Goal: Task Accomplishment & Management: Complete application form

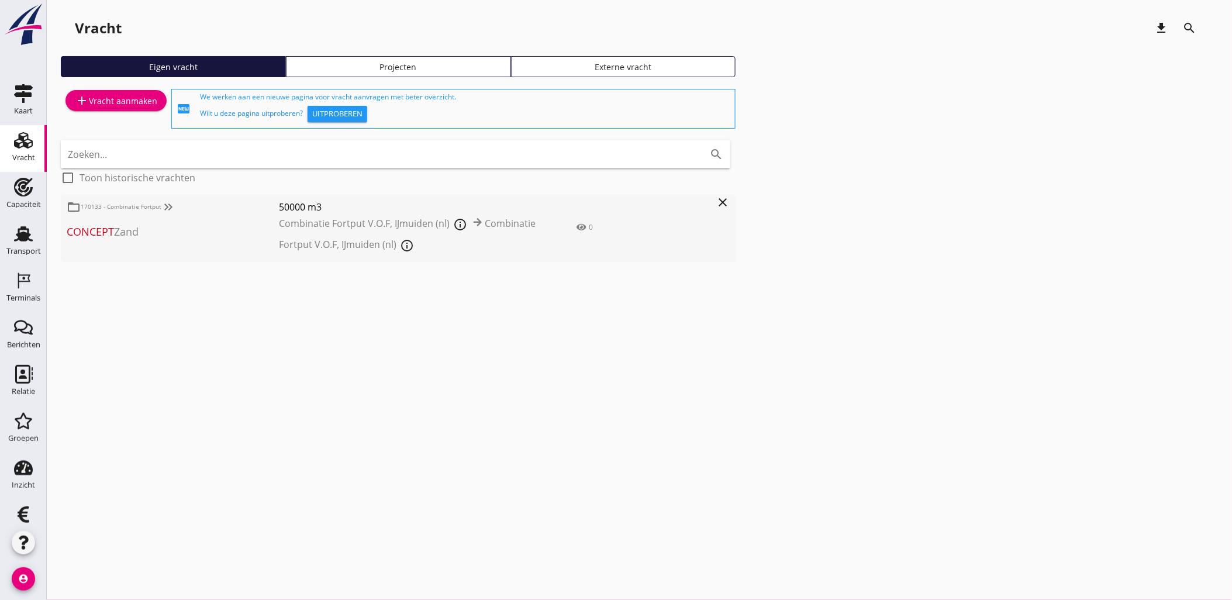
click at [405, 393] on div "cancel You are impersonating another user. Vracht download search Eigen vracht …" at bounding box center [639, 300] width 1185 height 600
click at [406, 406] on div "cancel You are impersonating another user. Vracht download search Eigen vracht …" at bounding box center [639, 300] width 1185 height 600
drag, startPoint x: 307, startPoint y: 330, endPoint x: 292, endPoint y: 317, distance: 20.3
click at [307, 330] on div "cancel You are impersonating another user. Vracht download search Eigen vracht …" at bounding box center [639, 300] width 1185 height 600
click at [27, 98] on div "Kaart" at bounding box center [23, 93] width 28 height 19
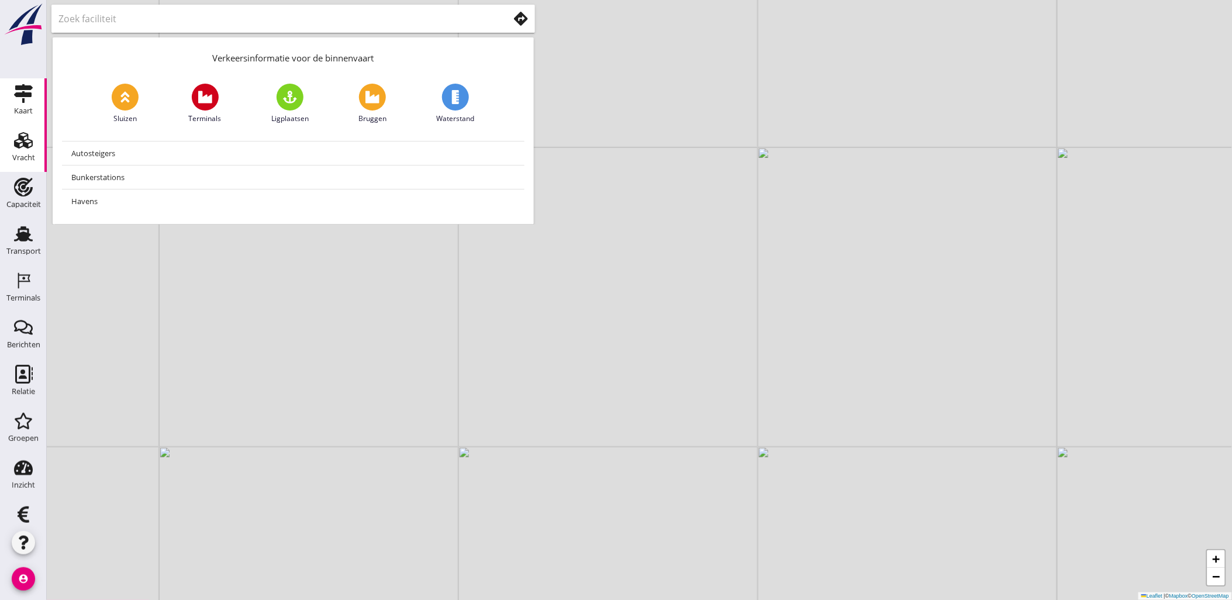
click at [25, 153] on div "Vracht" at bounding box center [23, 158] width 23 height 16
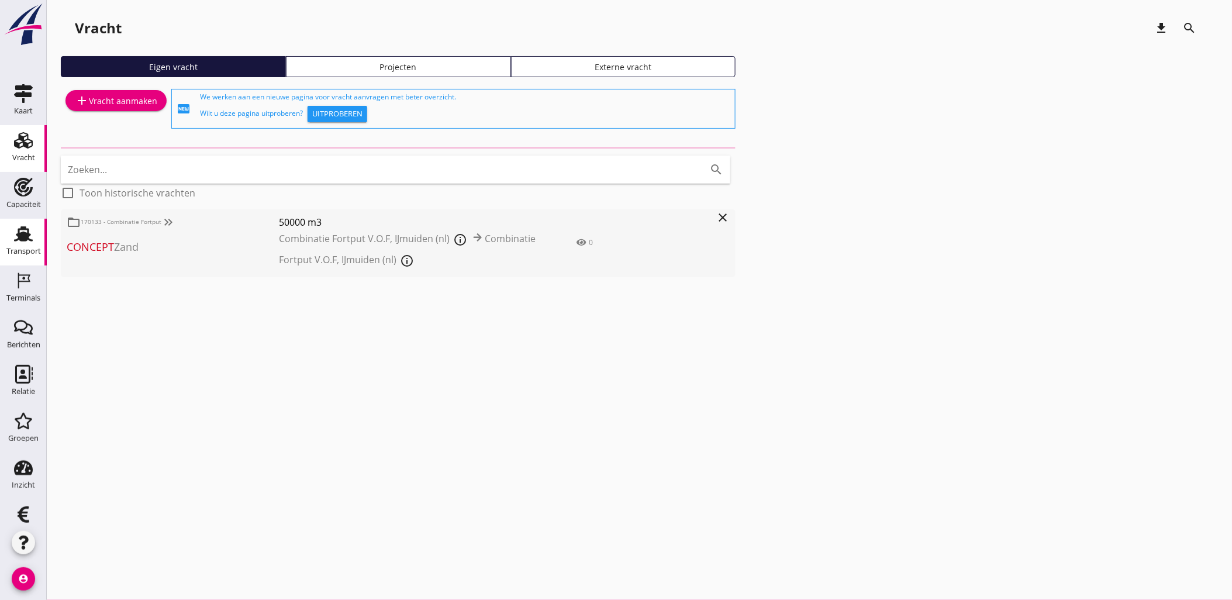
click at [27, 233] on icon "Transport" at bounding box center [23, 233] width 19 height 19
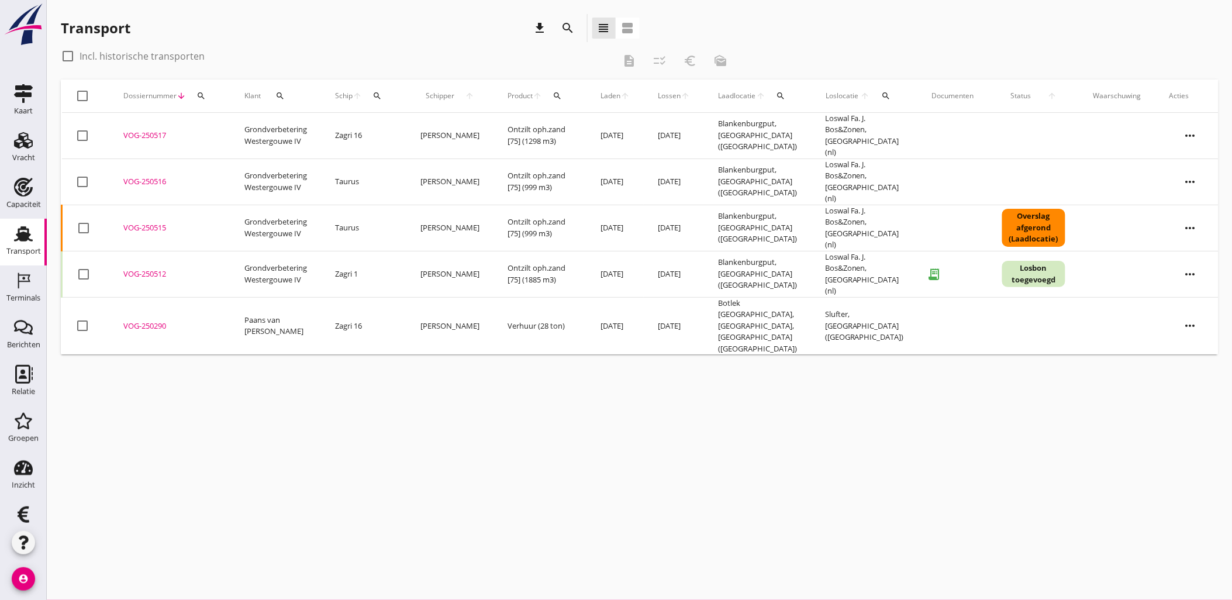
click at [602, 94] on span "Laden" at bounding box center [610, 96] width 20 height 11
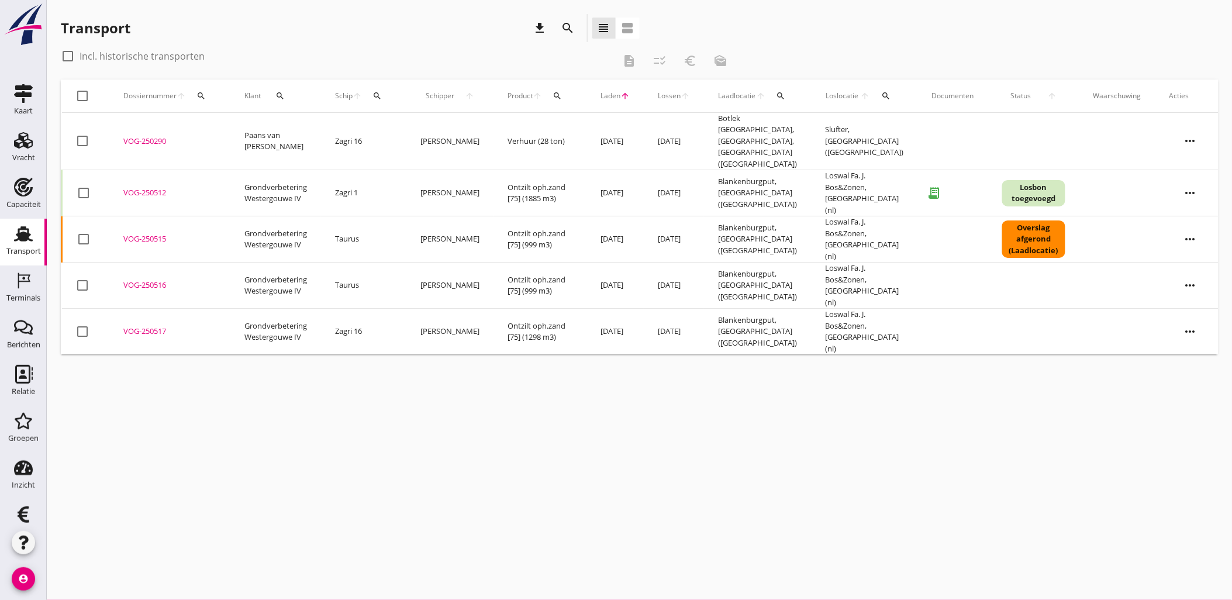
click at [602, 94] on span "Laden" at bounding box center [610, 96] width 20 height 11
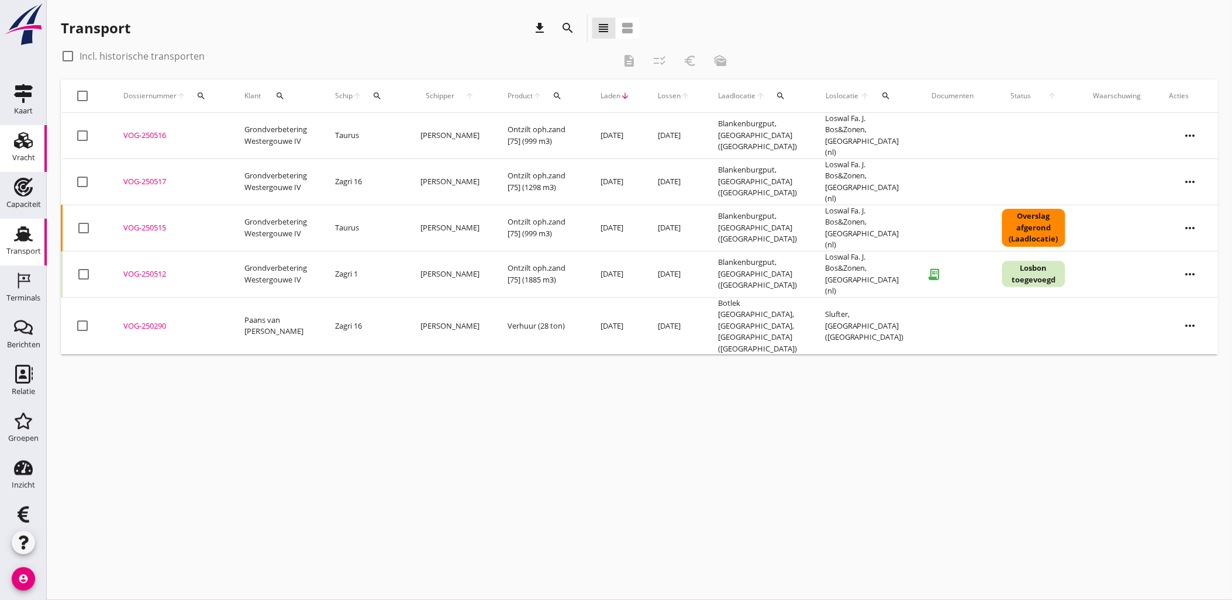
click at [22, 142] on icon "Vracht" at bounding box center [23, 140] width 19 height 19
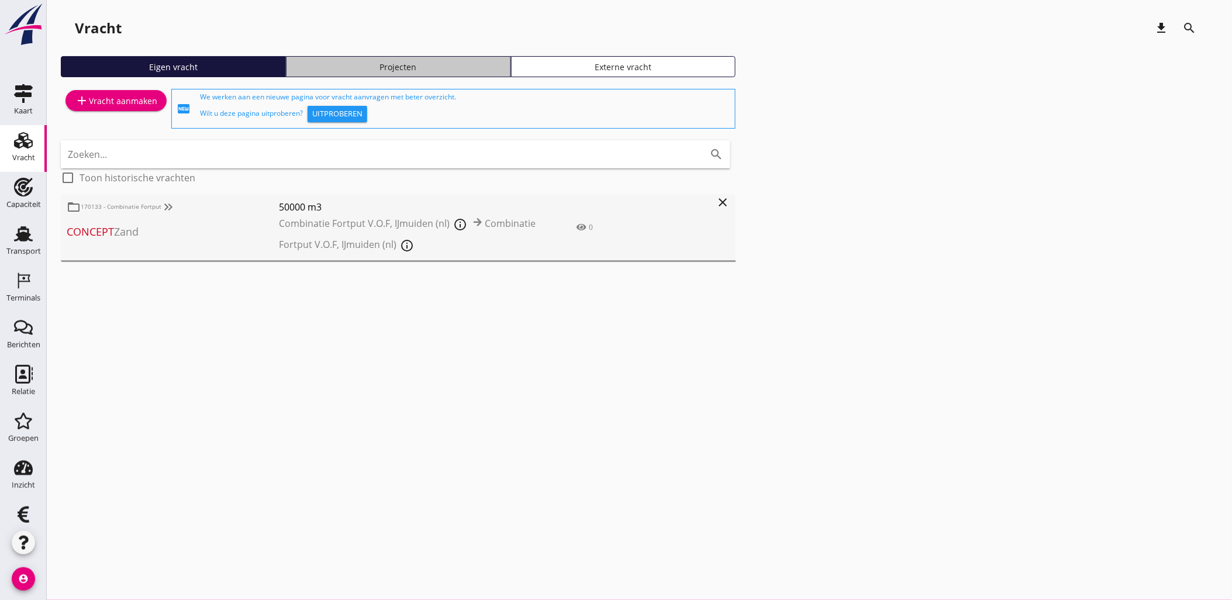
click at [402, 67] on div "Projecten" at bounding box center [398, 67] width 215 height 12
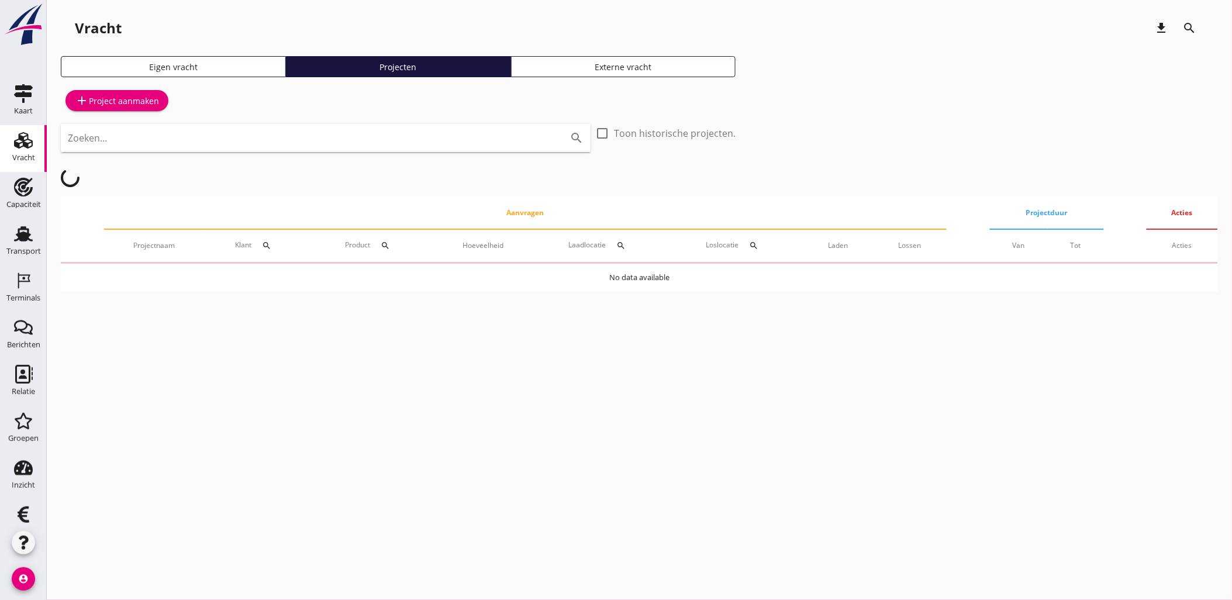
click at [201, 72] on link "Eigen vracht" at bounding box center [173, 66] width 225 height 21
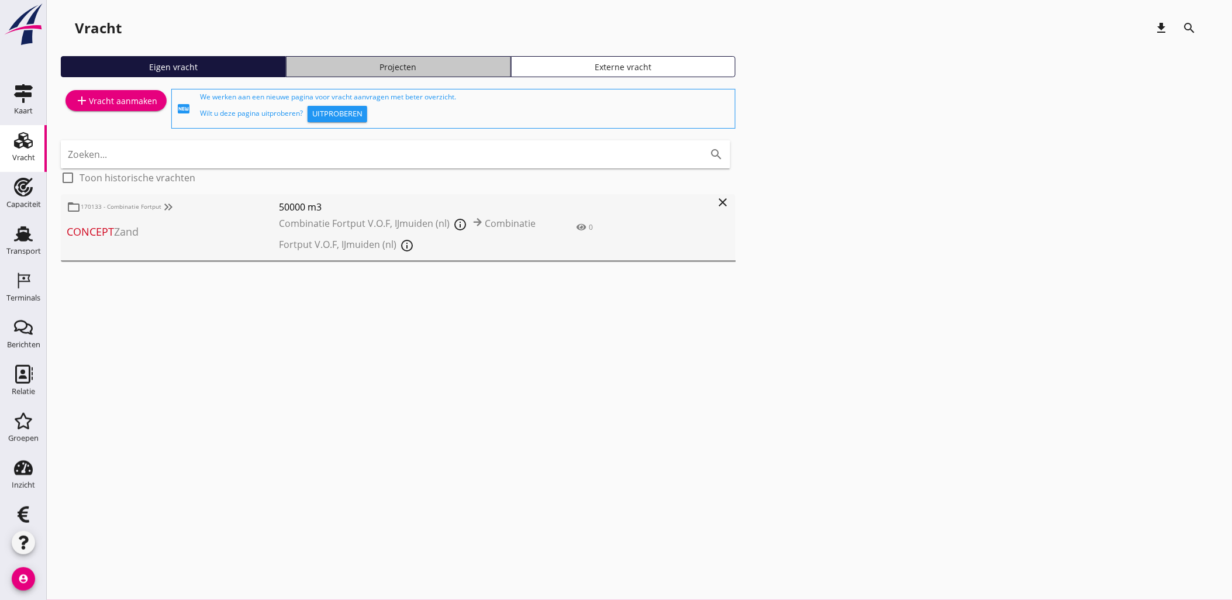
click at [466, 73] on link "Projecten" at bounding box center [398, 66] width 225 height 21
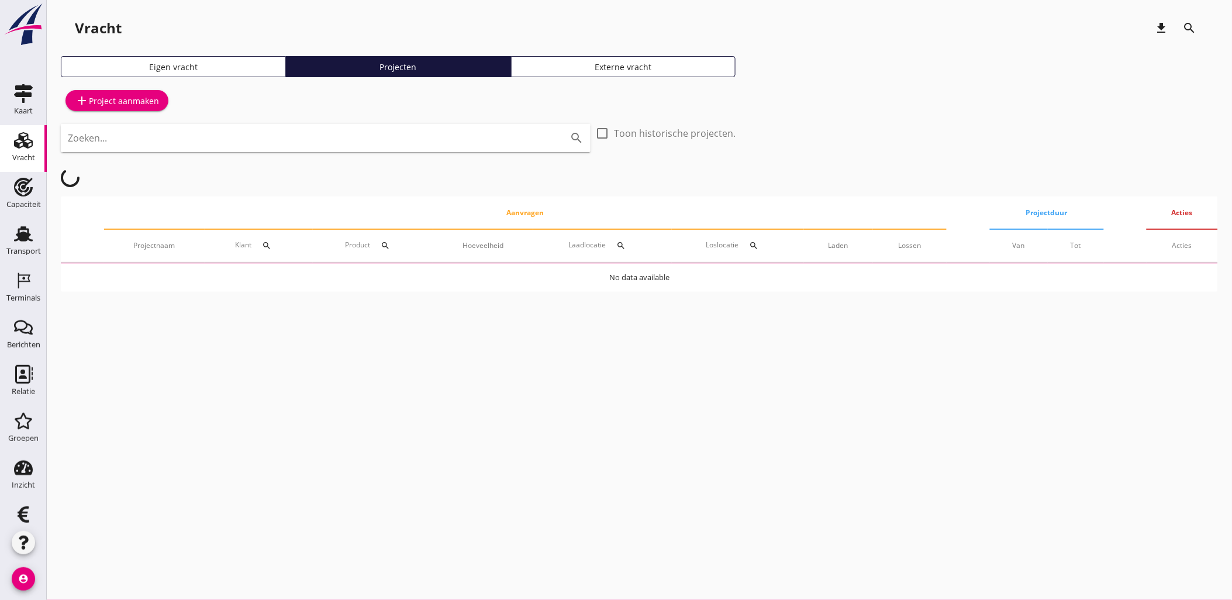
click at [351, 137] on input "Zoeken..." at bounding box center [309, 138] width 483 height 19
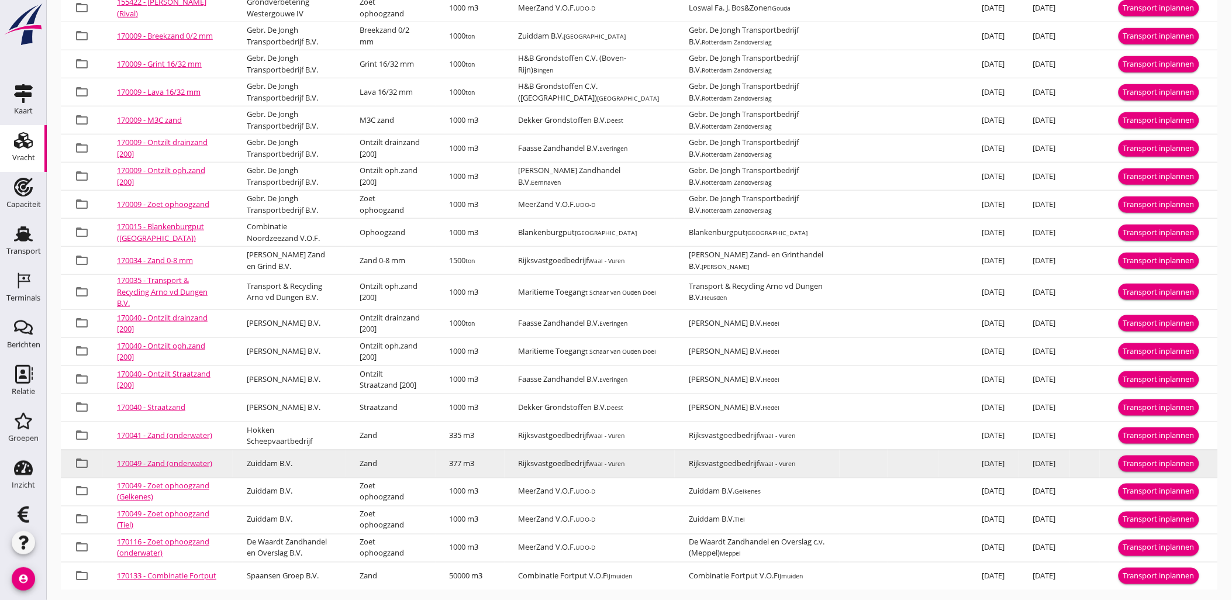
scroll to position [318, 0]
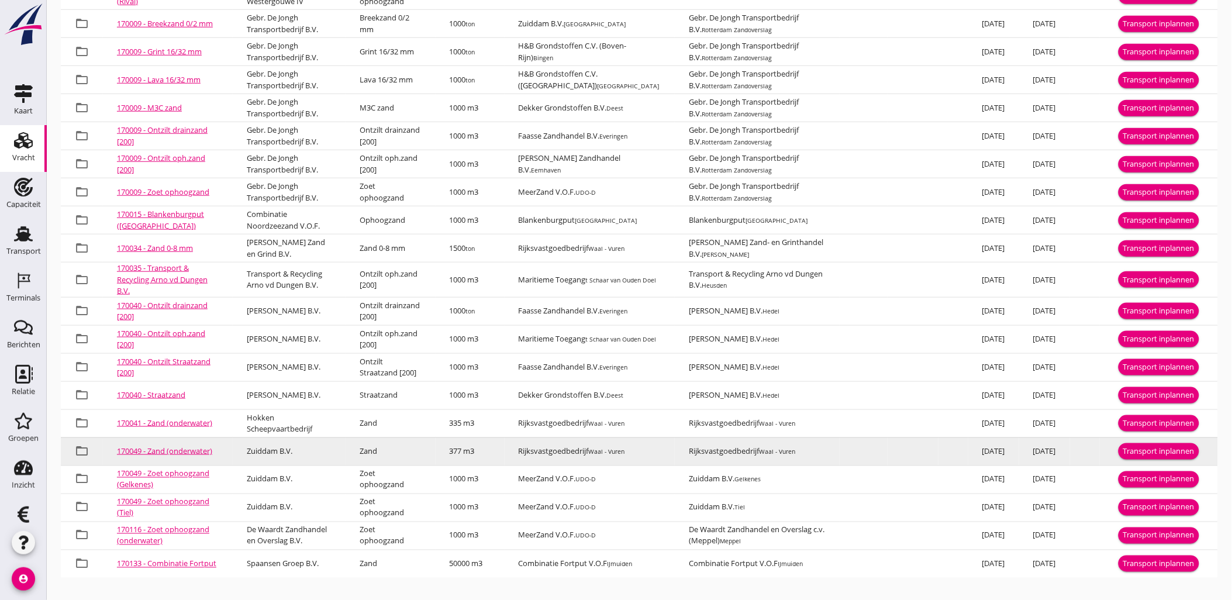
click at [1167, 451] on div "Transport inplannen" at bounding box center [1158, 451] width 71 height 12
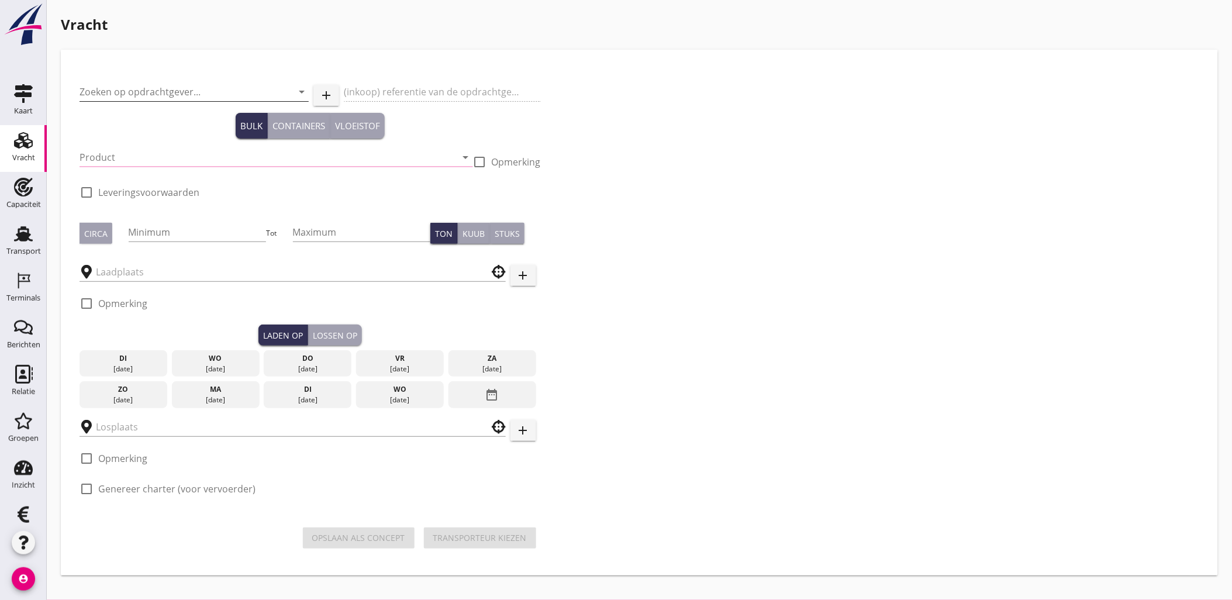
type input "Zuiddam B.V."
type input "Zand (6120)"
type input "377"
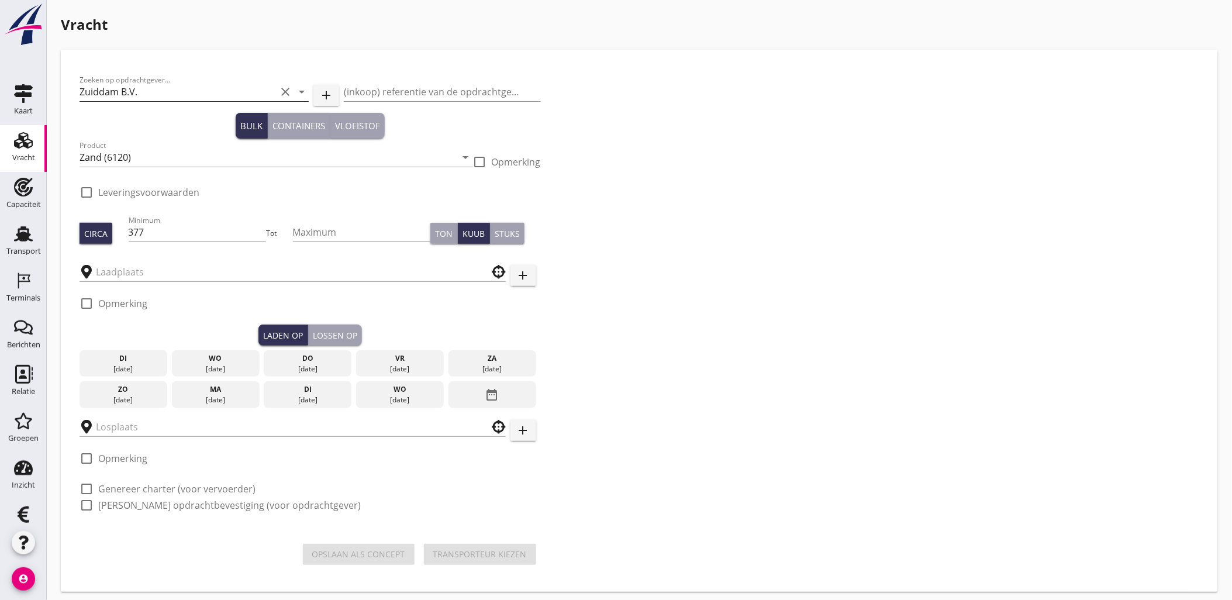
type input "Rijksvastgoedbedrijf"
click at [130, 96] on input "Zuiddam B.V." at bounding box center [178, 91] width 196 height 19
checkbox input "true"
type input "Rijksvastgoedbedrijf"
checkbox input "true"
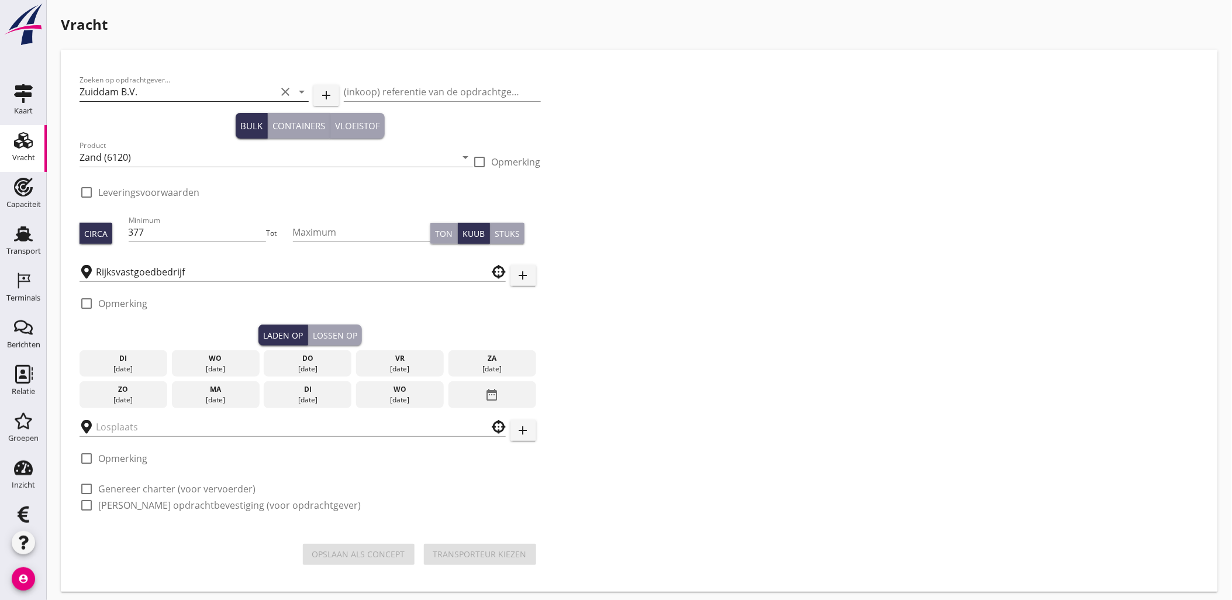
checkbox input "true"
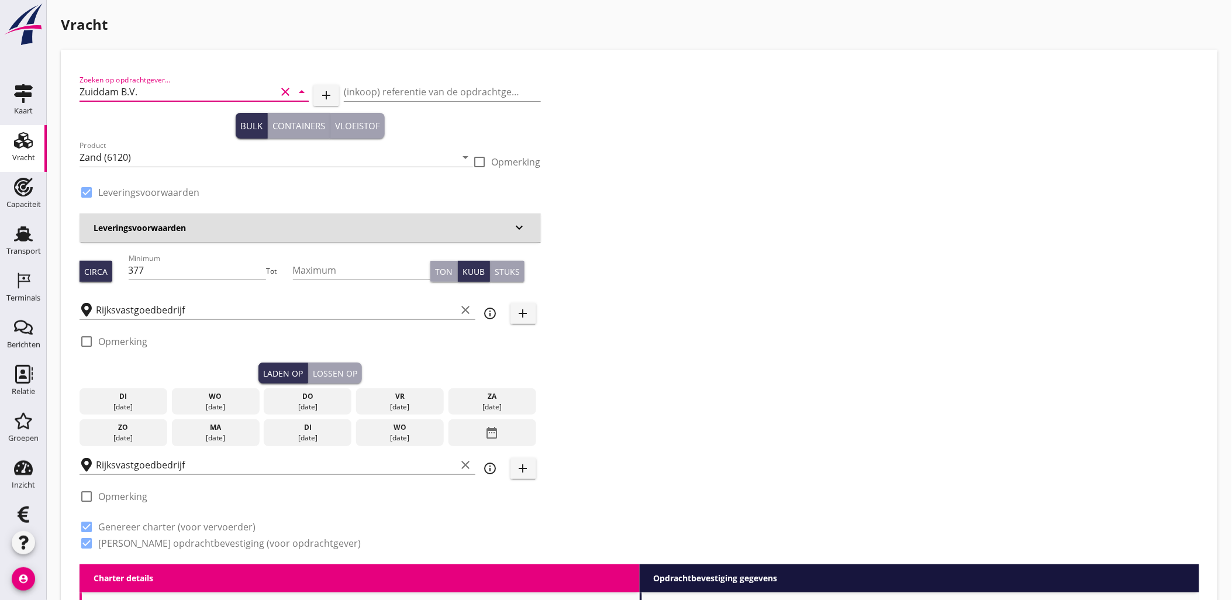
radio input "false"
type input "10.5"
radio input "false"
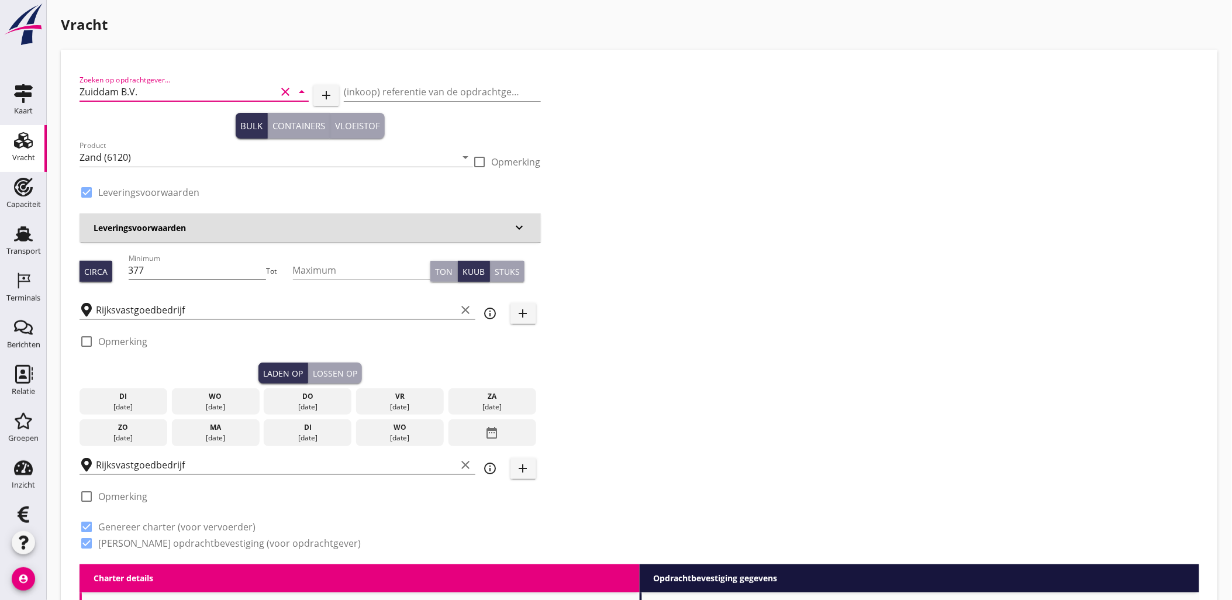
click at [218, 272] on input "377" at bounding box center [198, 270] width 138 height 19
type input "611"
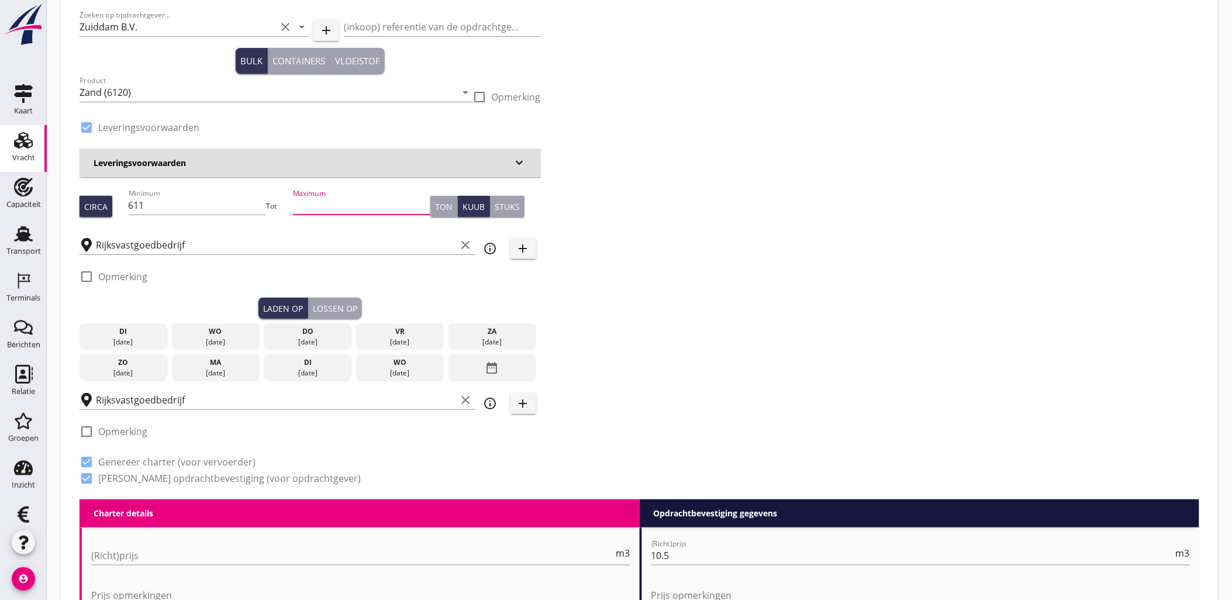
click at [506, 371] on div "date_range" at bounding box center [492, 367] width 88 height 27
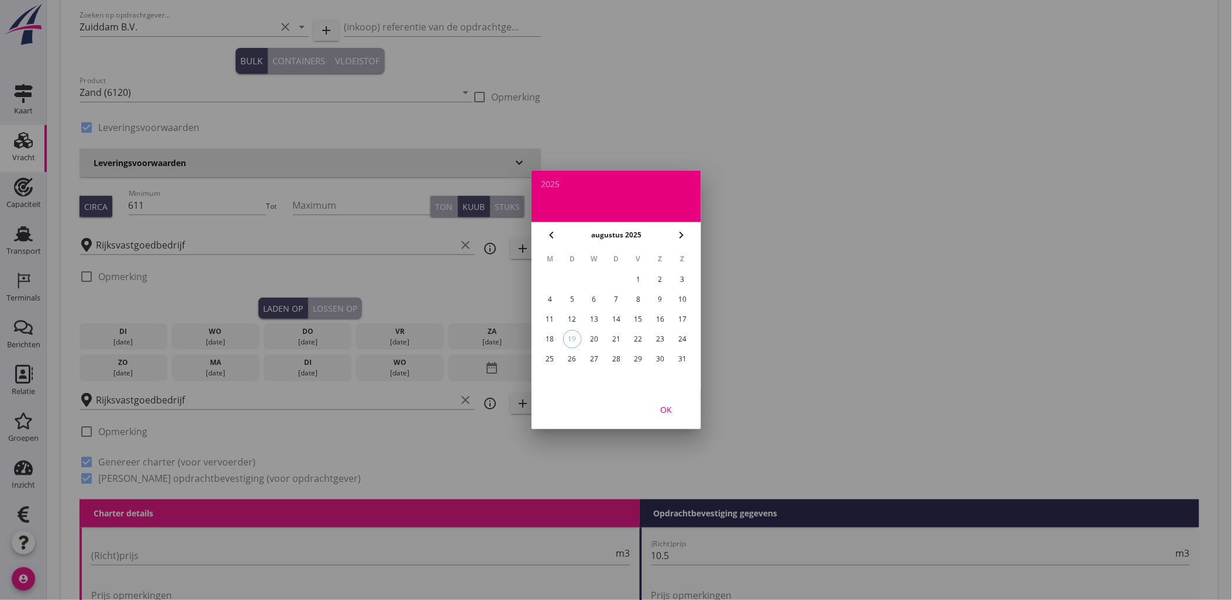
click at [554, 332] on div "18" at bounding box center [549, 339] width 19 height 19
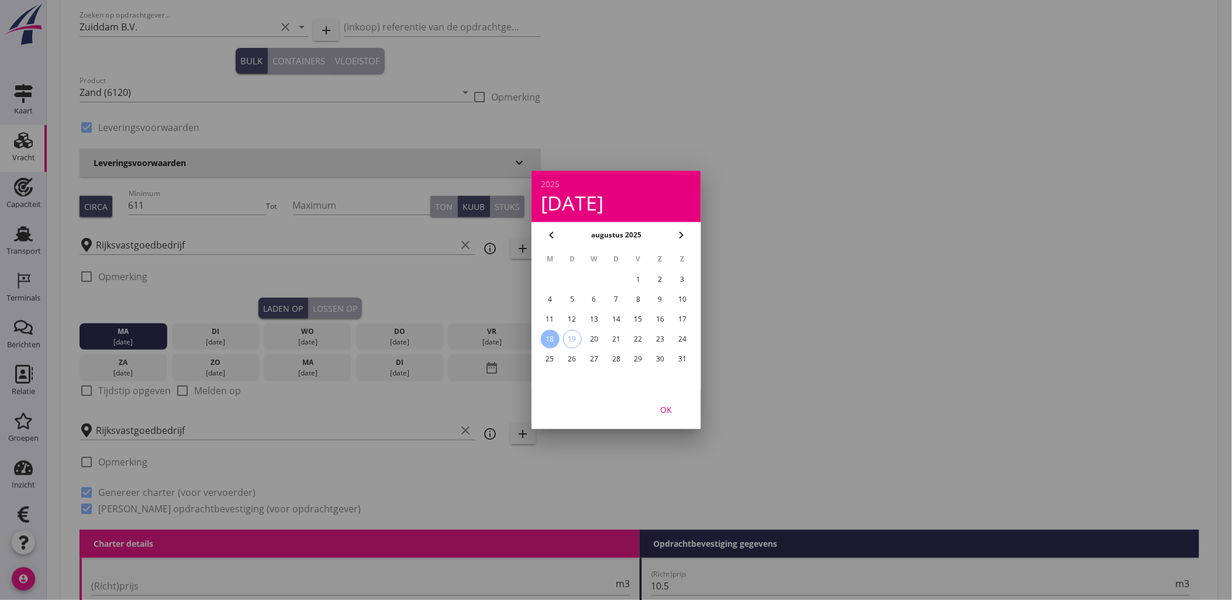
click at [674, 412] on div "OK" at bounding box center [665, 409] width 33 height 12
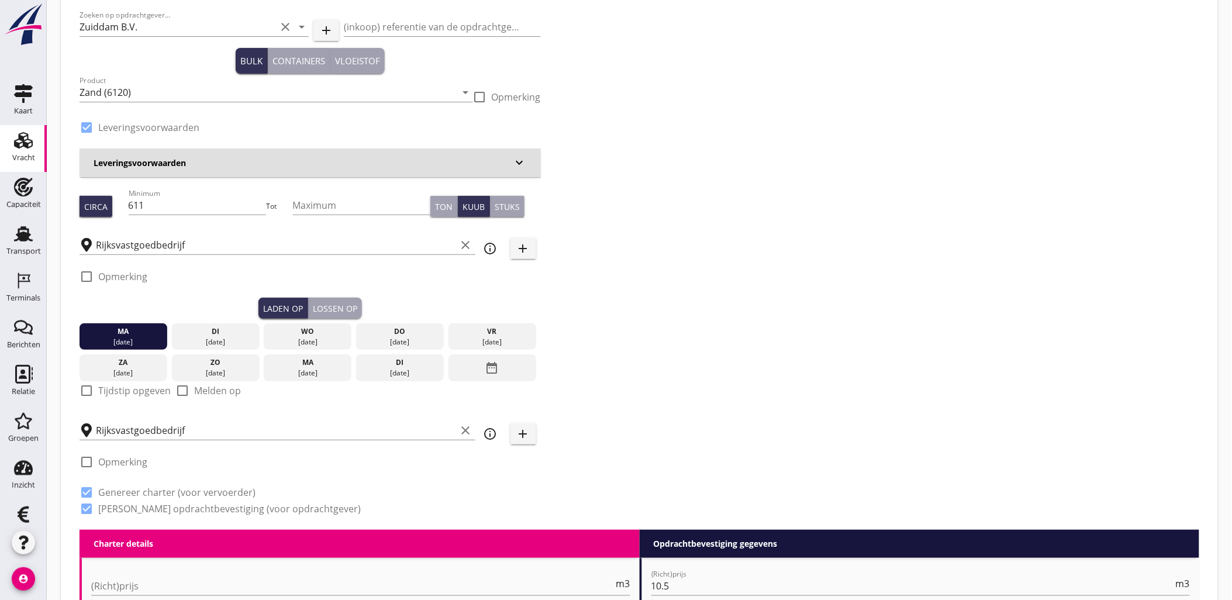
click at [330, 308] on div "Lossen op" at bounding box center [335, 308] width 44 height 12
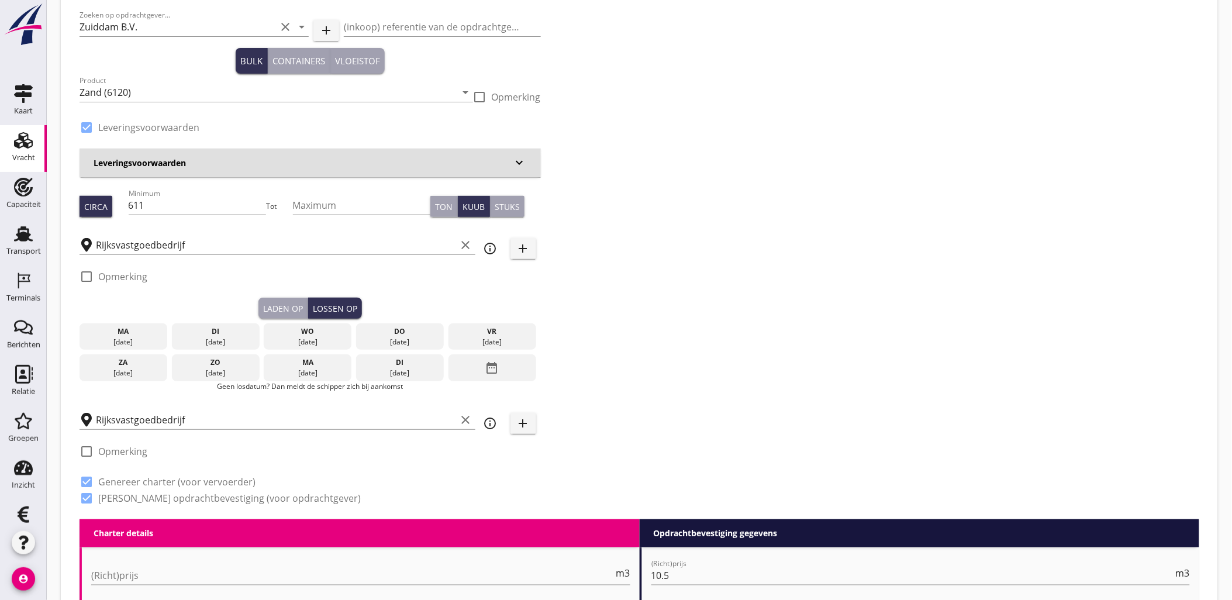
click at [139, 337] on div "[DATE]" at bounding box center [123, 342] width 82 height 11
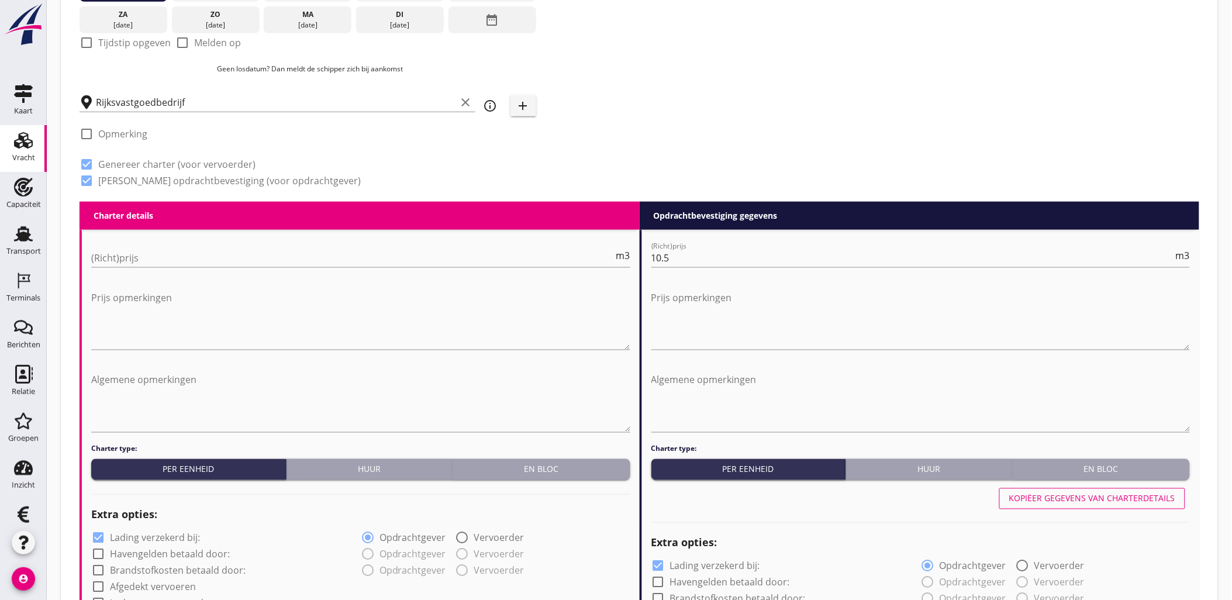
scroll to position [0, 0]
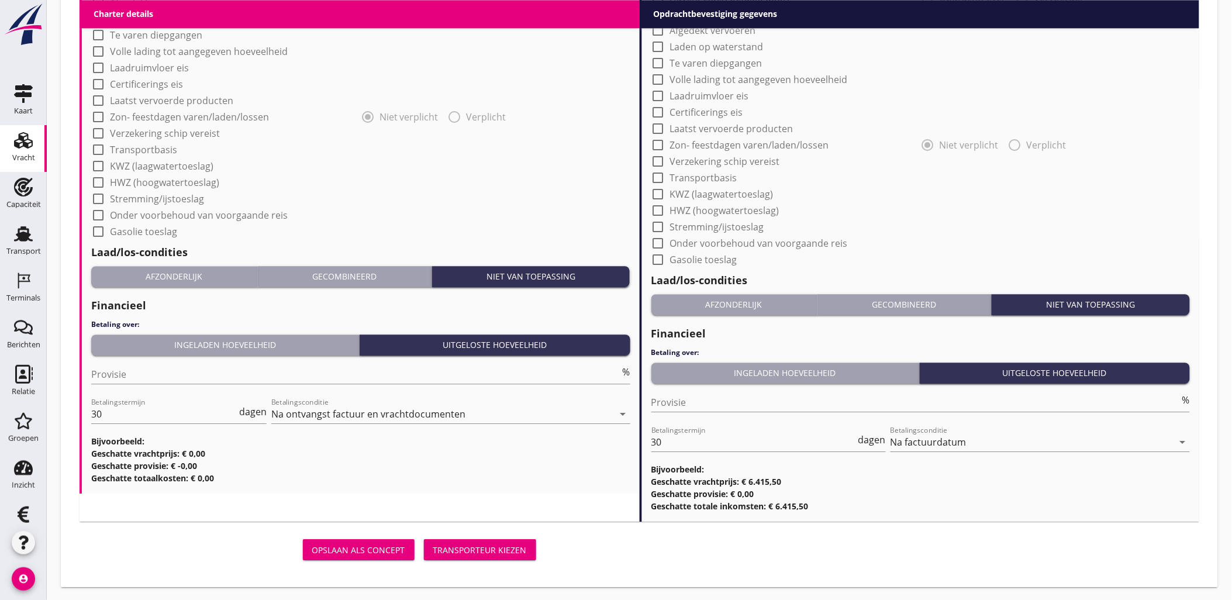
click at [480, 552] on div "Transporteur kiezen" at bounding box center [480, 550] width 94 height 12
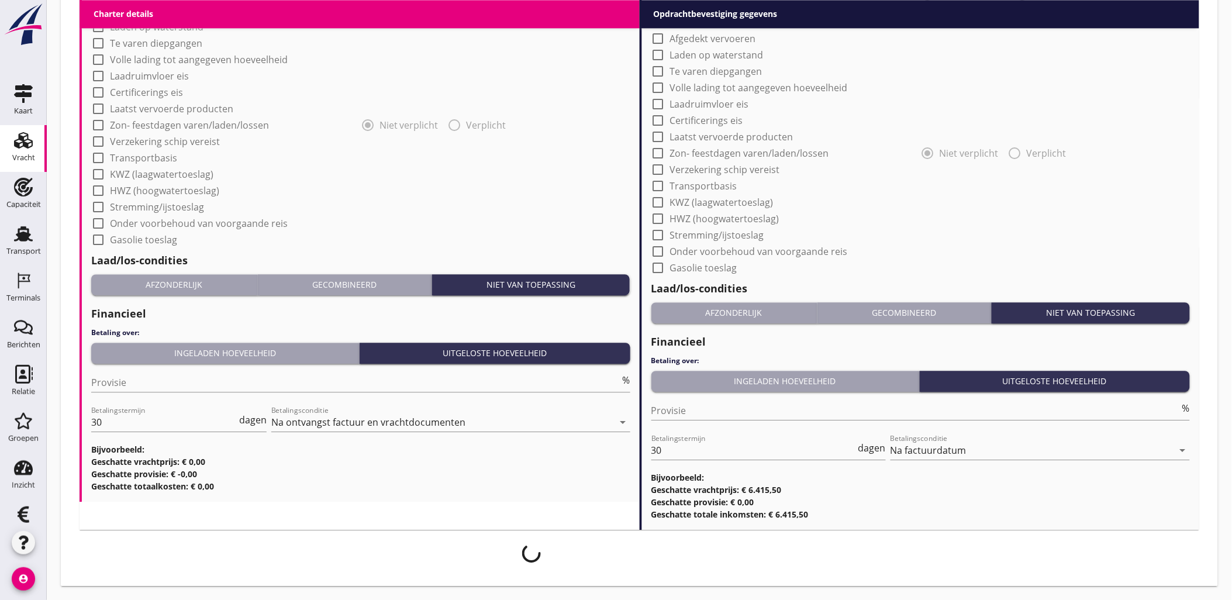
scroll to position [988, 0]
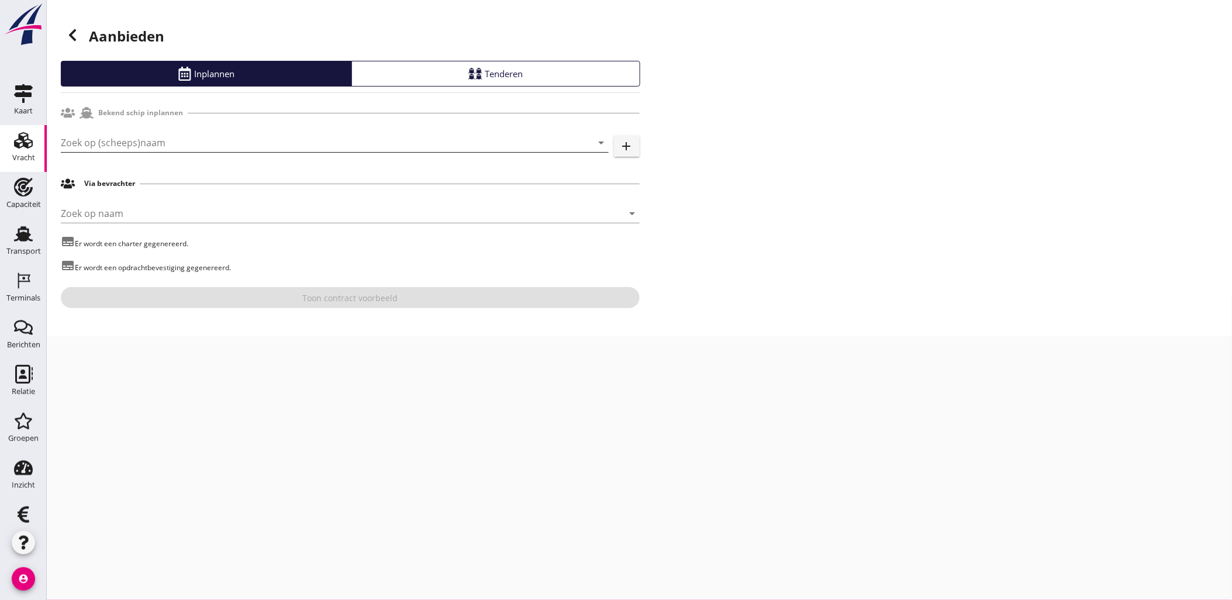
click at [126, 144] on input "Zoek op (scheeps)naam" at bounding box center [318, 142] width 515 height 19
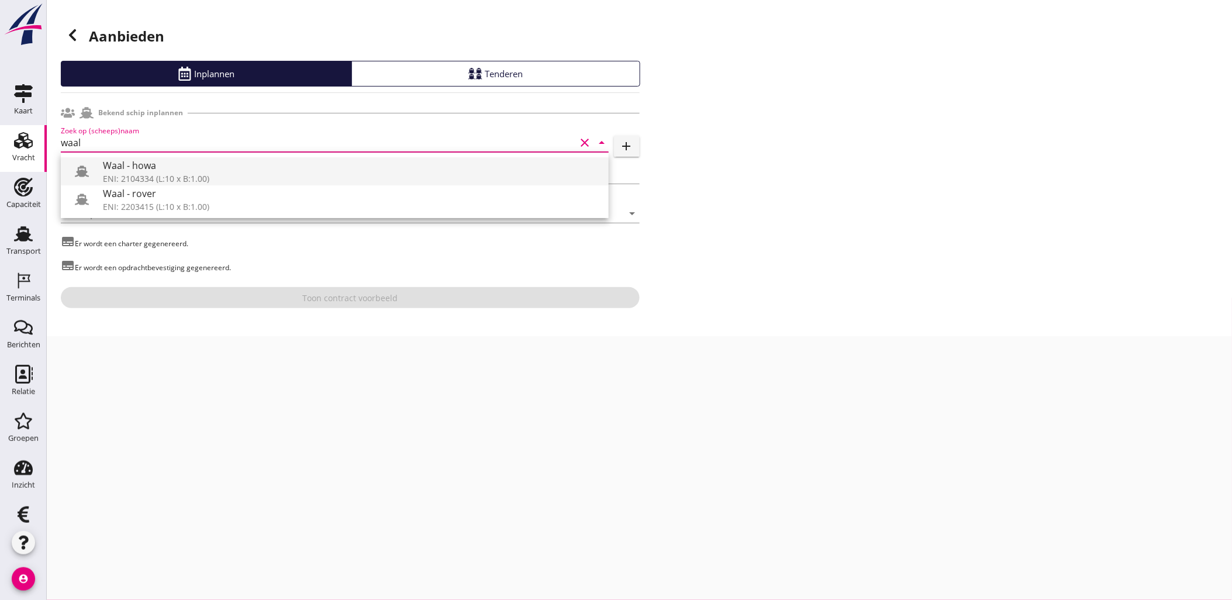
click at [230, 171] on div "Waal - howa" at bounding box center [351, 165] width 496 height 14
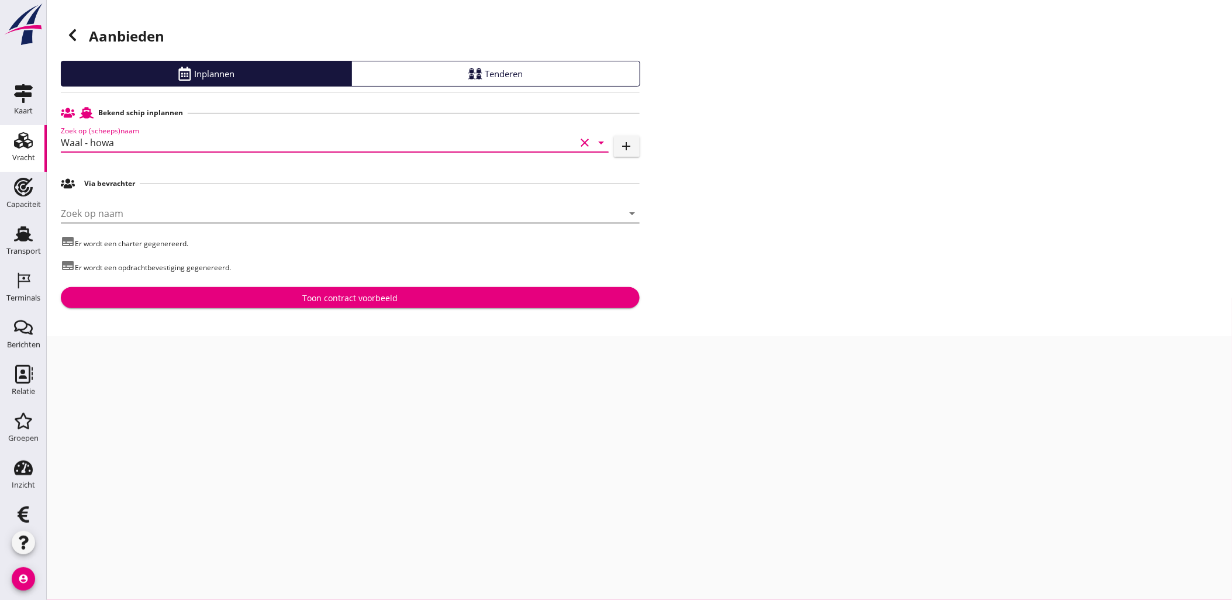
type input "Waal - howa"
click at [153, 212] on input "Zoek op naam" at bounding box center [334, 213] width 546 height 19
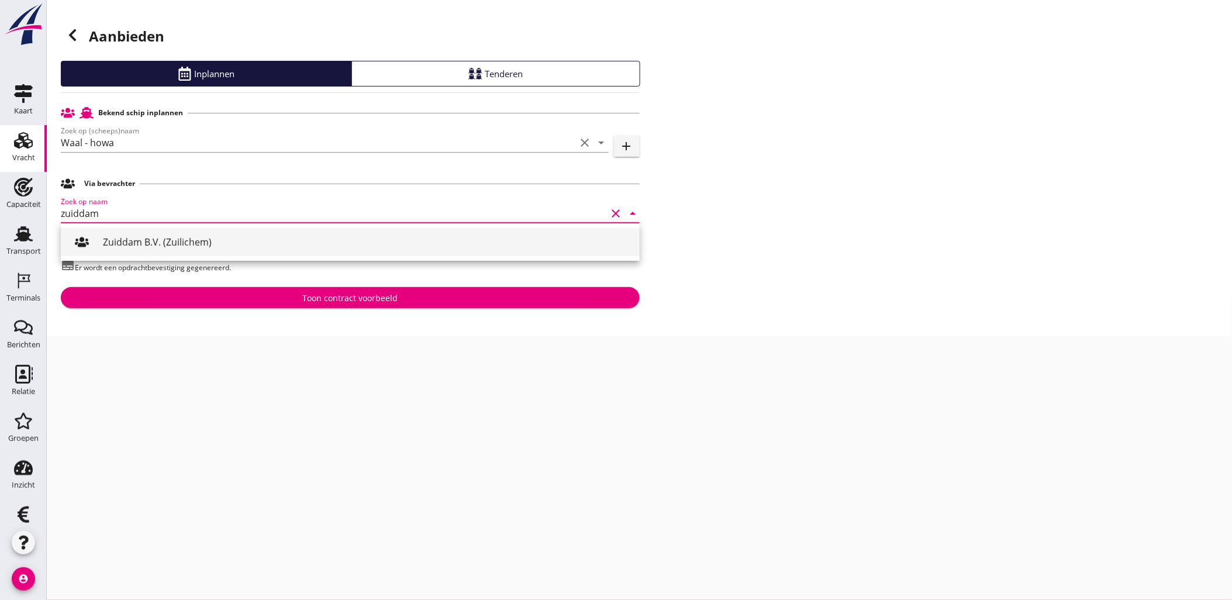
click at [180, 246] on div "Zuiddam B.V. (Zuilichem)" at bounding box center [366, 242] width 527 height 14
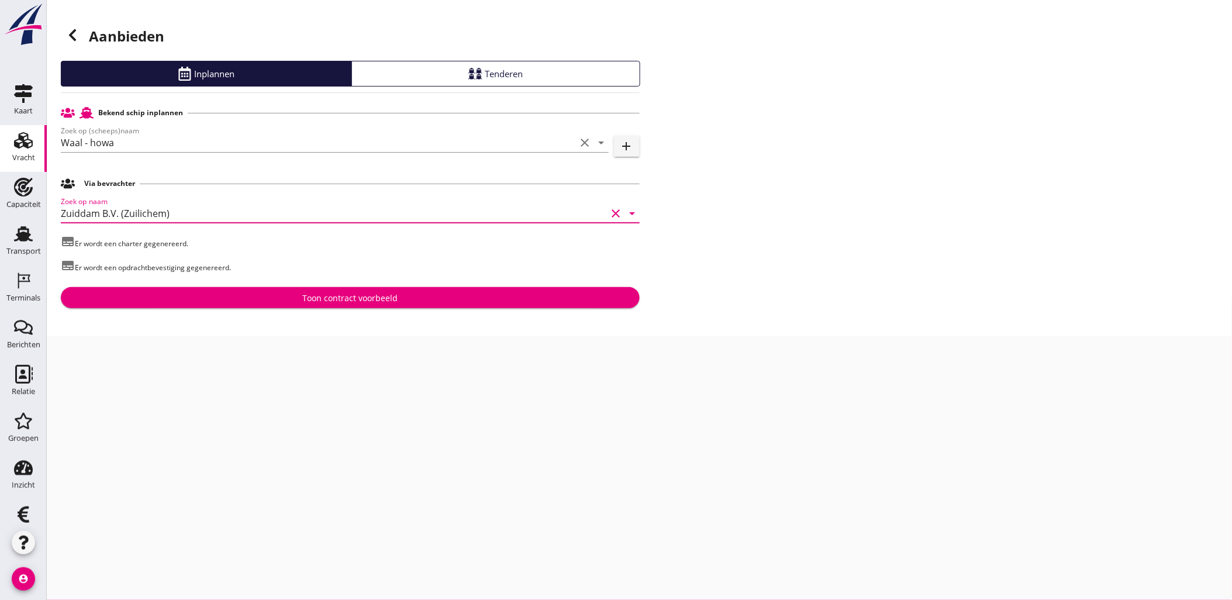
type input "Zuiddam B.V. (Zuilichem)"
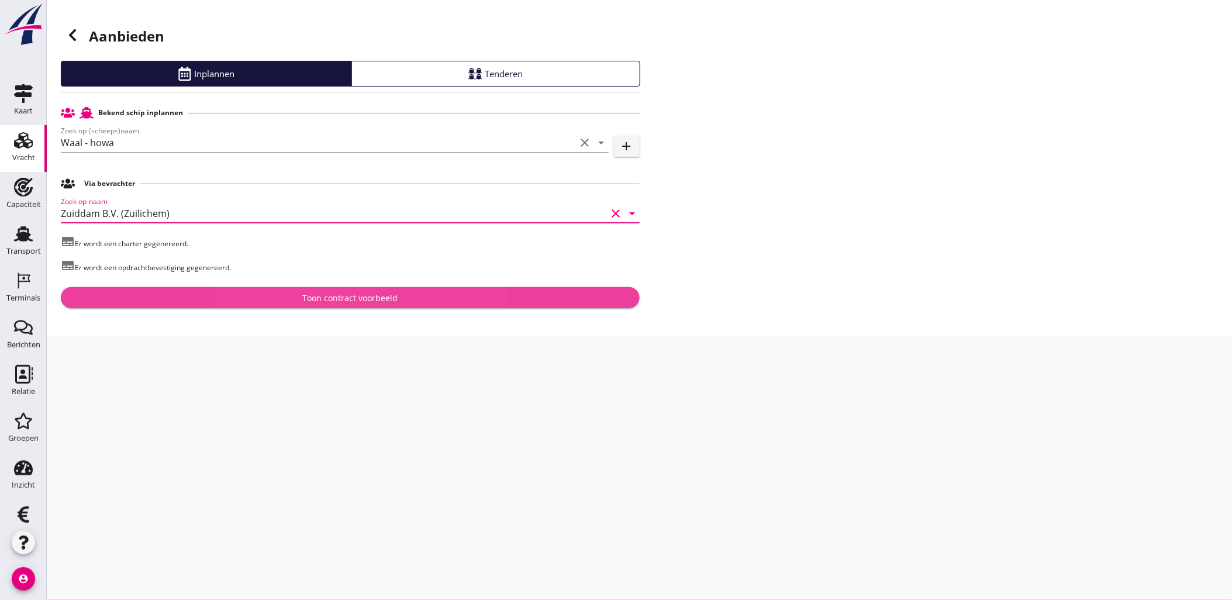
click at [343, 296] on div "Toon contract voorbeeld" at bounding box center [349, 298] width 95 height 12
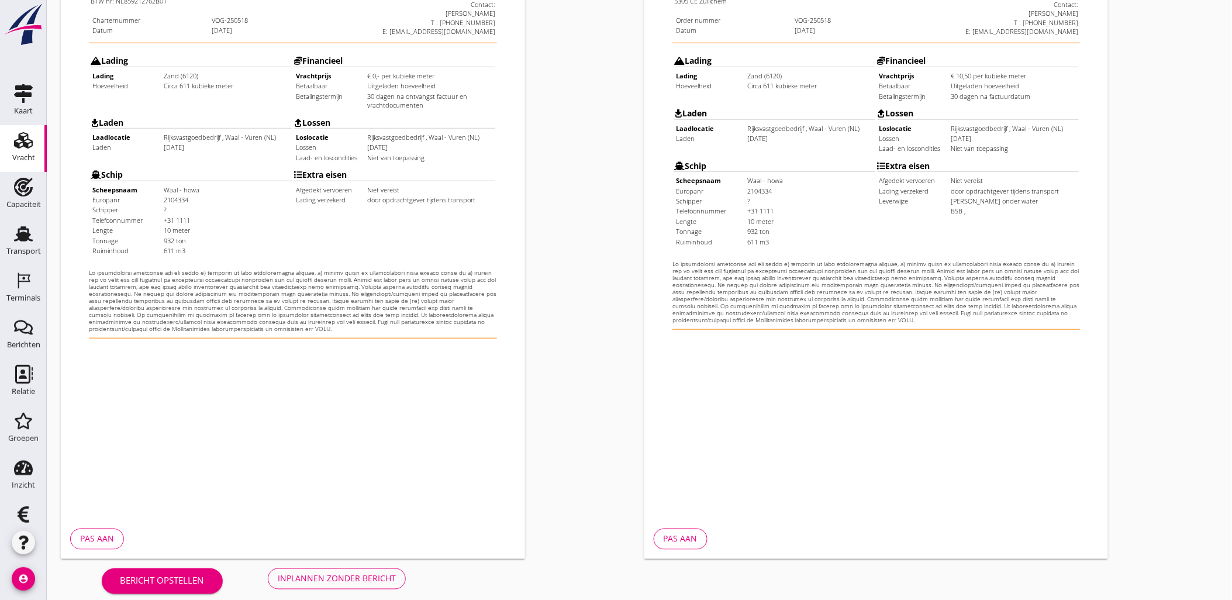
scroll to position [265, 0]
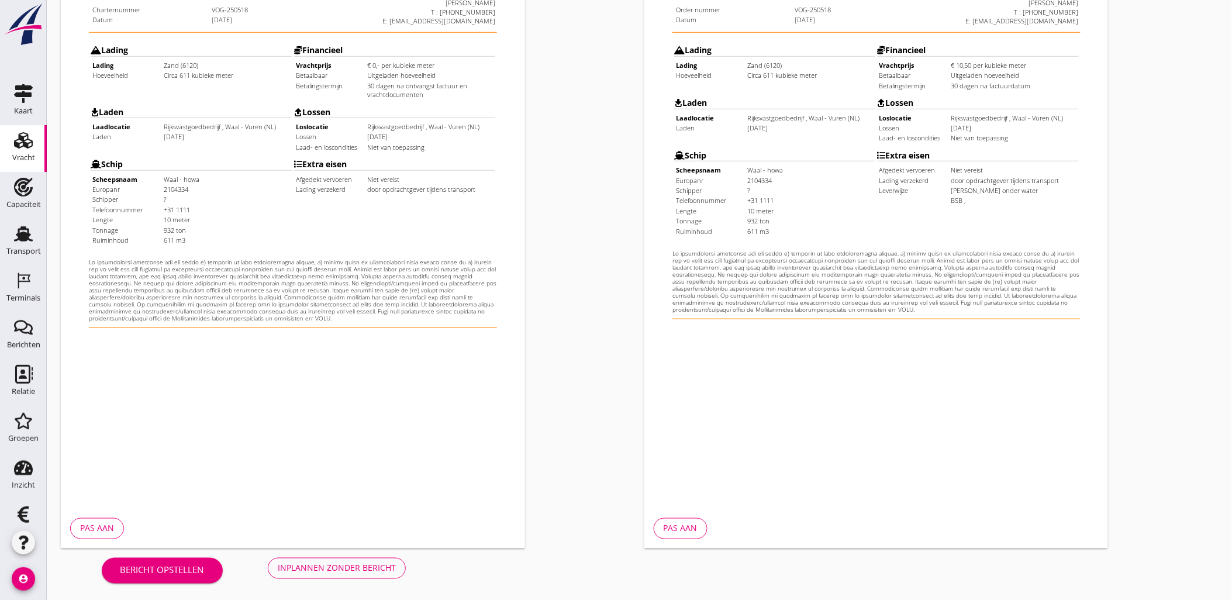
click at [303, 569] on div "Inplannen zonder bericht" at bounding box center [337, 568] width 118 height 12
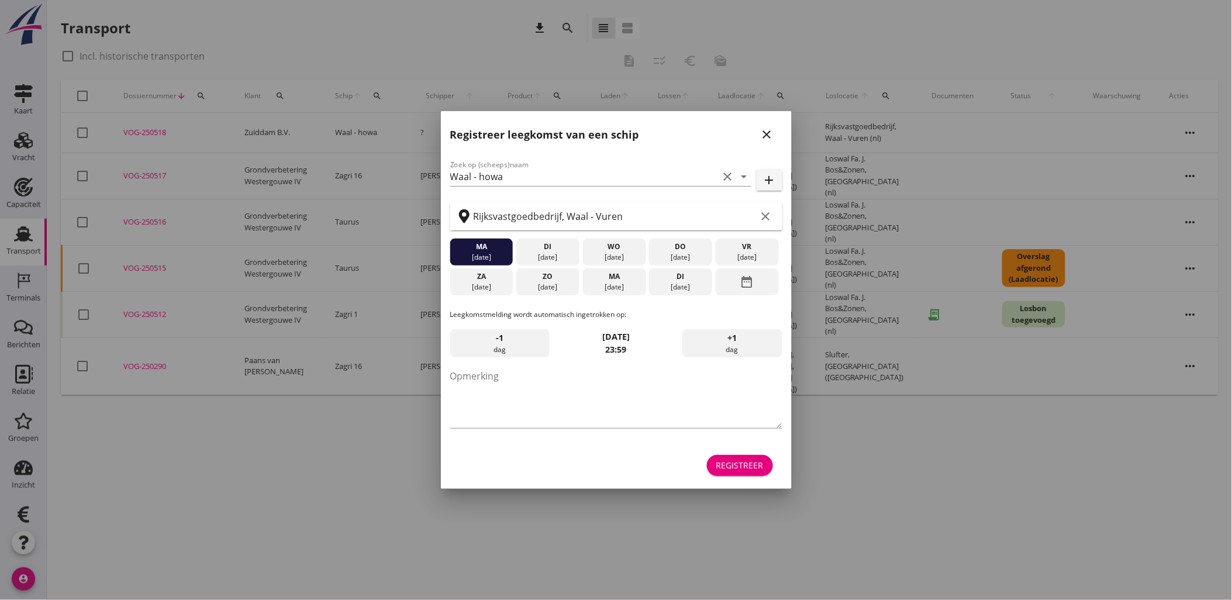
click at [746, 465] on div "Registreer" at bounding box center [739, 465] width 47 height 12
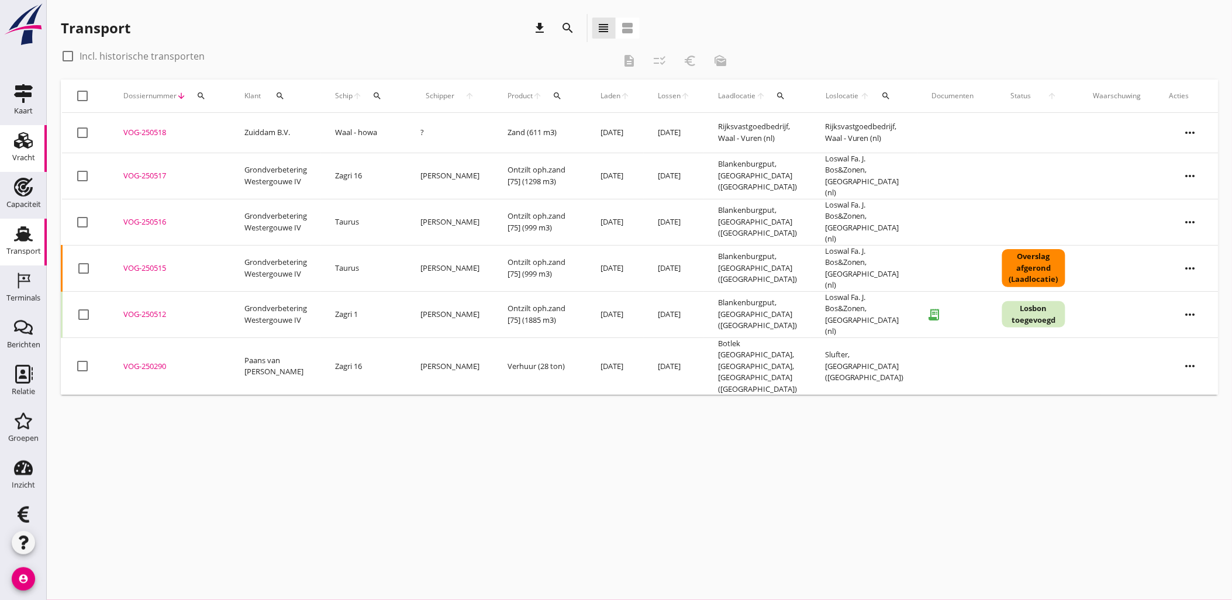
click at [19, 145] on use at bounding box center [23, 140] width 19 height 16
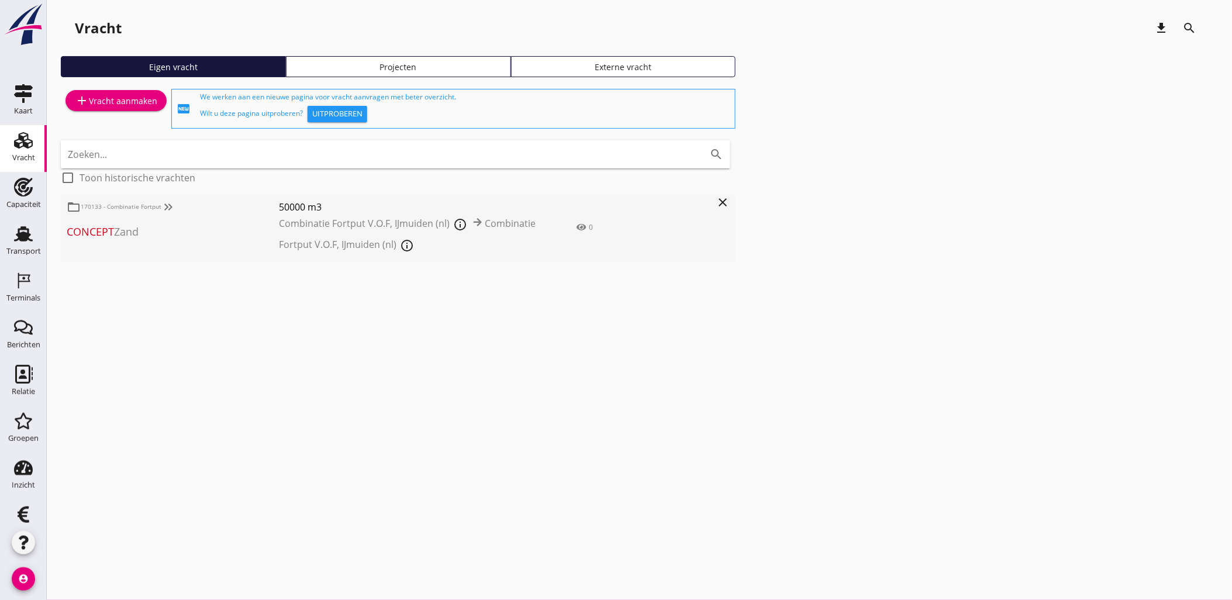
click at [334, 71] on div "Projecten" at bounding box center [398, 67] width 215 height 12
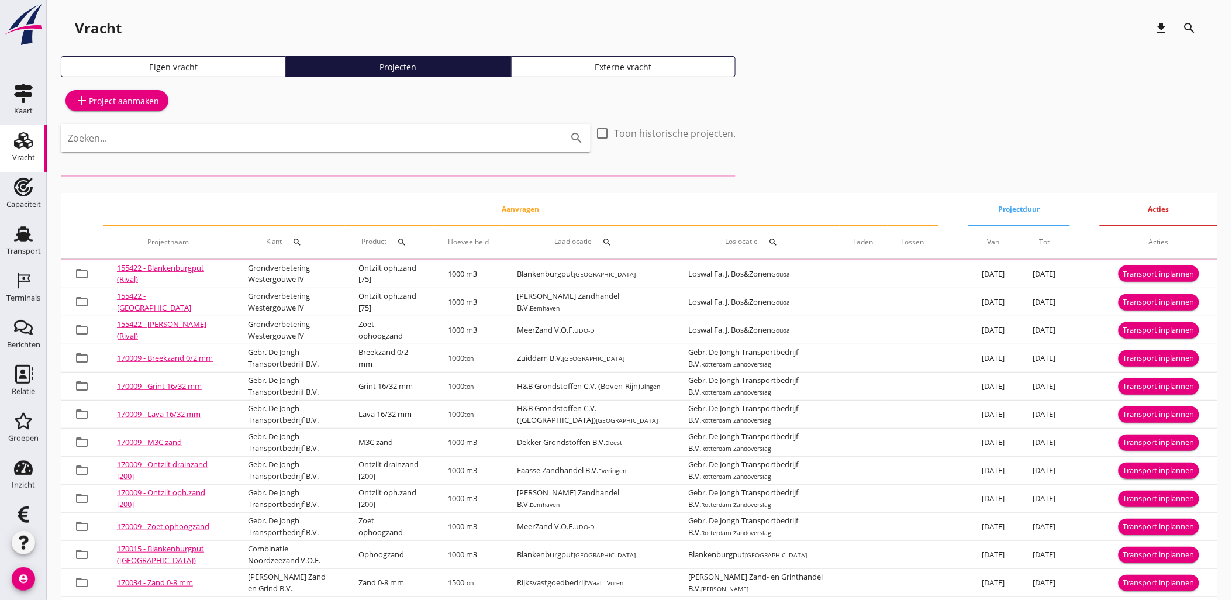
click at [440, 139] on input "Zoeken..." at bounding box center [309, 138] width 483 height 19
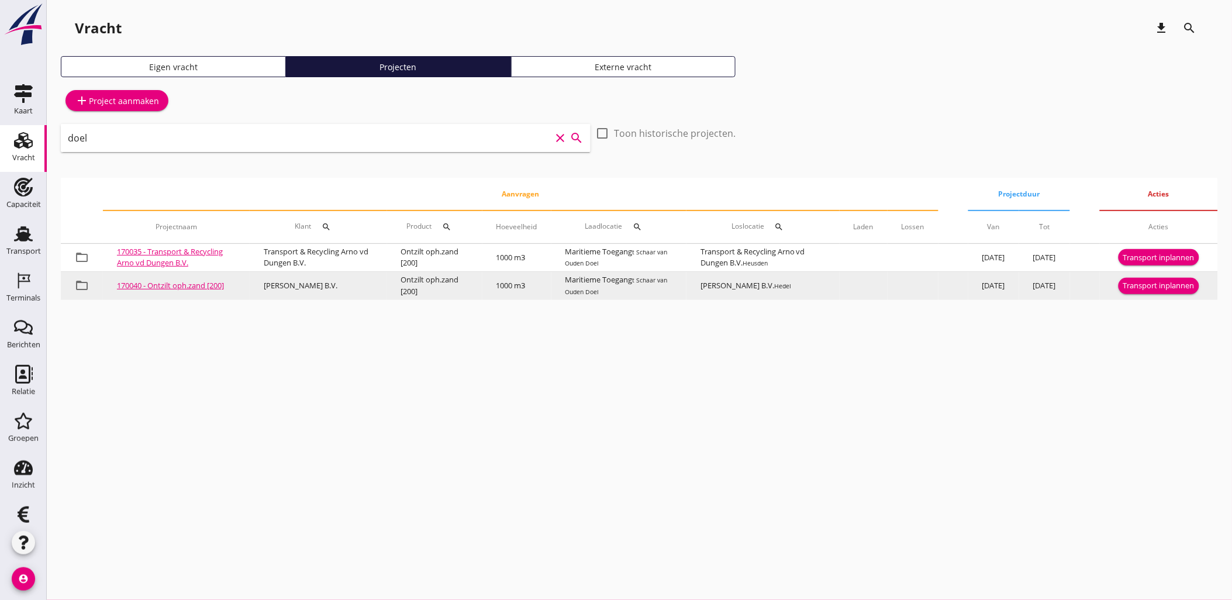
type input "doel"
click at [1176, 292] on div "Transport inplannen" at bounding box center [1158, 286] width 71 height 12
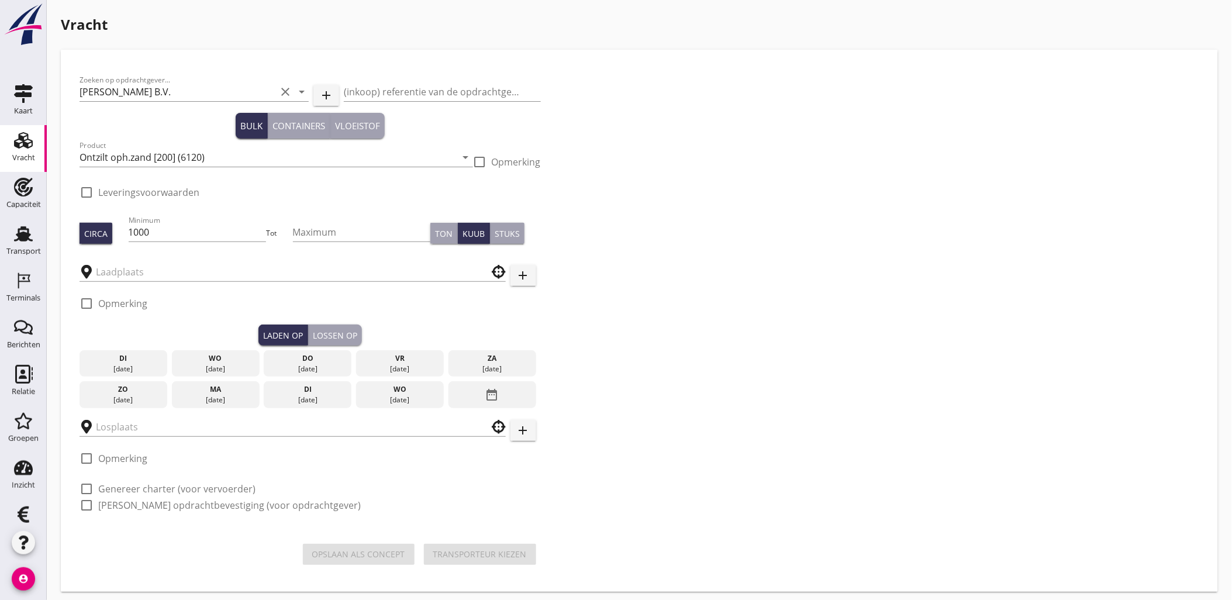
type input "Maritieme Toegang"
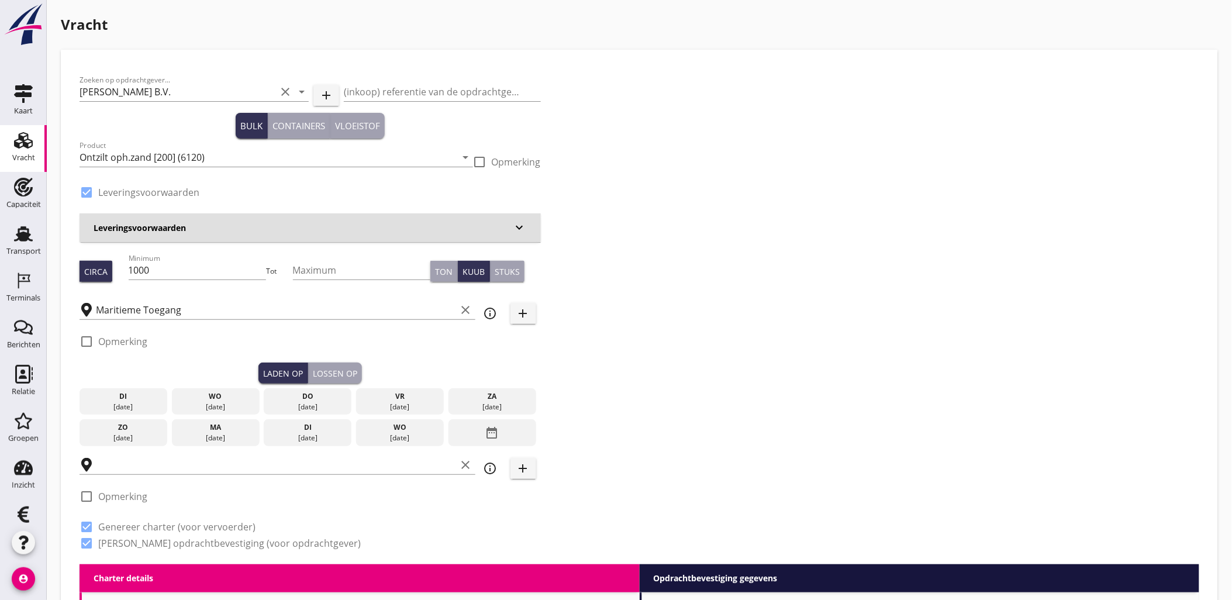
checkbox input "true"
type input "[PERSON_NAME] B.V."
checkbox input "true"
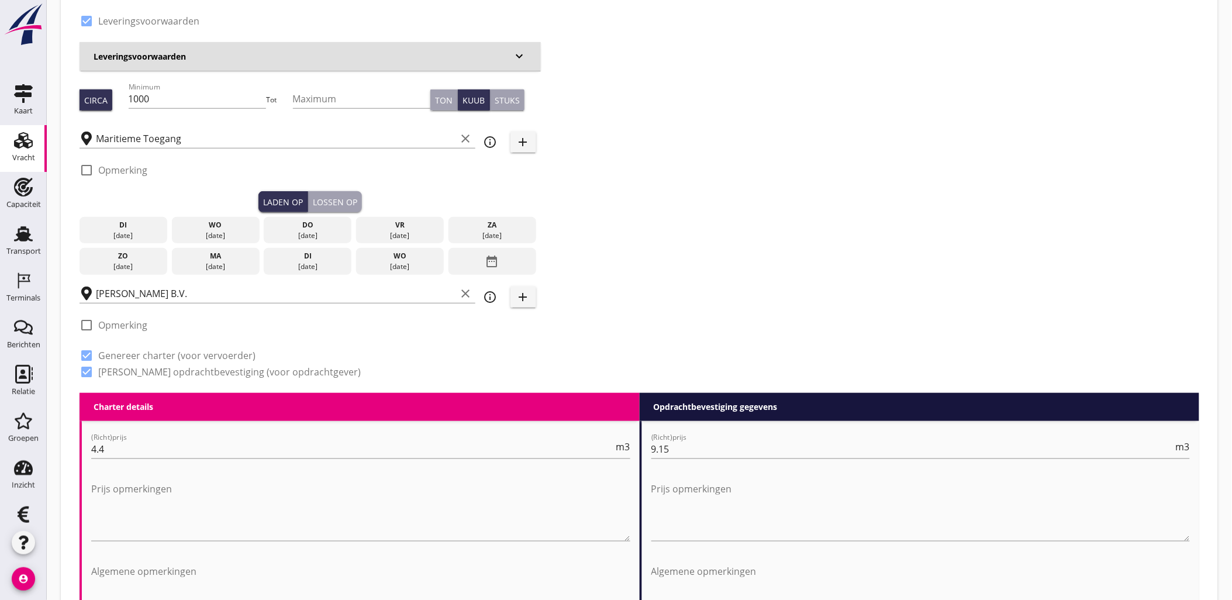
scroll to position [195, 0]
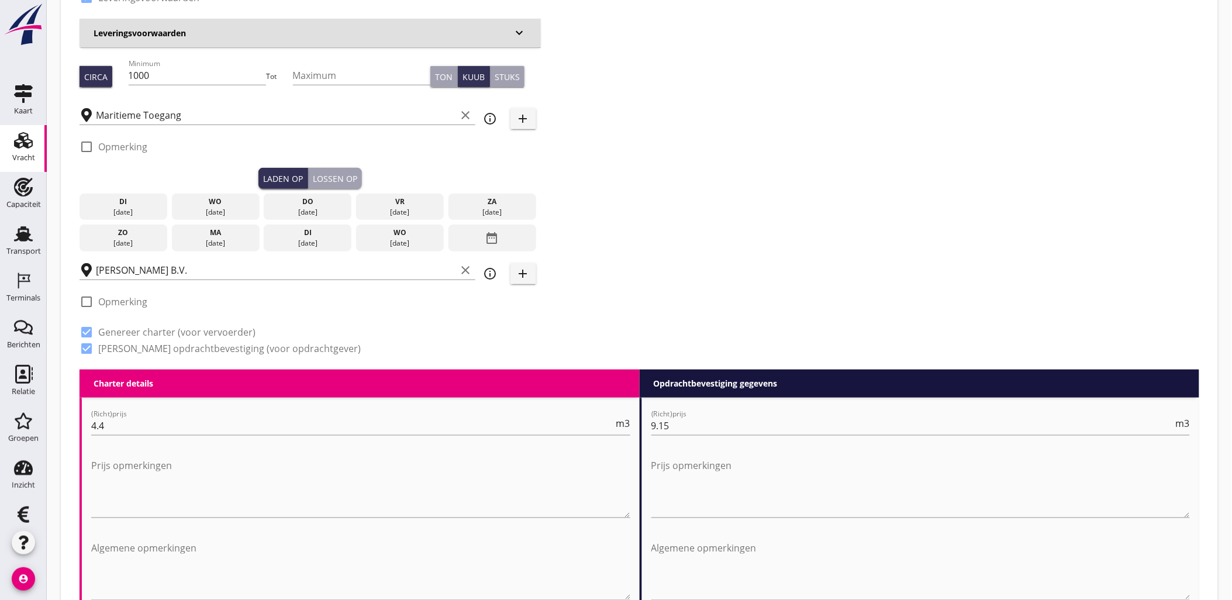
click at [488, 236] on icon "date_range" at bounding box center [492, 237] width 14 height 21
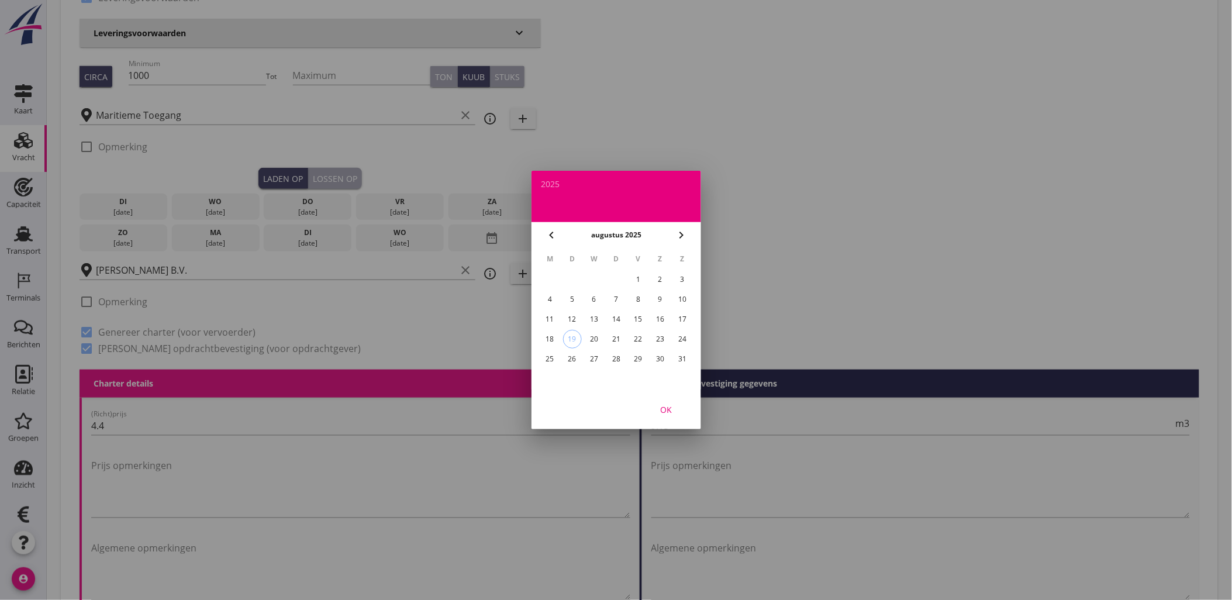
click at [551, 333] on div "18" at bounding box center [549, 339] width 19 height 19
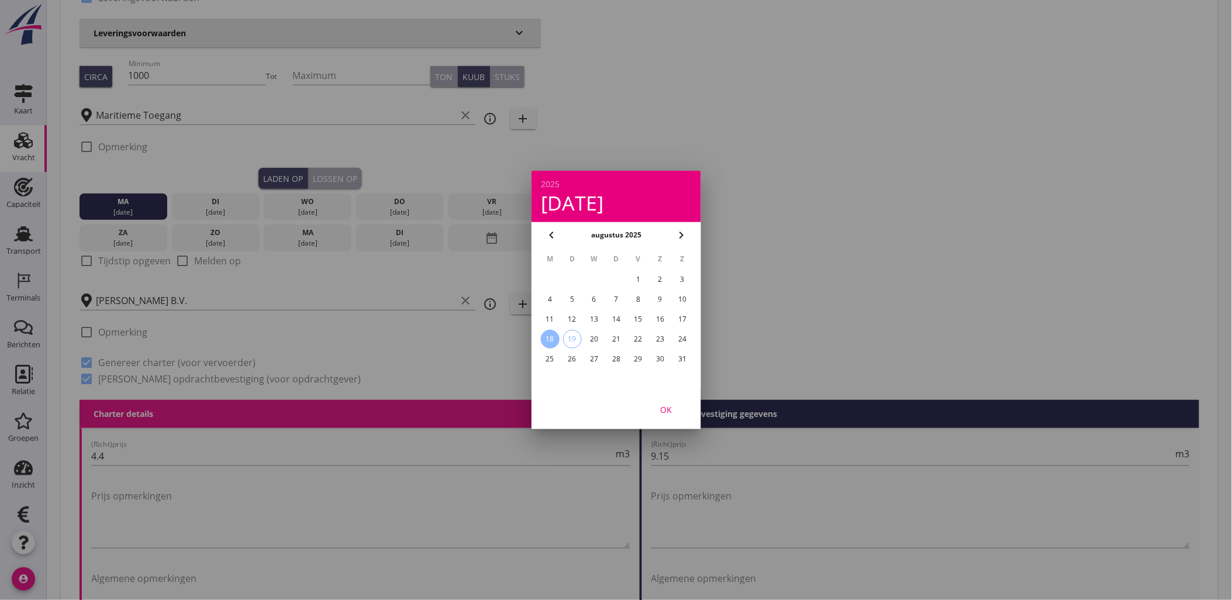
click at [676, 406] on div "OK" at bounding box center [665, 409] width 33 height 12
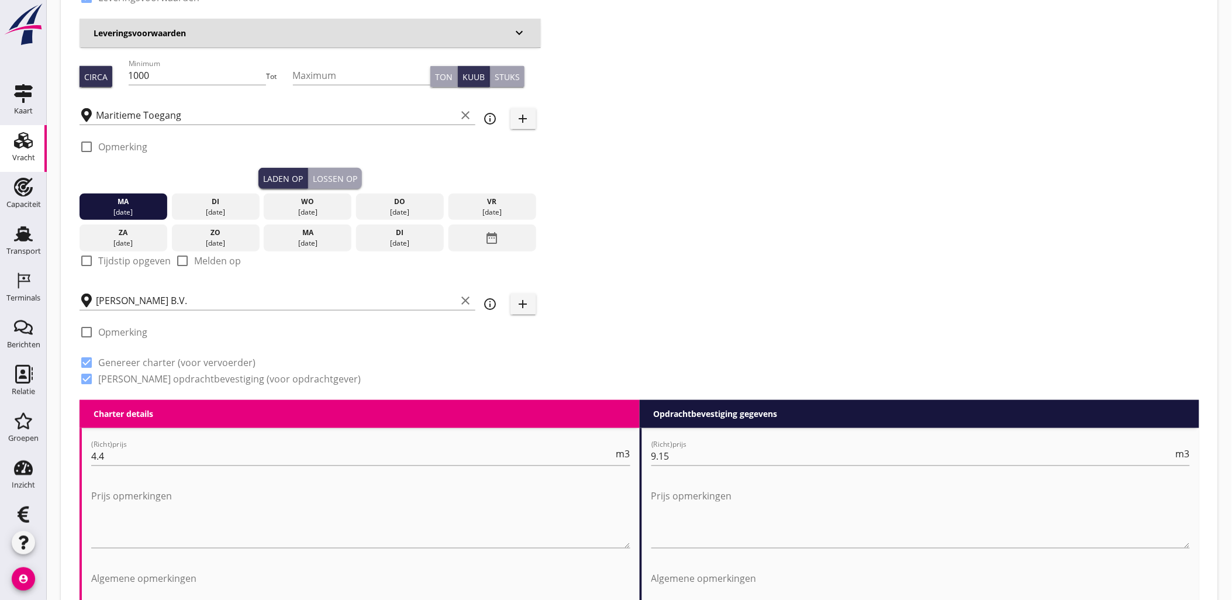
drag, startPoint x: 187, startPoint y: 78, endPoint x: 34, endPoint y: 65, distance: 153.7
click at [34, 65] on div "Kaart Kaart Vracht Vracht Capaciteit Capaciteit Transport Transport Terminals T…" at bounding box center [616, 594] width 1232 height 1578
type input "1505"
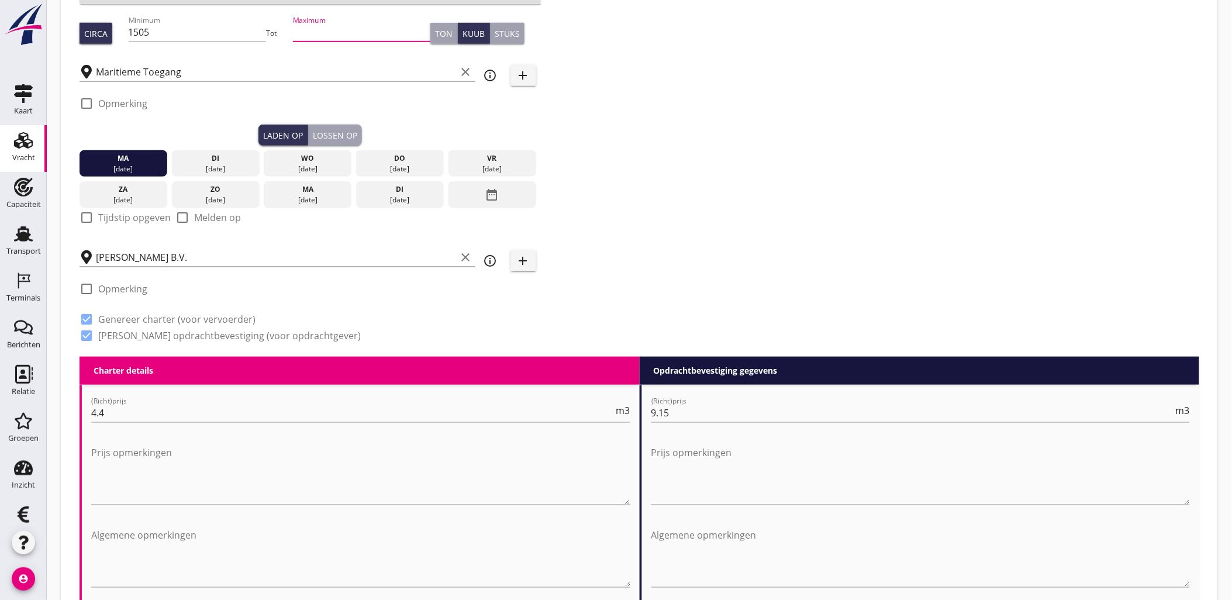
scroll to position [68, 0]
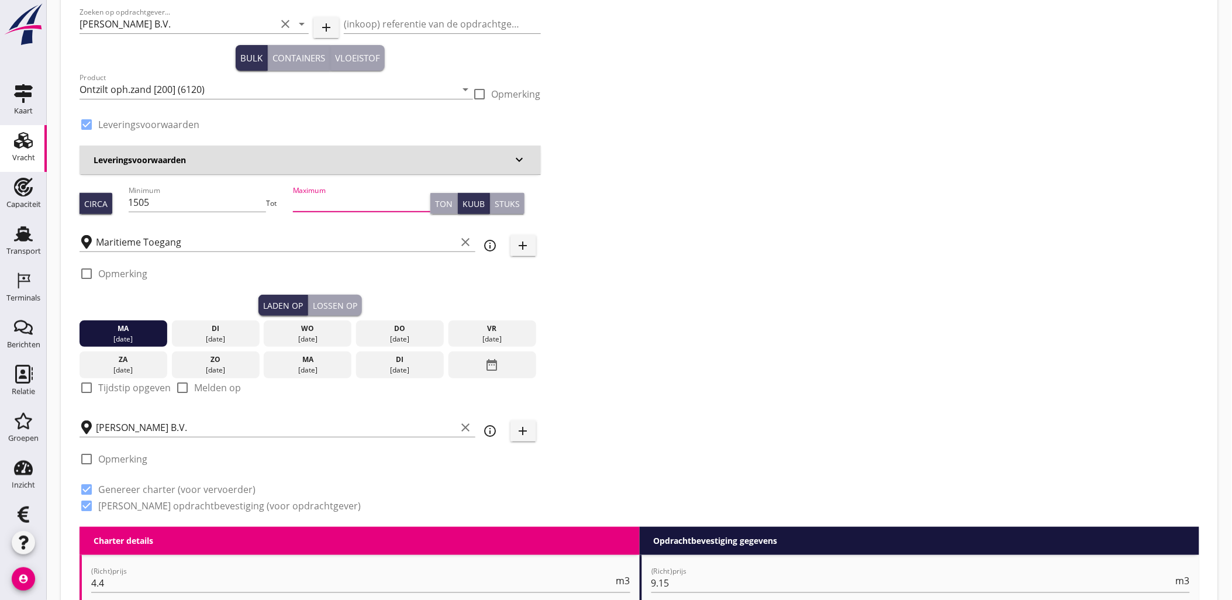
click at [345, 300] on div "Lossen op" at bounding box center [335, 305] width 44 height 12
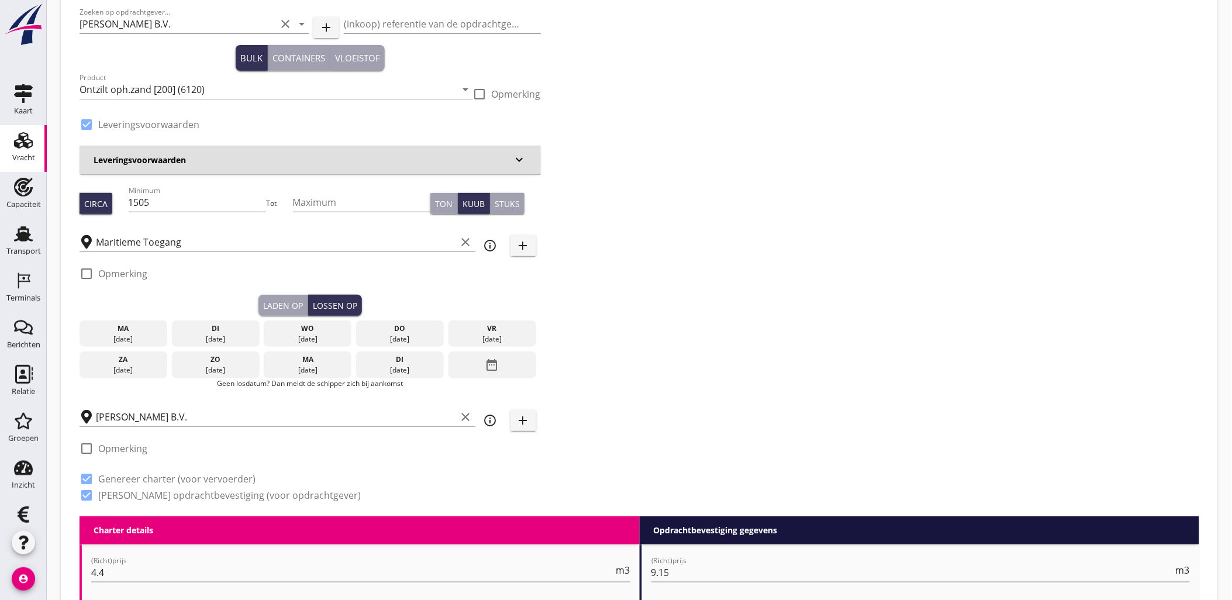
click at [300, 331] on div "wo" at bounding box center [308, 328] width 82 height 11
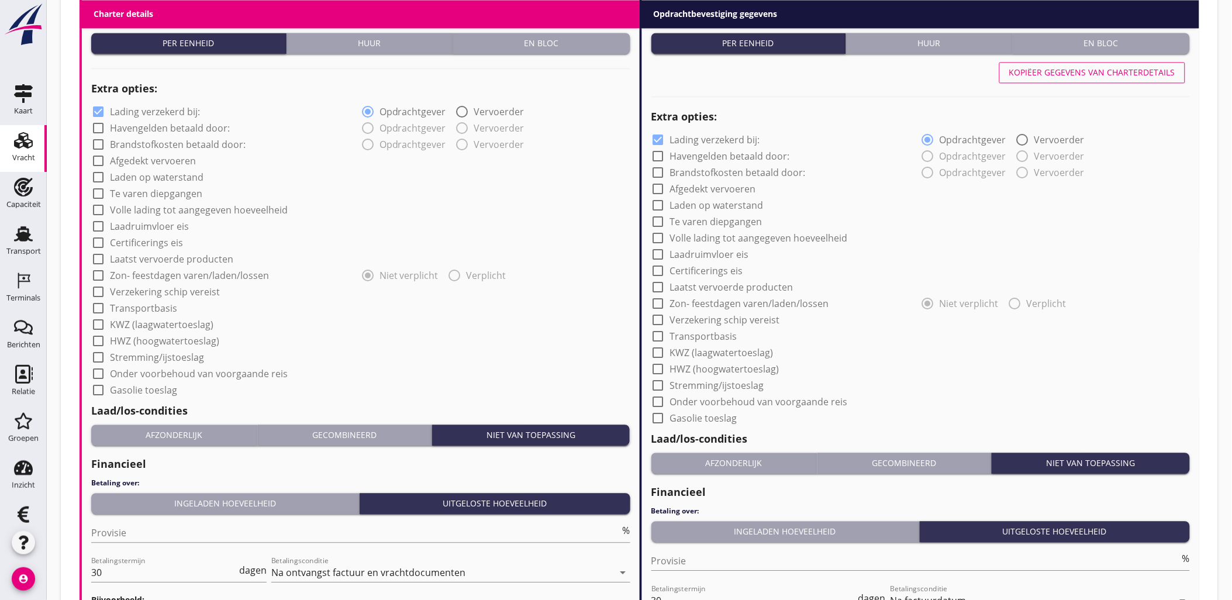
scroll to position [997, 0]
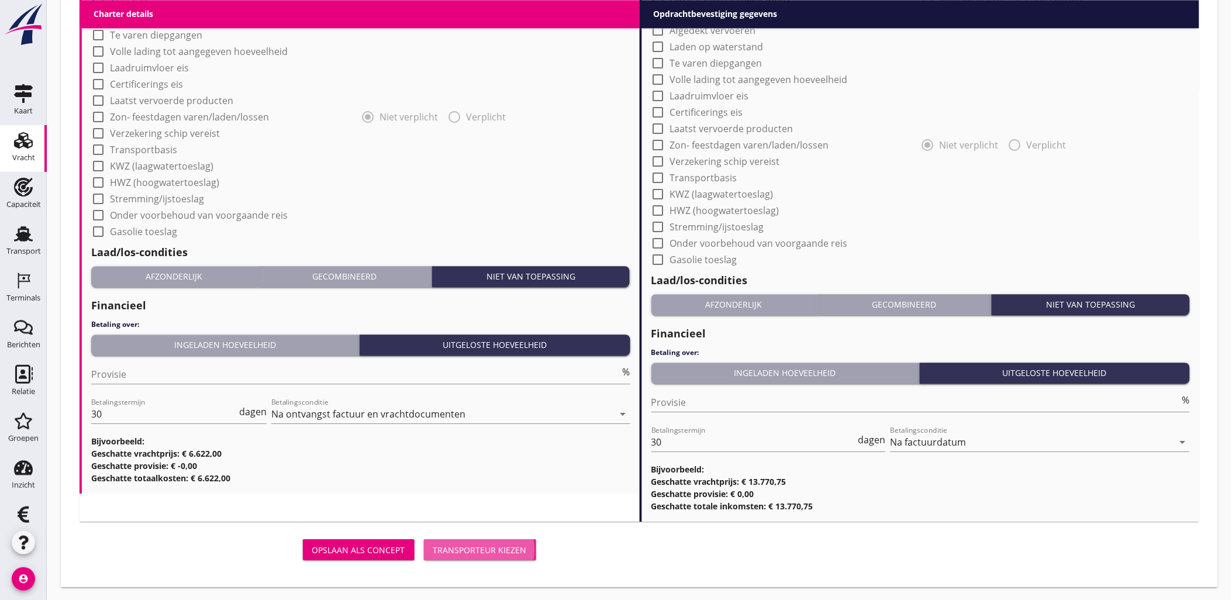
drag, startPoint x: 477, startPoint y: 552, endPoint x: 306, endPoint y: 140, distance: 446.3
click at [476, 552] on div "Transporteur kiezen" at bounding box center [480, 550] width 94 height 12
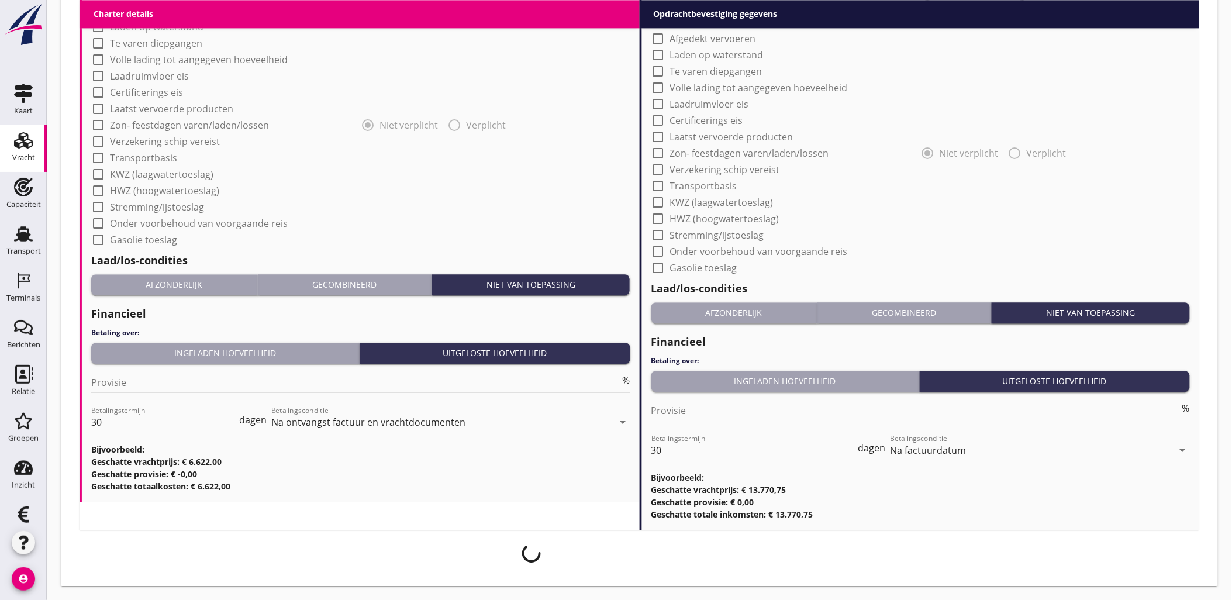
scroll to position [988, 0]
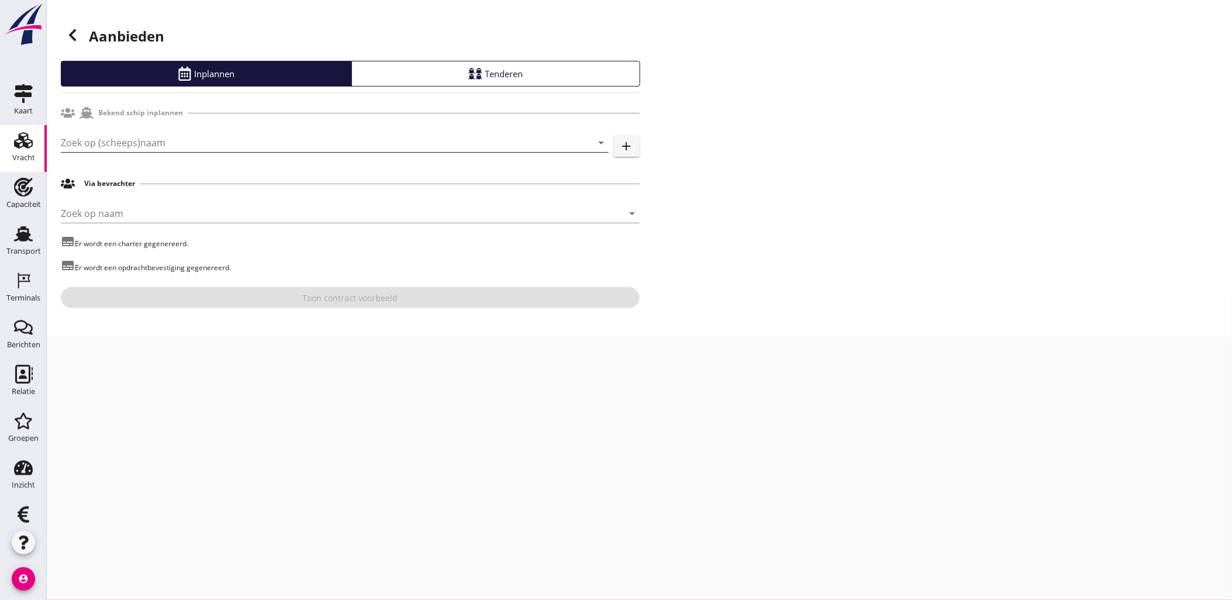
click at [167, 133] on input "Zoek op (scheeps)naam" at bounding box center [318, 142] width 515 height 19
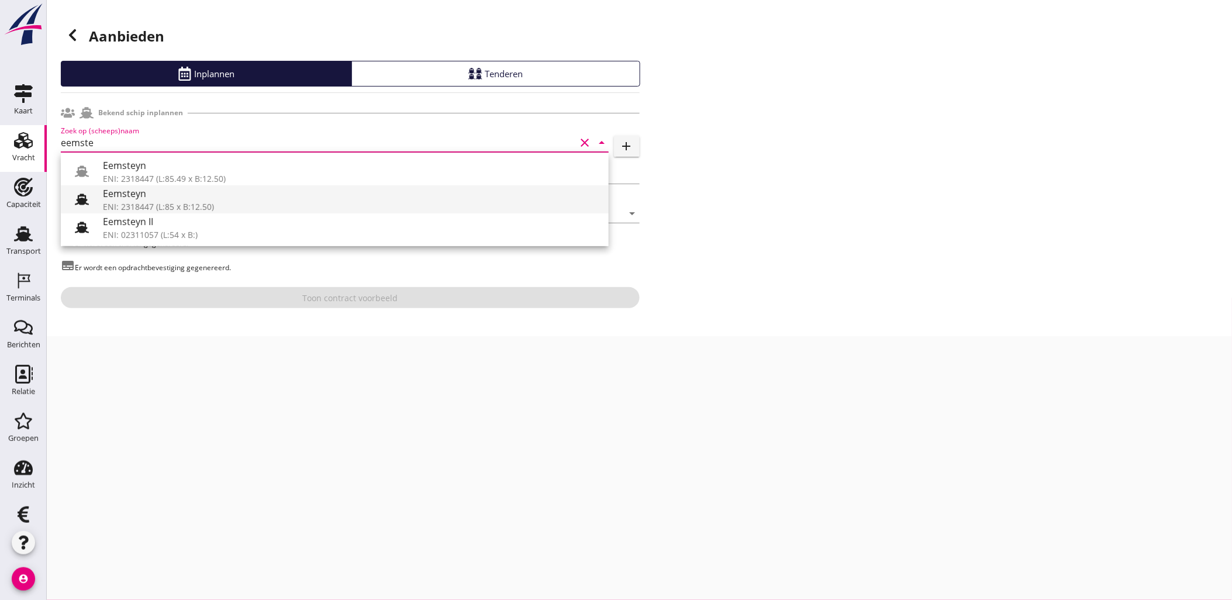
click at [165, 199] on div "Eemsteyn" at bounding box center [351, 193] width 496 height 14
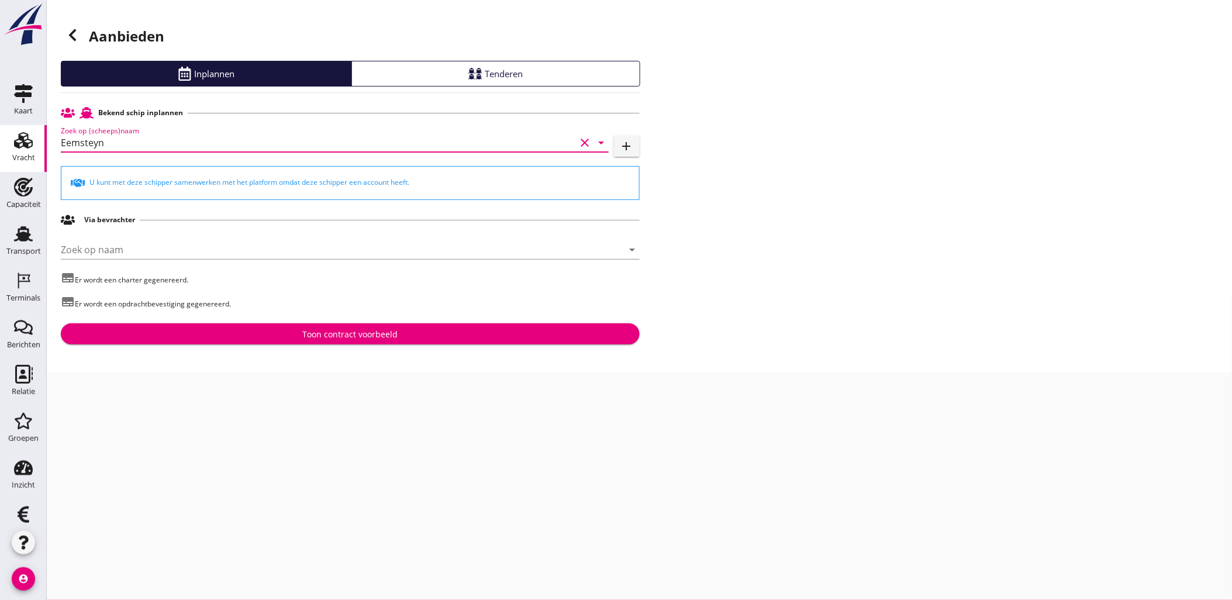
type input "Eemsteyn"
click at [365, 339] on div "Toon contract voorbeeld" at bounding box center [349, 334] width 95 height 12
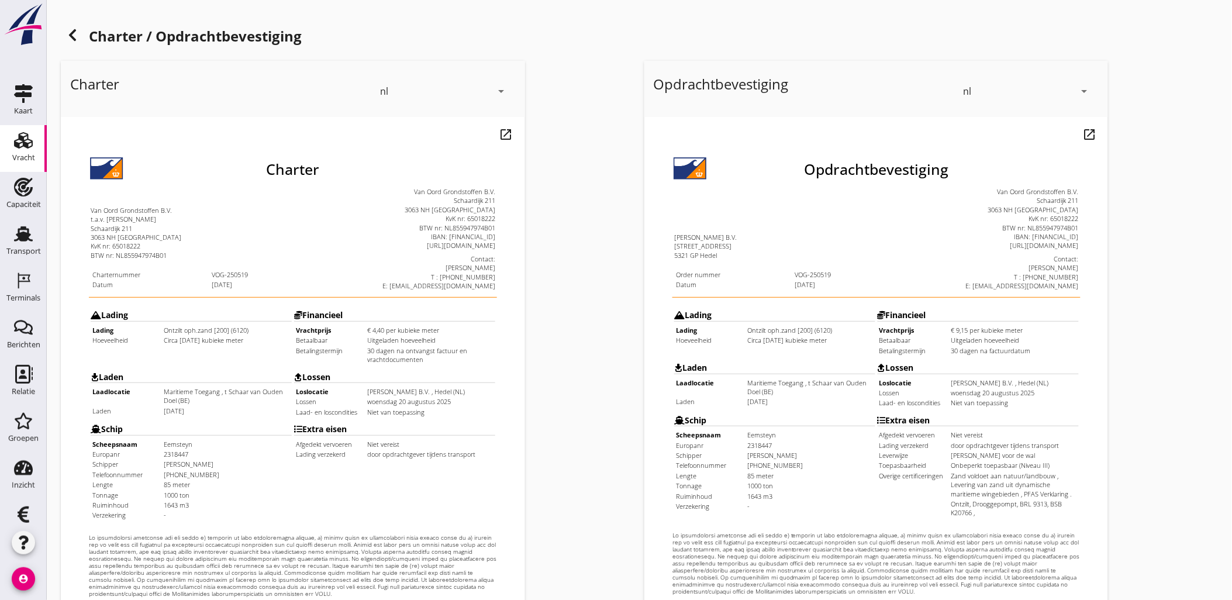
scroll to position [265, 0]
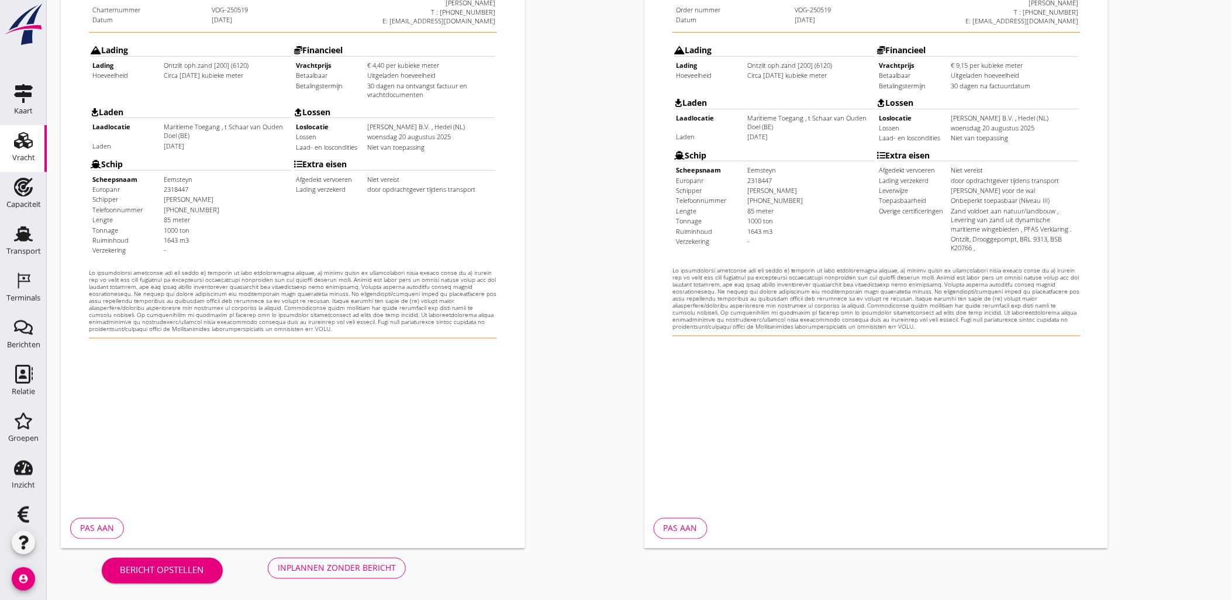
click at [347, 569] on div "Inplannen zonder bericht" at bounding box center [337, 568] width 118 height 12
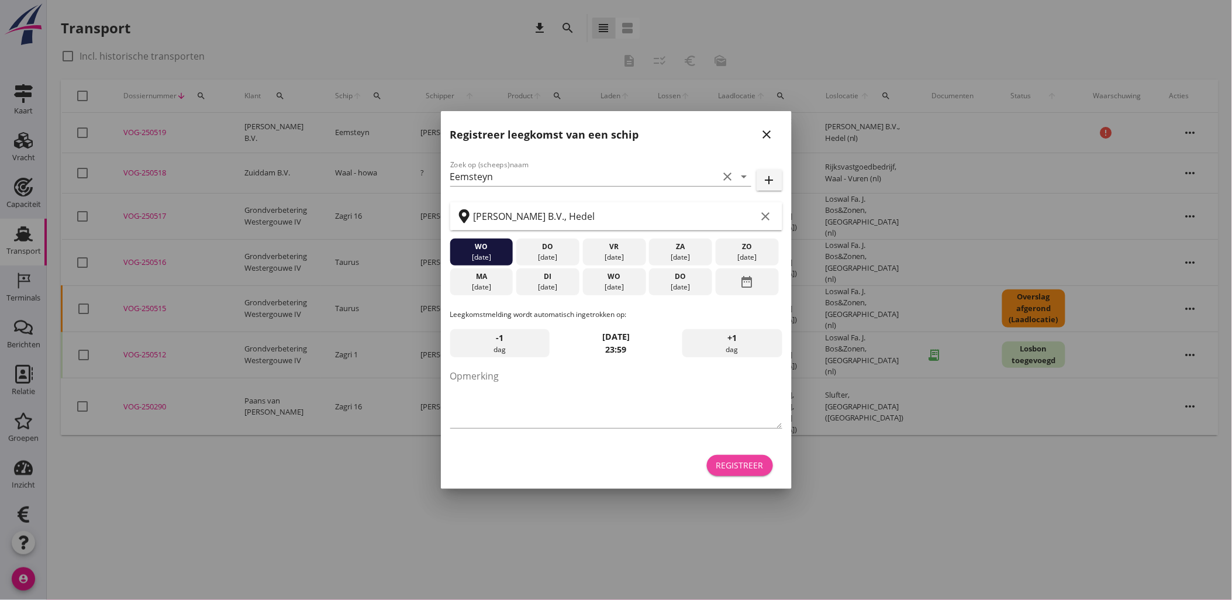
click at [731, 465] on div "Registreer" at bounding box center [739, 465] width 47 height 12
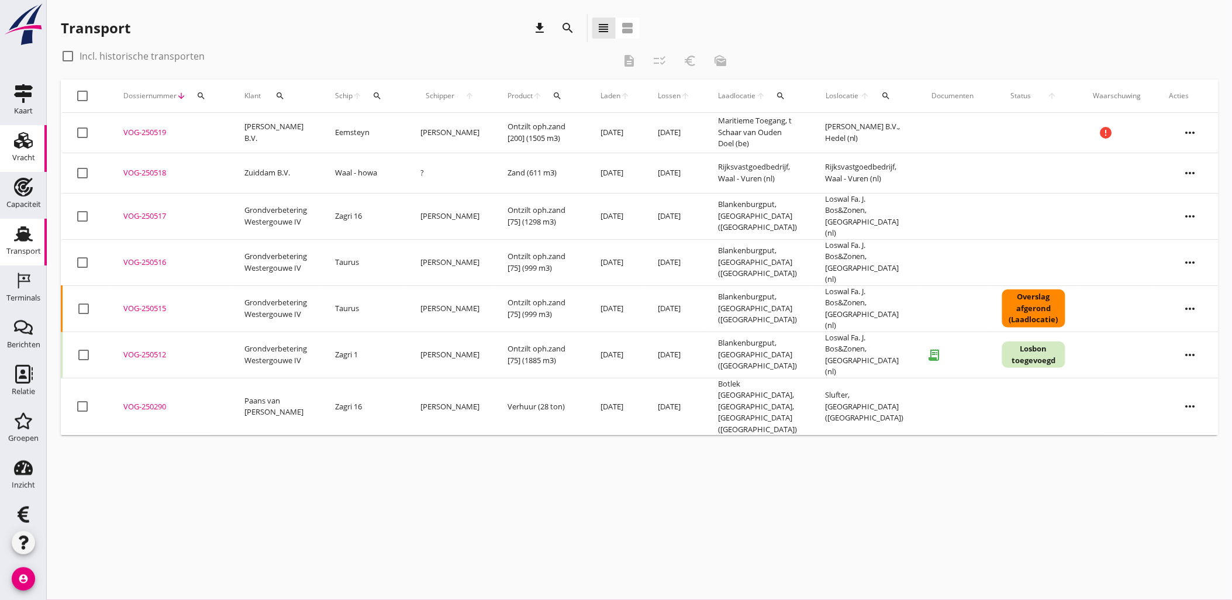
click at [35, 141] on div "Vracht Vracht" at bounding box center [23, 148] width 47 height 47
click at [27, 138] on icon "Vracht" at bounding box center [23, 140] width 19 height 19
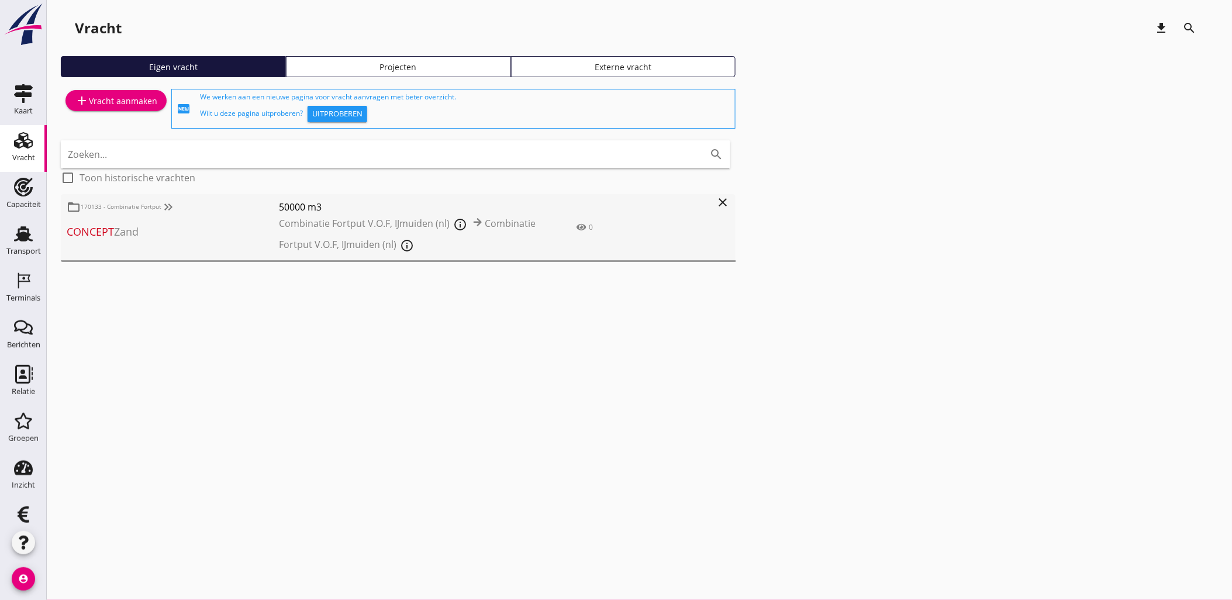
click at [618, 64] on div "Externe vracht" at bounding box center [623, 67] width 215 height 12
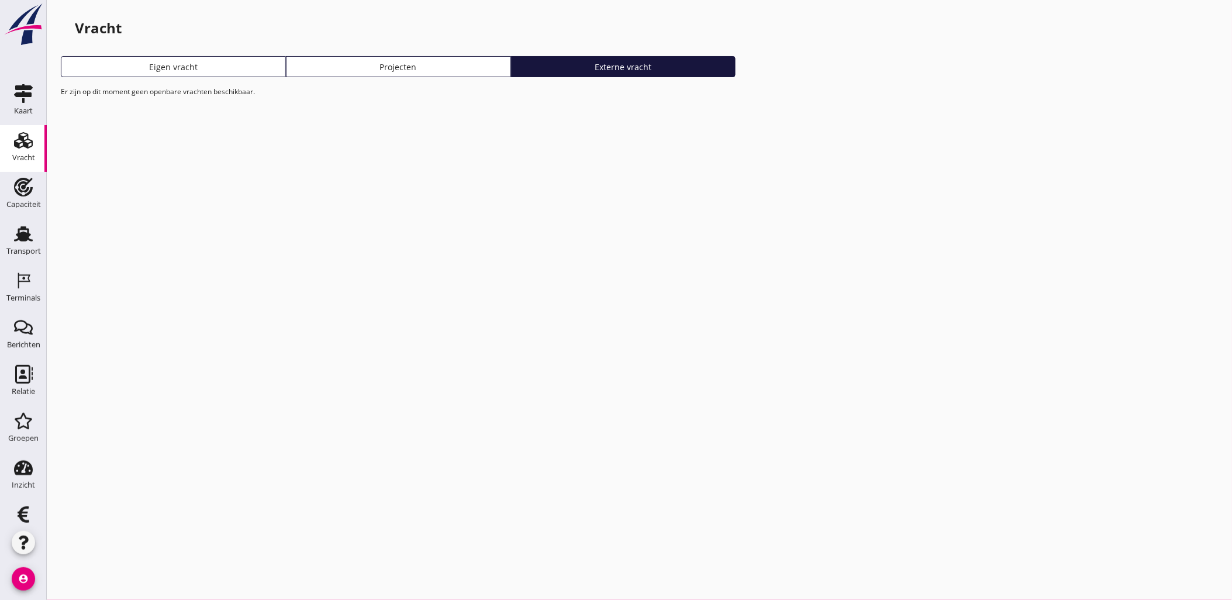
click at [477, 56] on link "Projecten" at bounding box center [398, 66] width 225 height 21
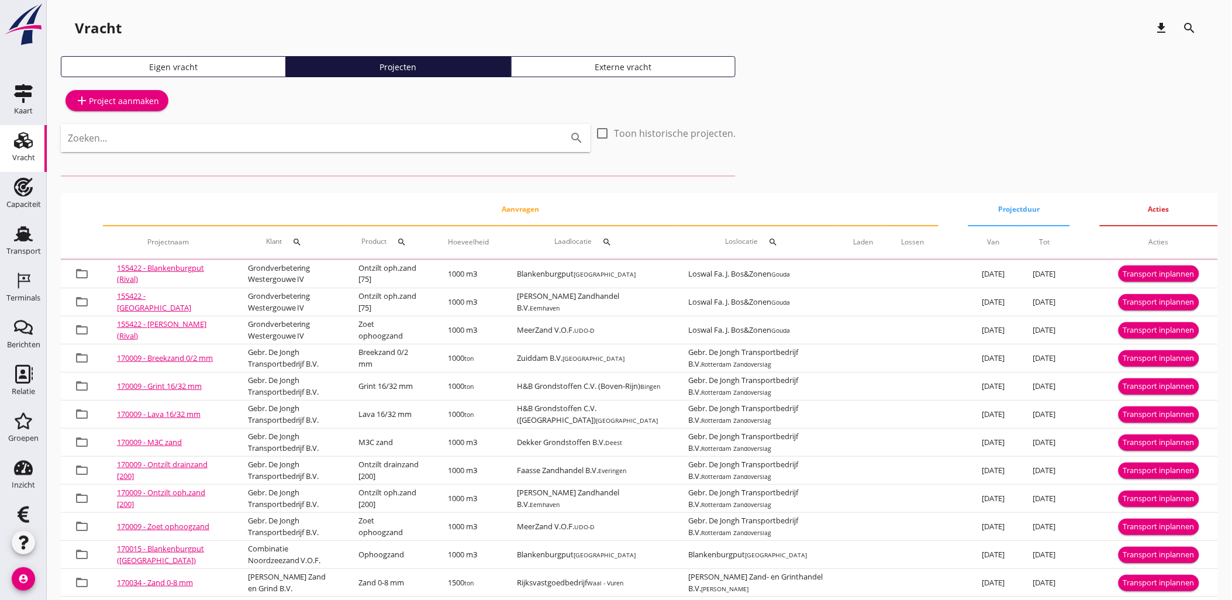
click at [155, 75] on link "Eigen vracht" at bounding box center [173, 66] width 225 height 21
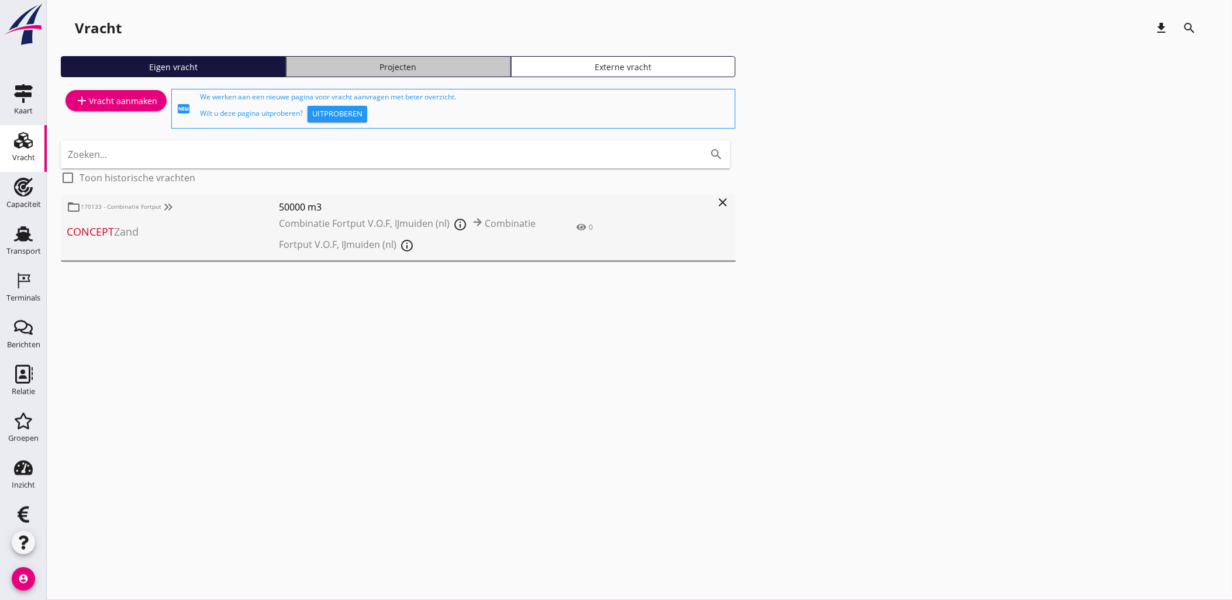
click at [330, 68] on div "Projecten" at bounding box center [398, 67] width 215 height 12
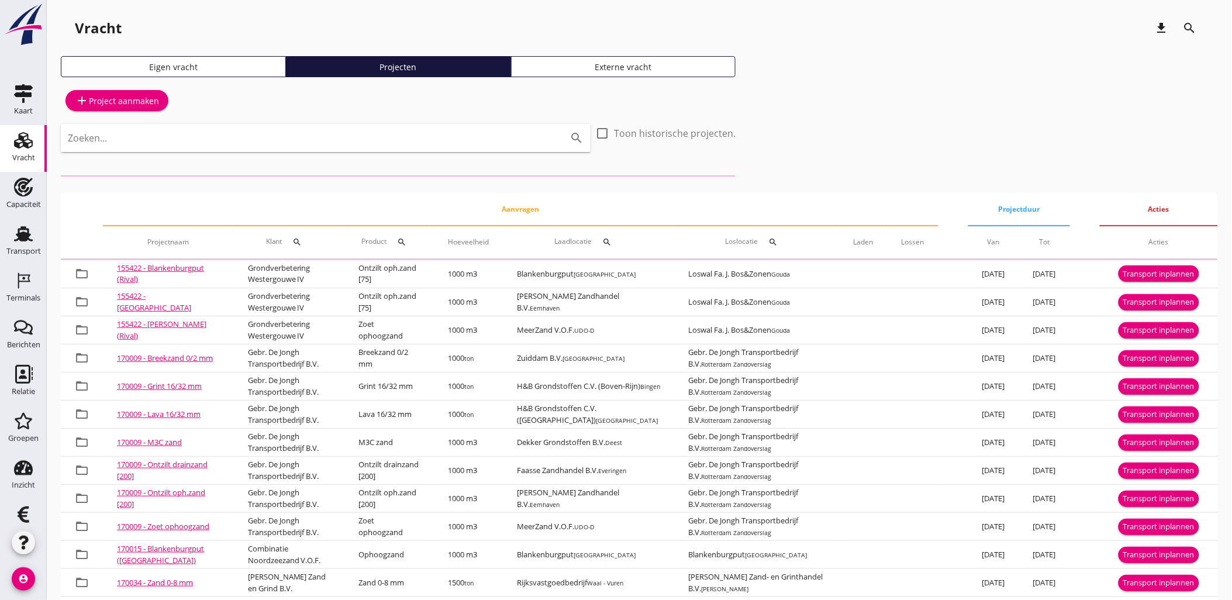
click at [314, 149] on div "Zoeken... search" at bounding box center [326, 138] width 530 height 28
type input "gouda"
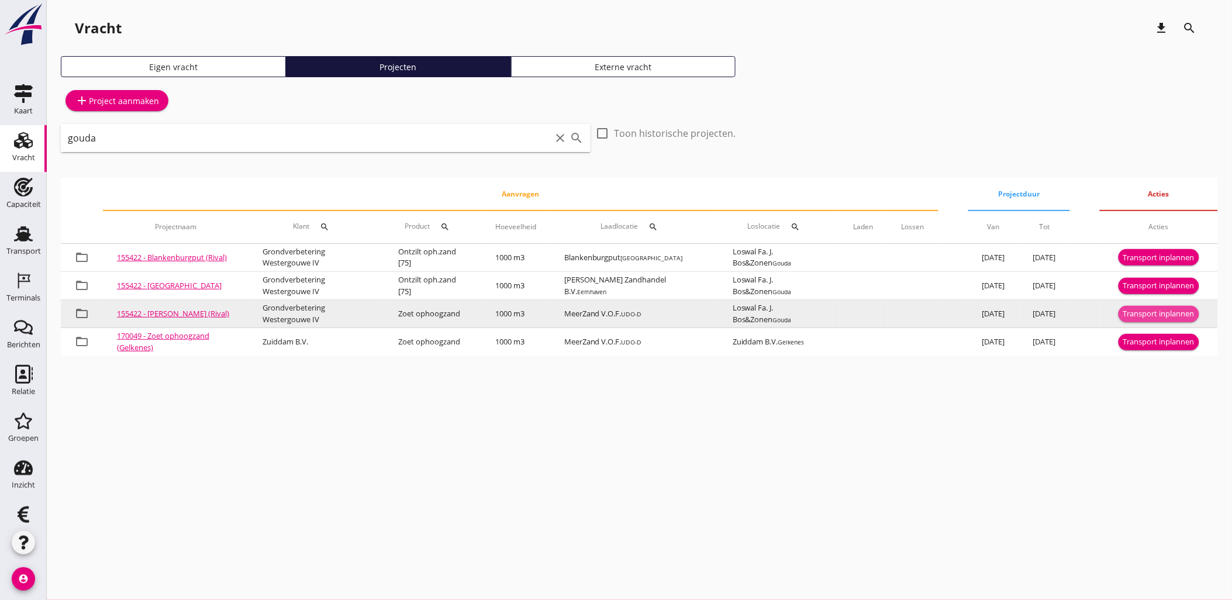
click at [1139, 313] on div "Transport inplannen" at bounding box center [1158, 314] width 71 height 12
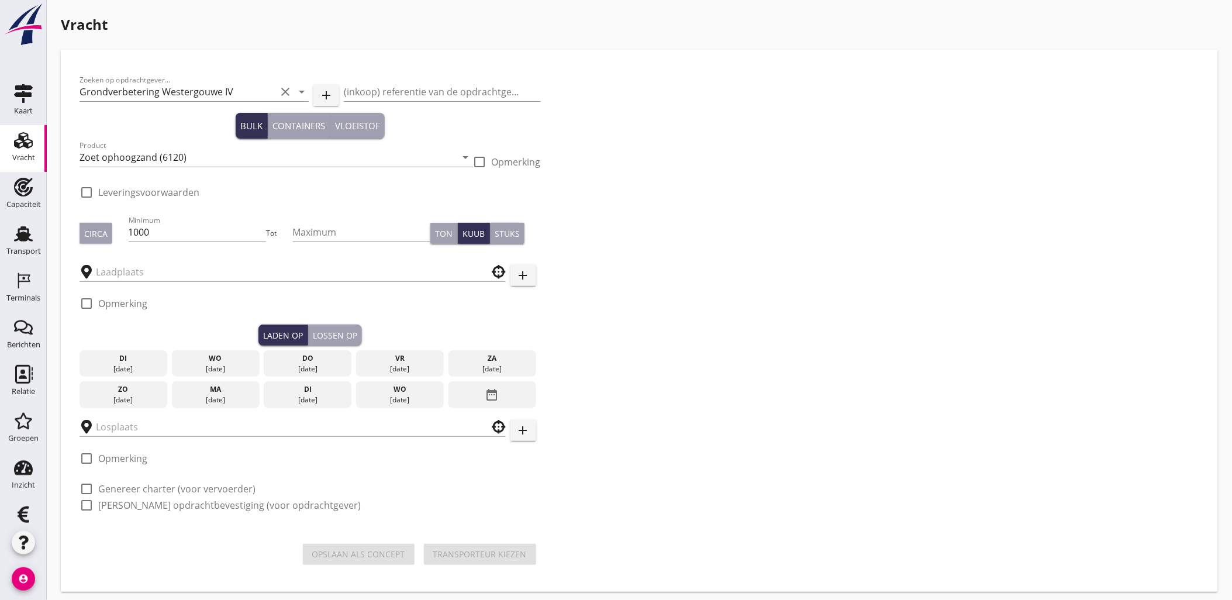
checkbox input "true"
type input "MeerZand V.O.F."
type input "Loswal Fa. J. Bos&Zonen"
checkbox input "true"
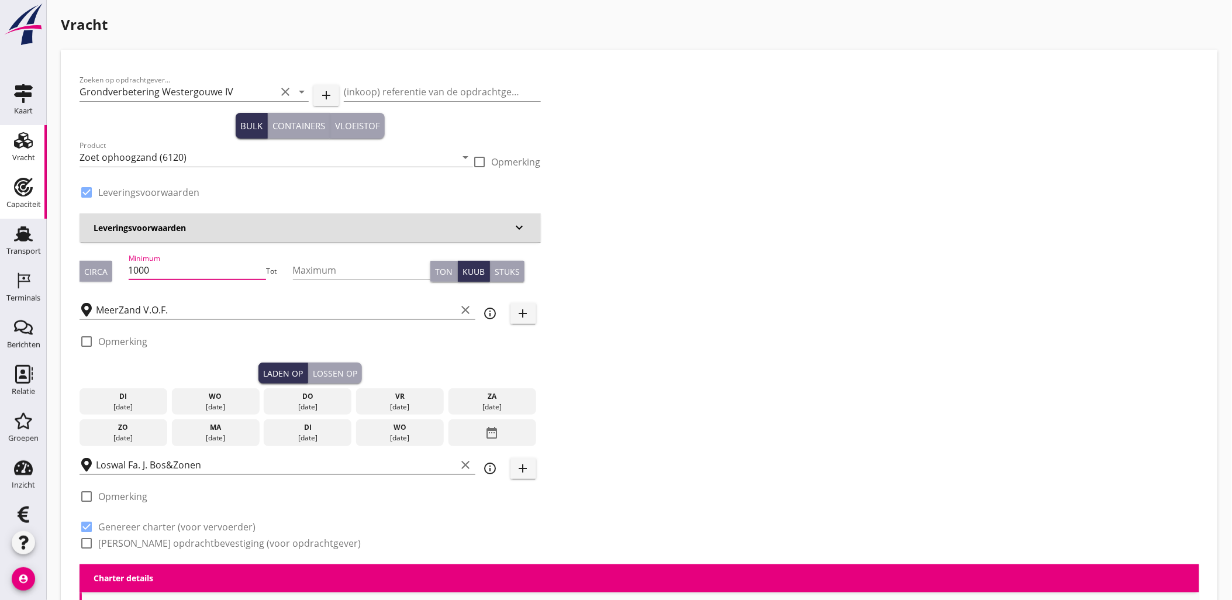
drag, startPoint x: 148, startPoint y: 267, endPoint x: 12, endPoint y: 216, distance: 145.2
type input "1298"
click at [500, 437] on div "date_range" at bounding box center [492, 432] width 88 height 27
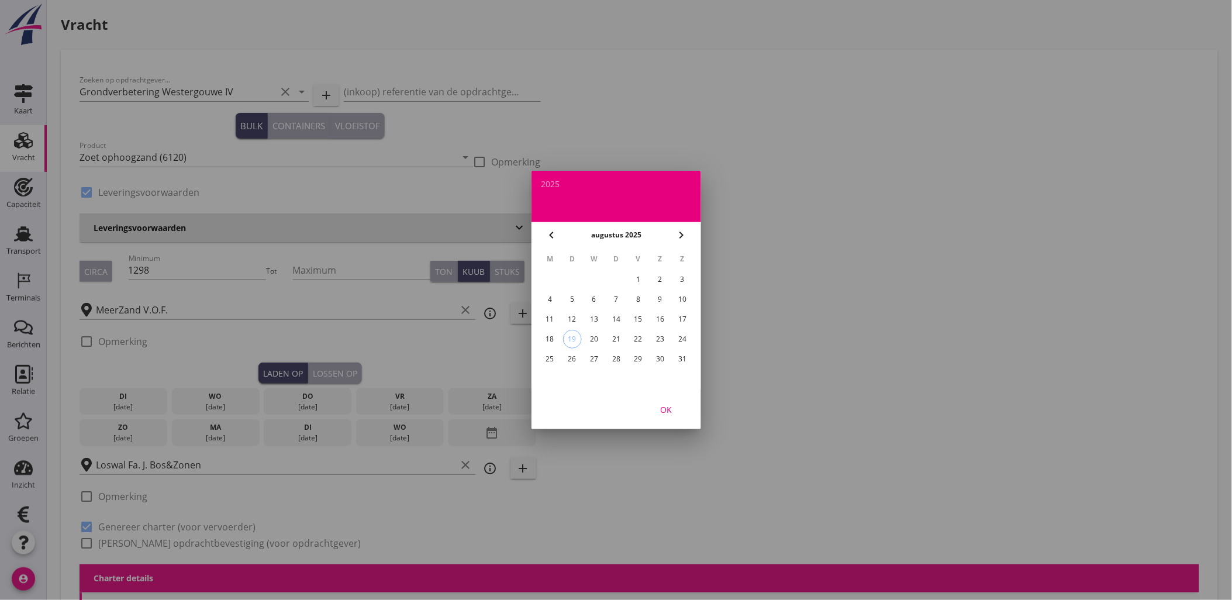
click at [549, 331] on div "18" at bounding box center [549, 339] width 19 height 19
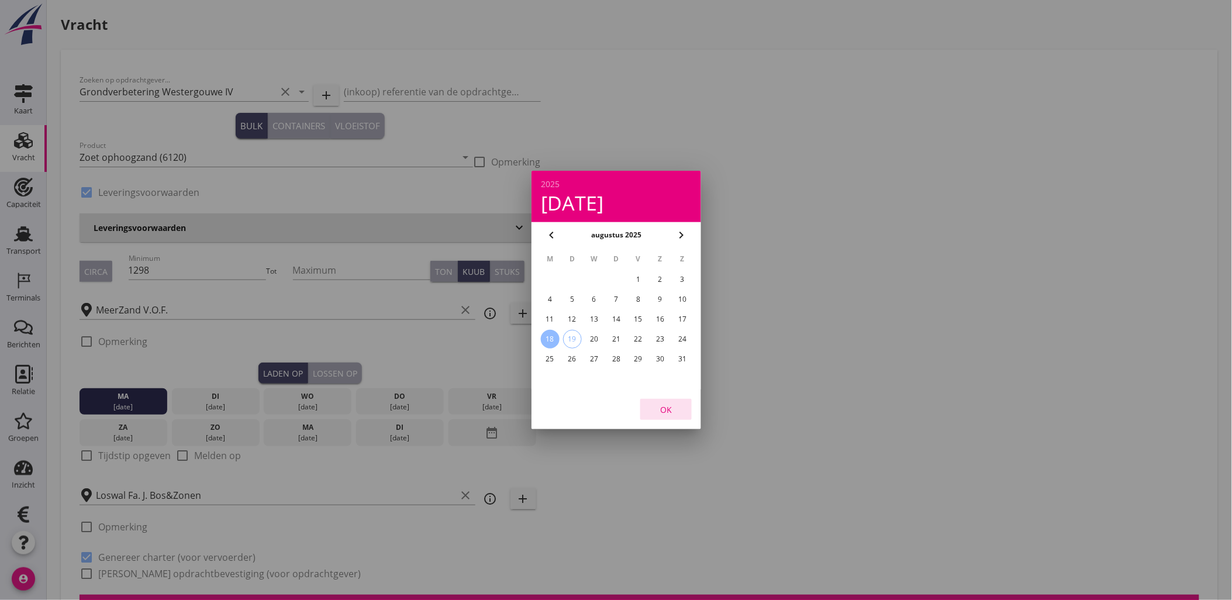
drag, startPoint x: 662, startPoint y: 409, endPoint x: 499, endPoint y: 384, distance: 164.4
click at [662, 405] on div "OK" at bounding box center [665, 409] width 33 height 12
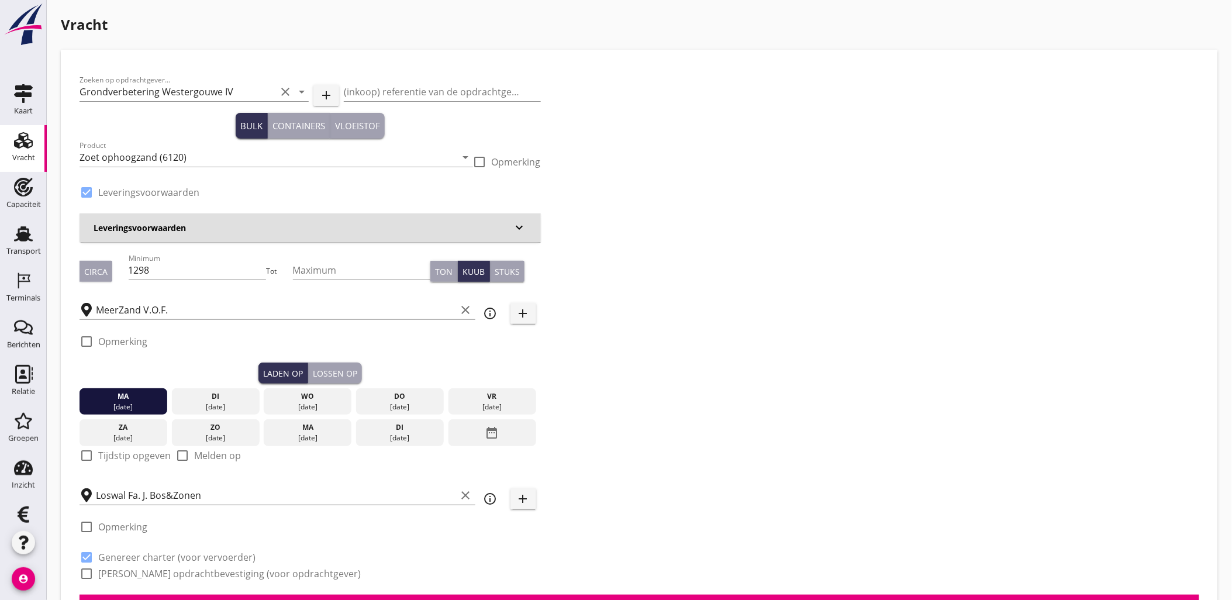
click at [345, 376] on div "Lossen op" at bounding box center [335, 373] width 44 height 12
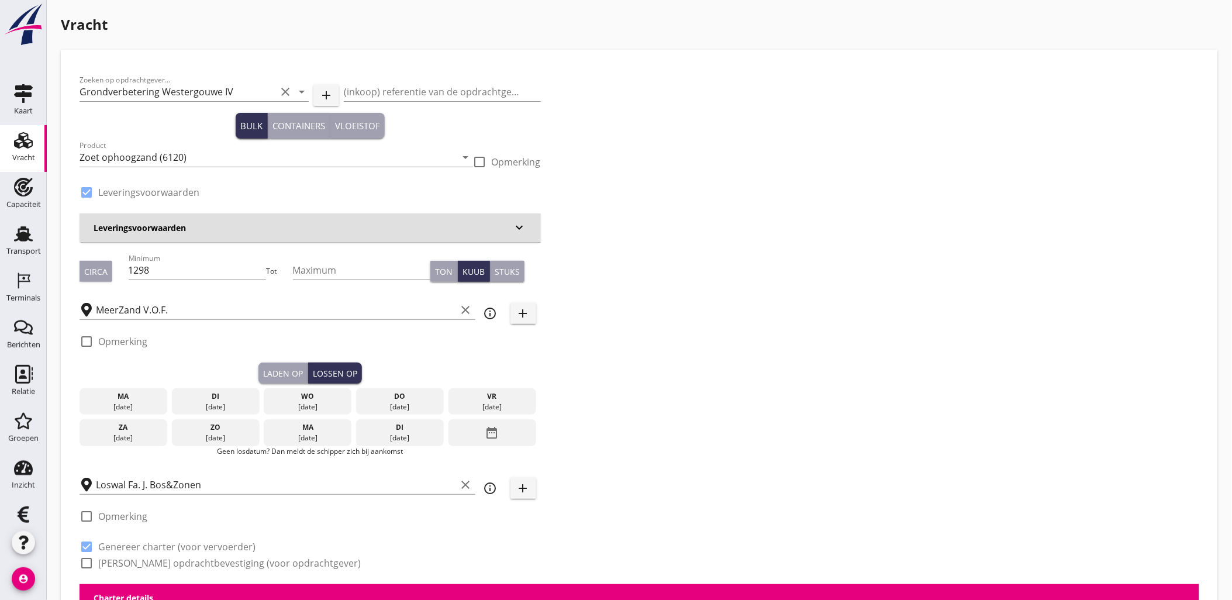
click at [217, 403] on div "[DATE]" at bounding box center [216, 407] width 82 height 11
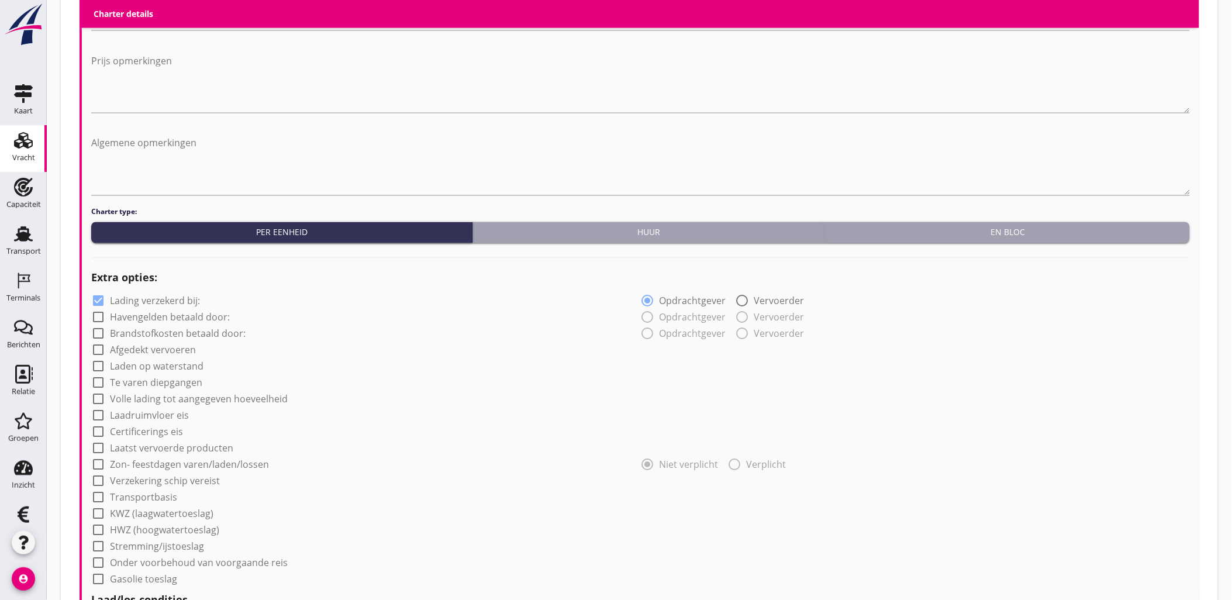
scroll to position [969, 0]
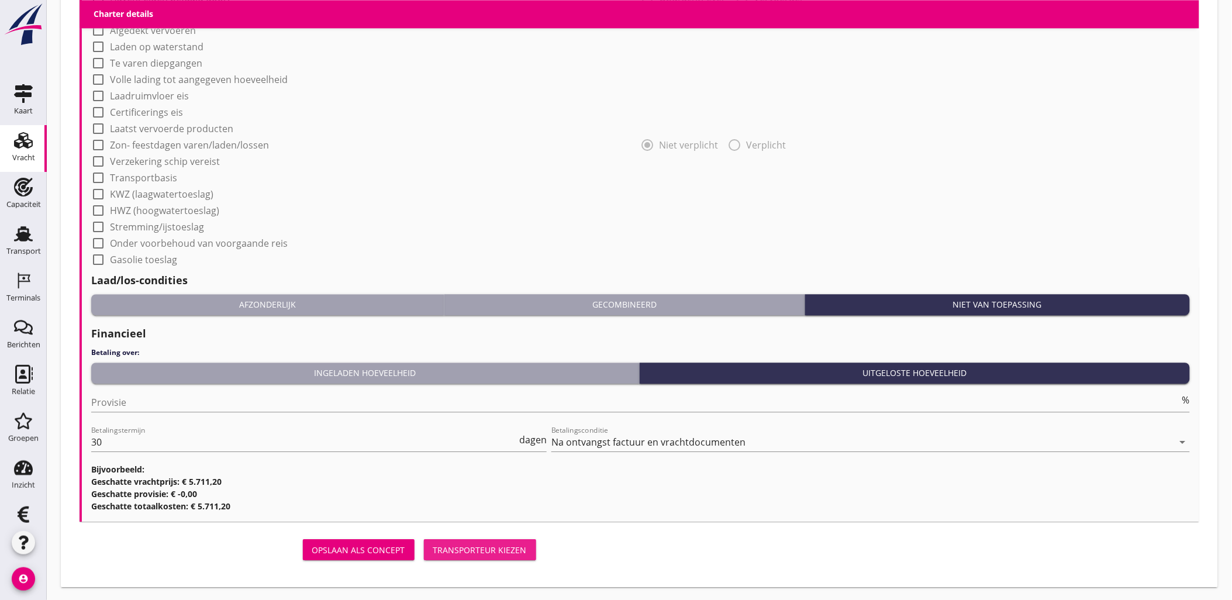
click at [472, 541] on button "Transporteur kiezen" at bounding box center [480, 549] width 112 height 21
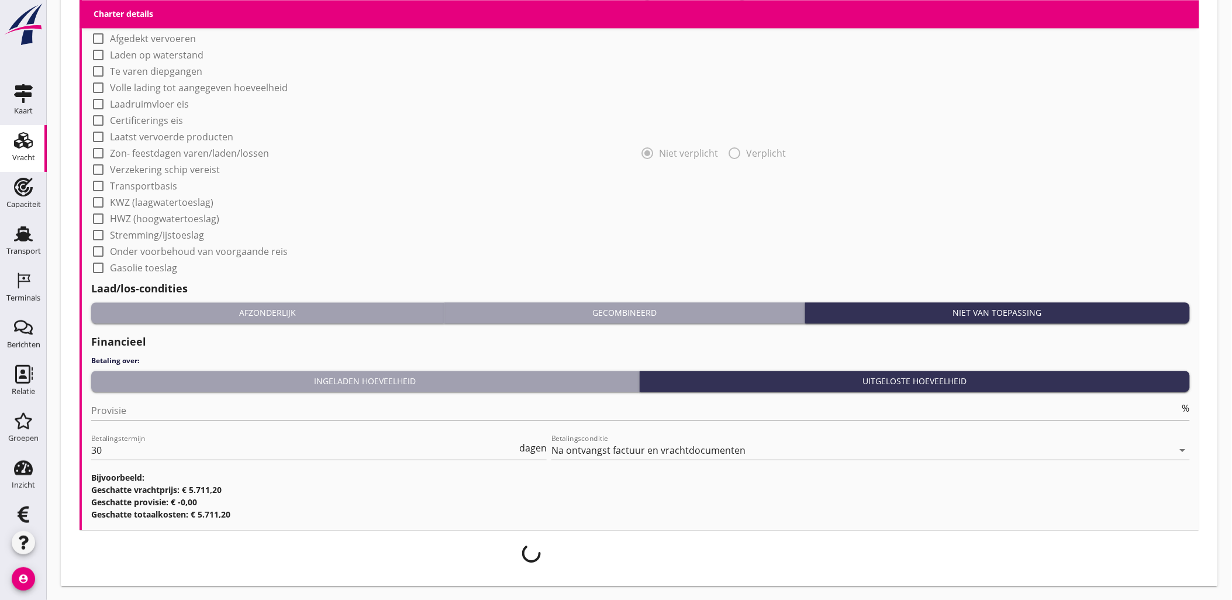
scroll to position [960, 0]
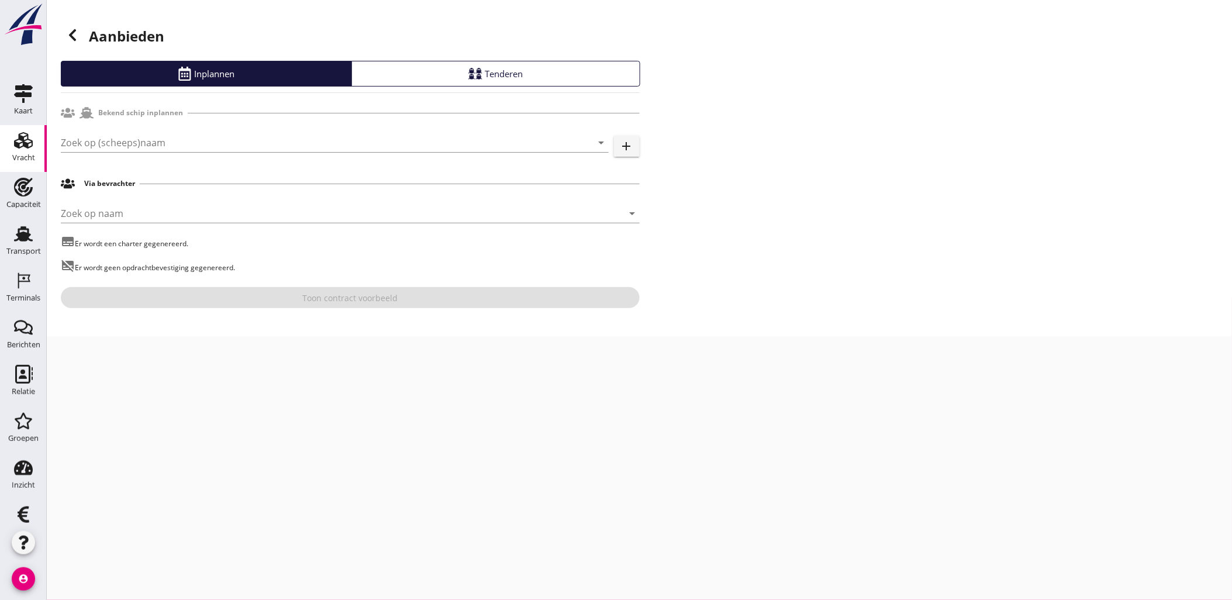
click at [150, 131] on div "Zoek op (scheeps)naam arrow_drop_down add" at bounding box center [350, 144] width 579 height 37
click at [148, 145] on input "Zoek op (scheeps)naam" at bounding box center [318, 142] width 515 height 19
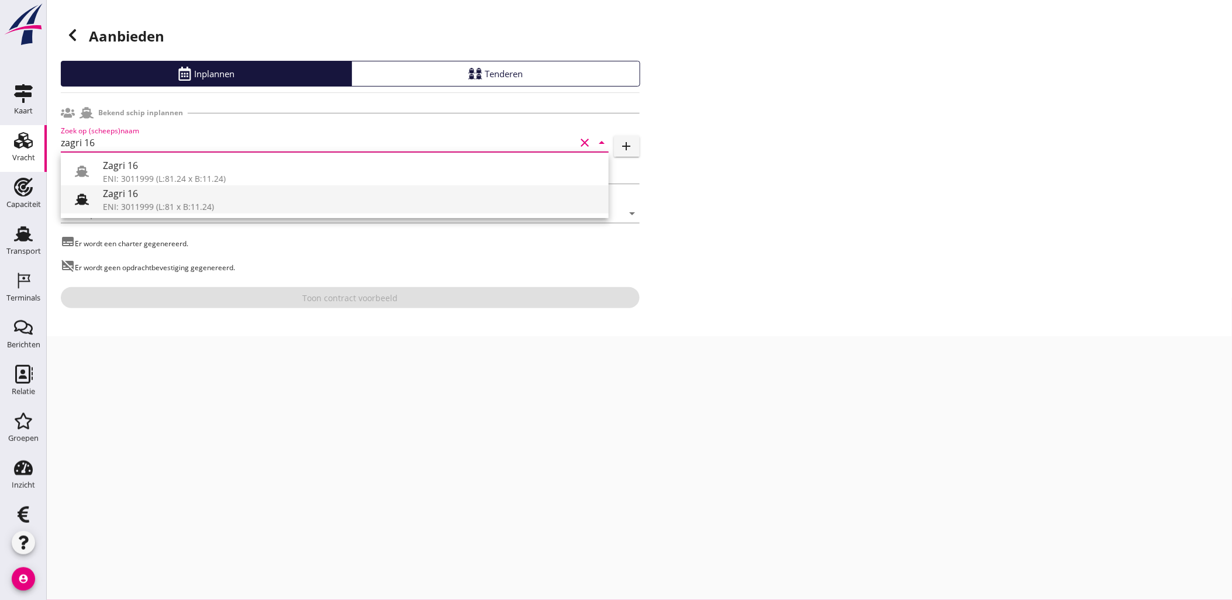
click at [147, 206] on div "ENI: 3011999 (L:81 x B:11.24)" at bounding box center [351, 207] width 496 height 12
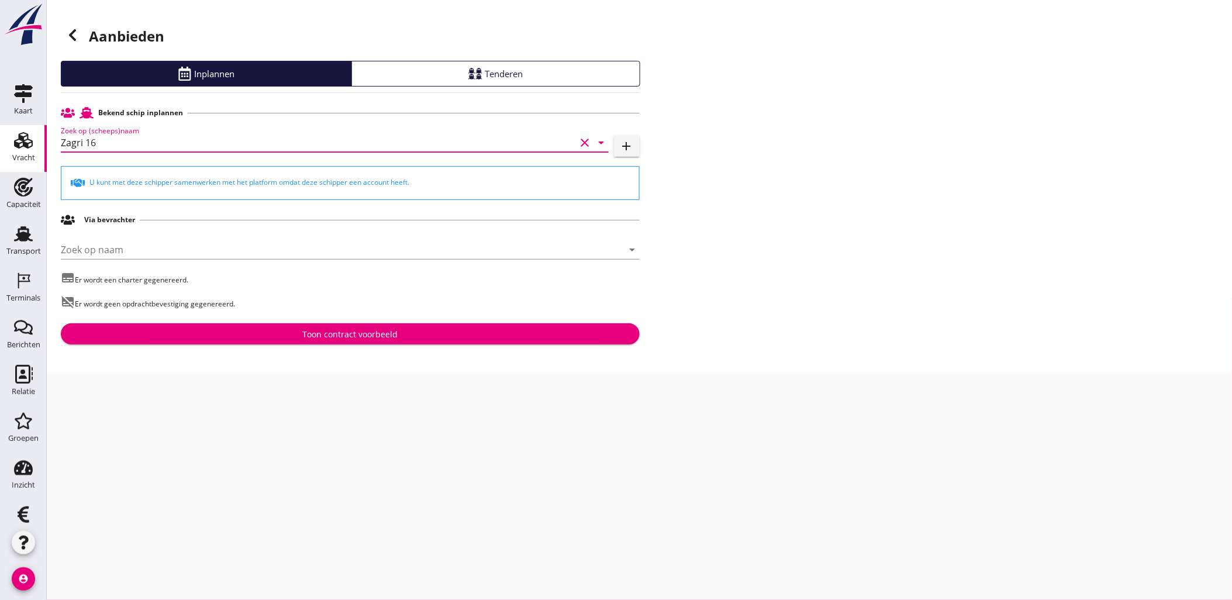
type input "Zagri 16"
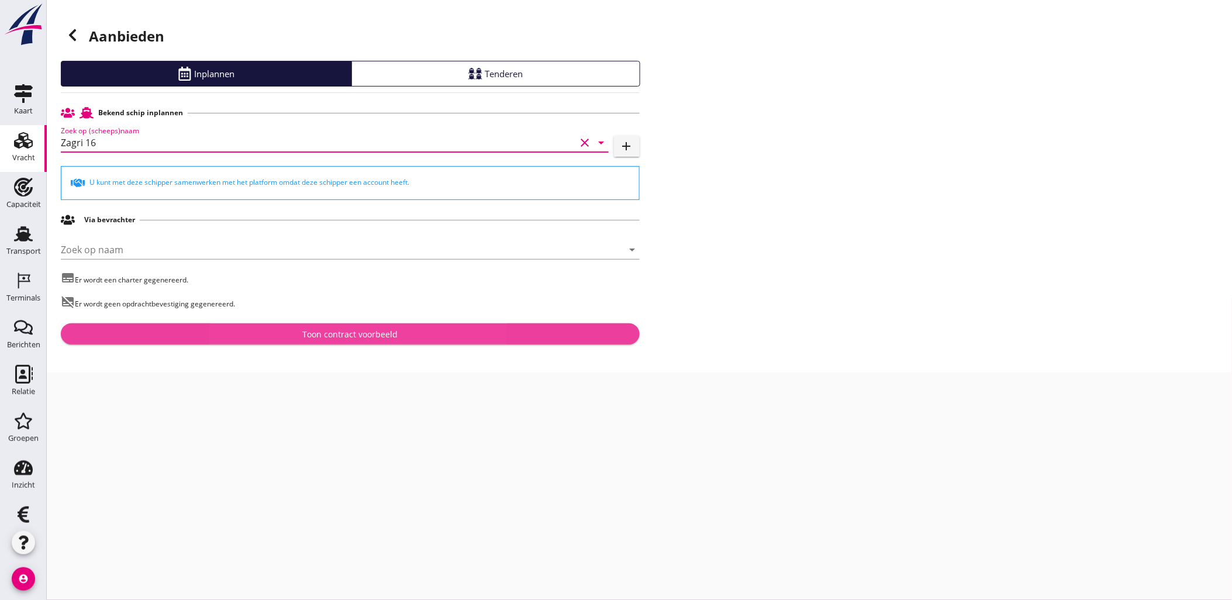
click at [365, 335] on div "Toon contract voorbeeld" at bounding box center [349, 334] width 95 height 12
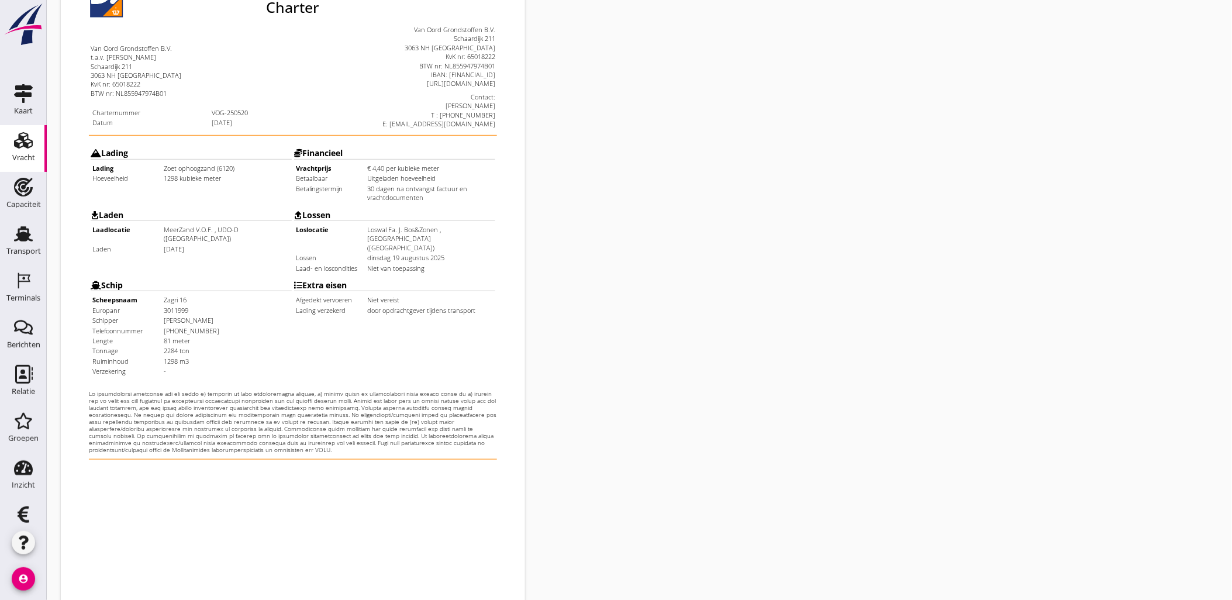
scroll to position [265, 0]
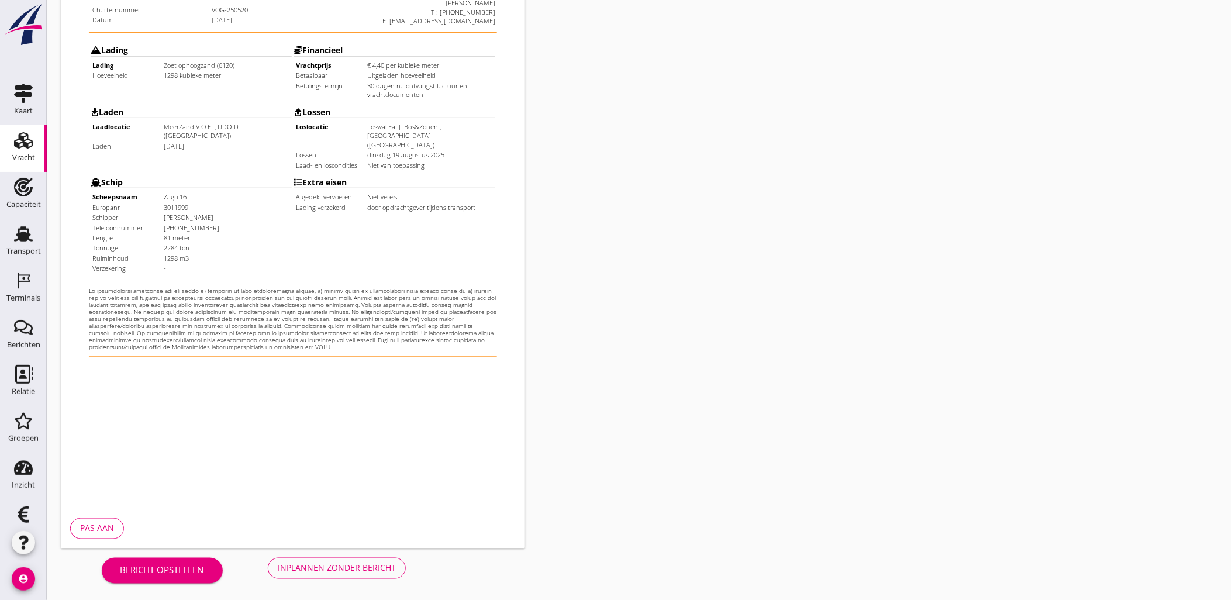
click at [330, 569] on div "Inplannen zonder bericht" at bounding box center [337, 568] width 118 height 12
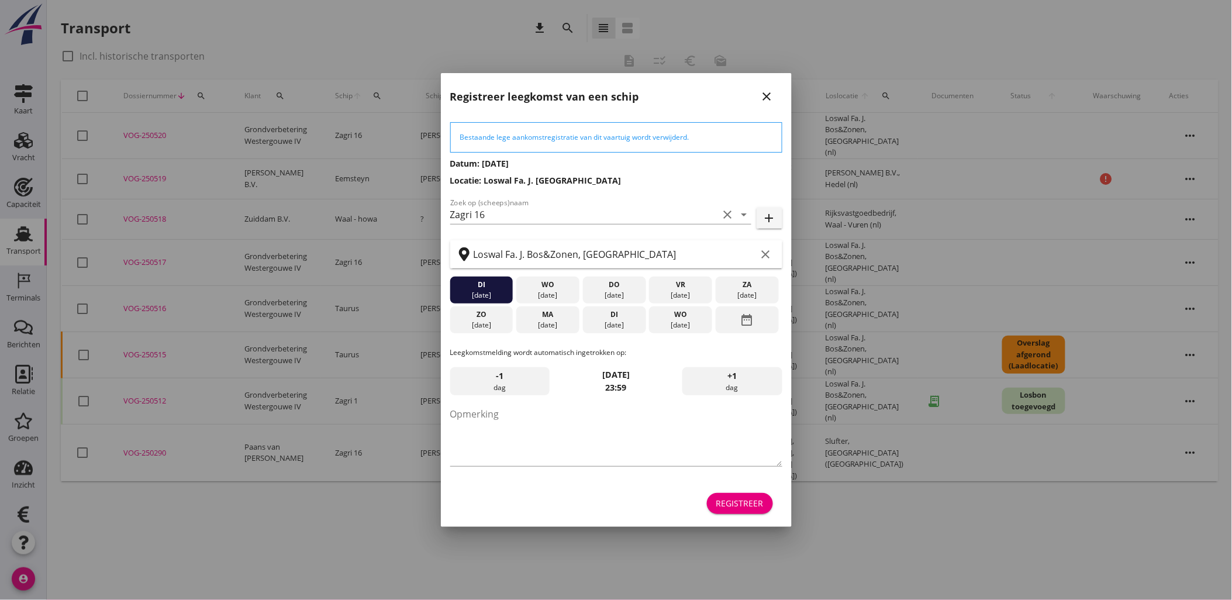
click at [754, 503] on div "Registreer" at bounding box center [739, 503] width 47 height 12
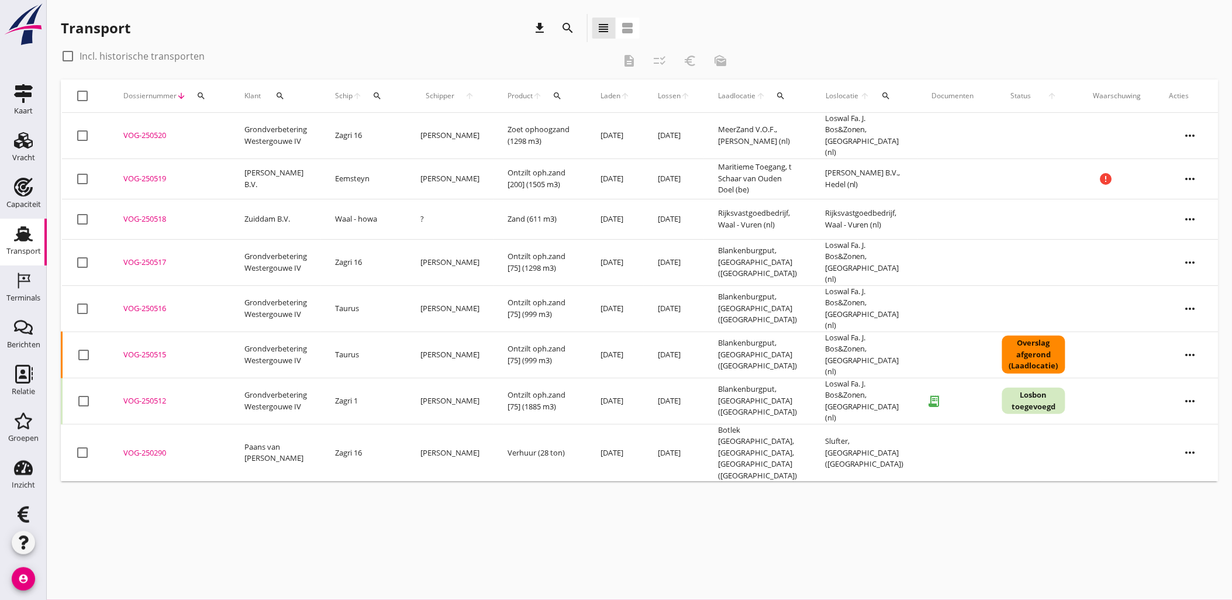
click at [516, 480] on div "cancel You are impersonating another user. Transport download search view_headl…" at bounding box center [639, 300] width 1185 height 600
click at [22, 191] on icon "Capaciteit" at bounding box center [23, 187] width 19 height 19
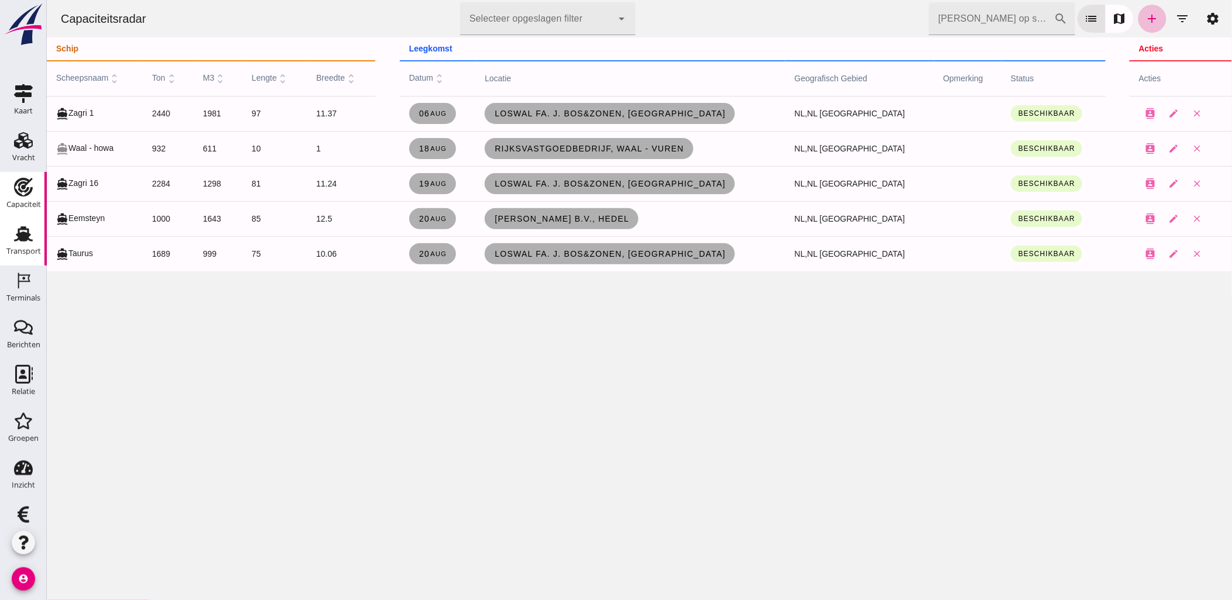
click at [22, 236] on use at bounding box center [23, 233] width 19 height 15
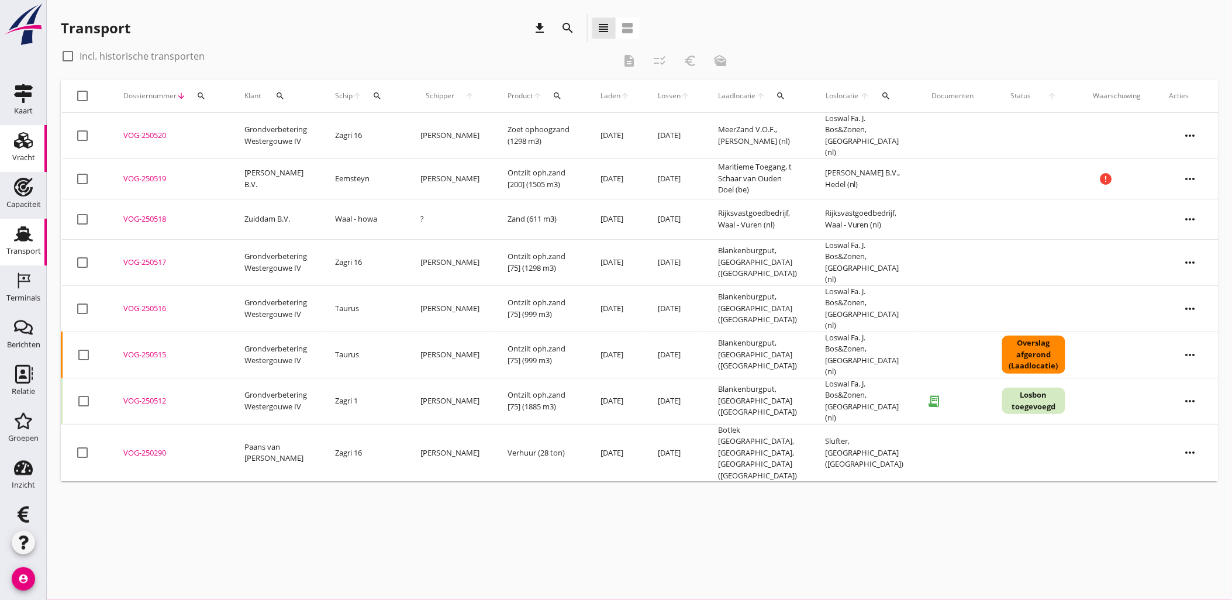
drag, startPoint x: 25, startPoint y: 144, endPoint x: 22, endPoint y: 152, distance: 8.5
click at [25, 144] on icon "Vracht" at bounding box center [23, 140] width 19 height 19
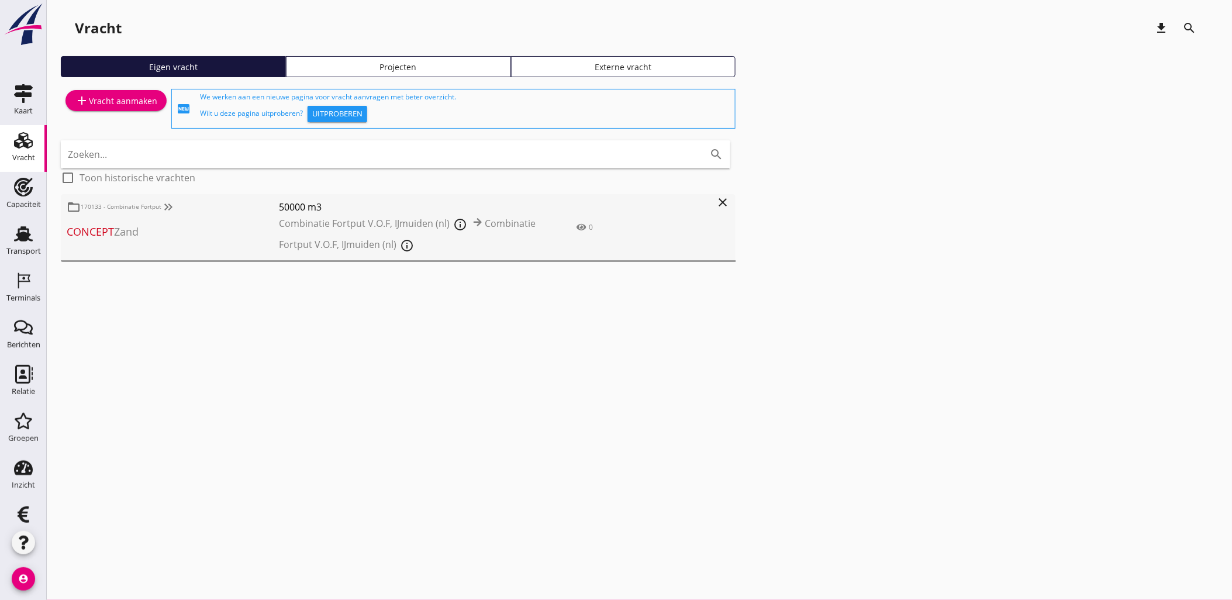
click at [325, 67] on div "Projecten" at bounding box center [398, 67] width 215 height 12
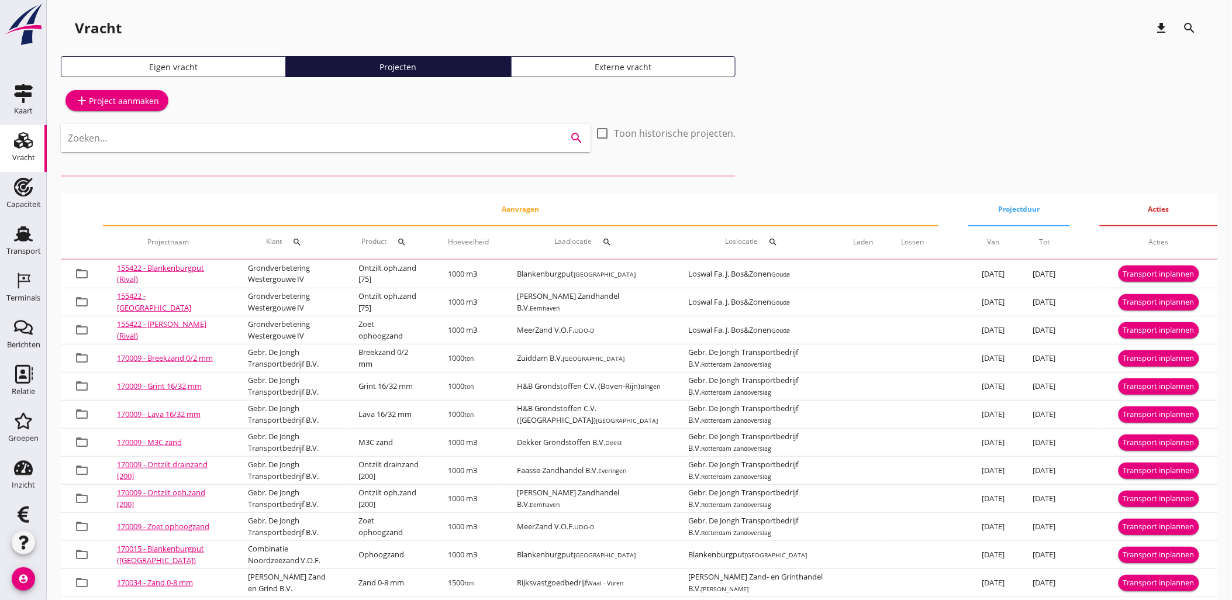
click at [161, 139] on input "Zoeken..." at bounding box center [309, 138] width 483 height 19
type input "hansweer"
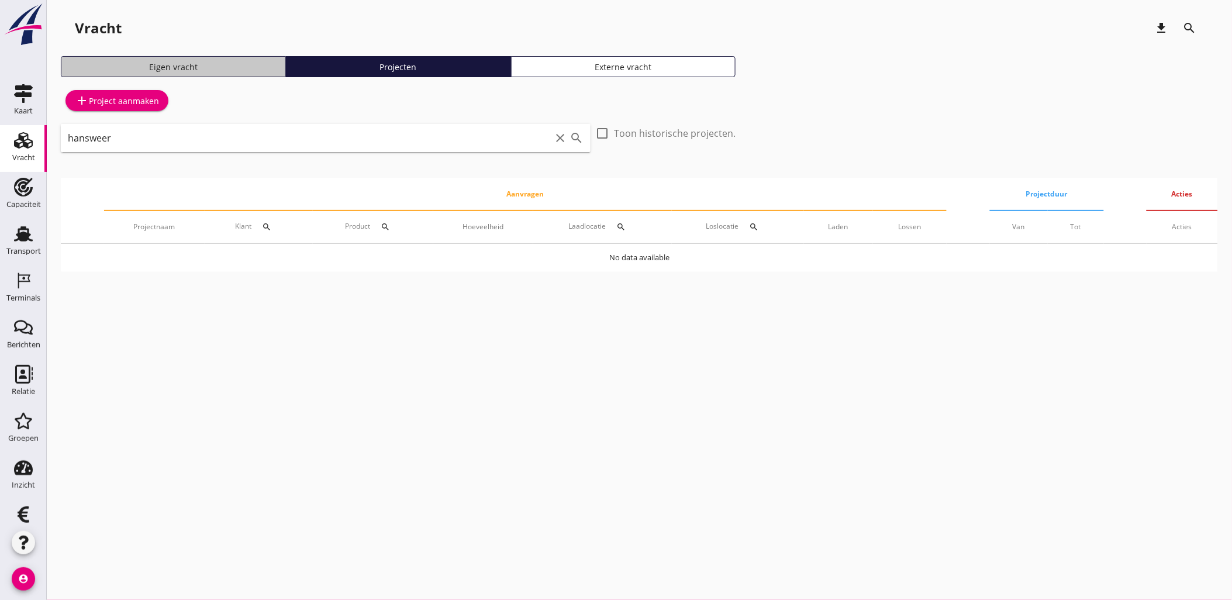
click at [208, 62] on div "Eigen vracht" at bounding box center [173, 67] width 215 height 12
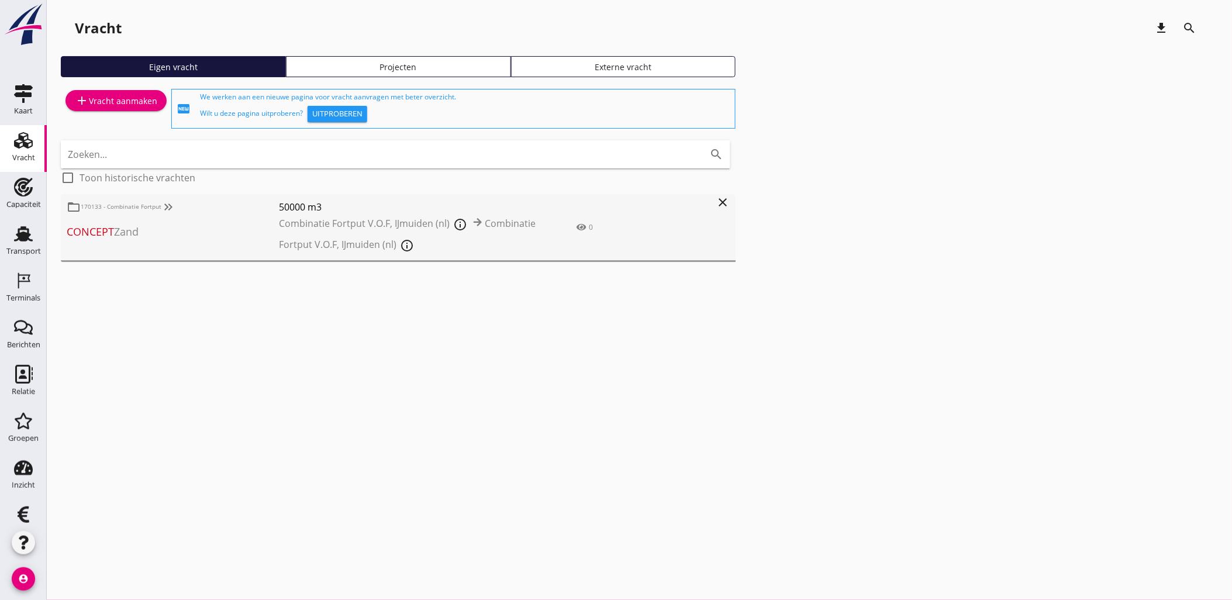
click at [109, 98] on div "add Vracht aanmaken" at bounding box center [116, 101] width 82 height 14
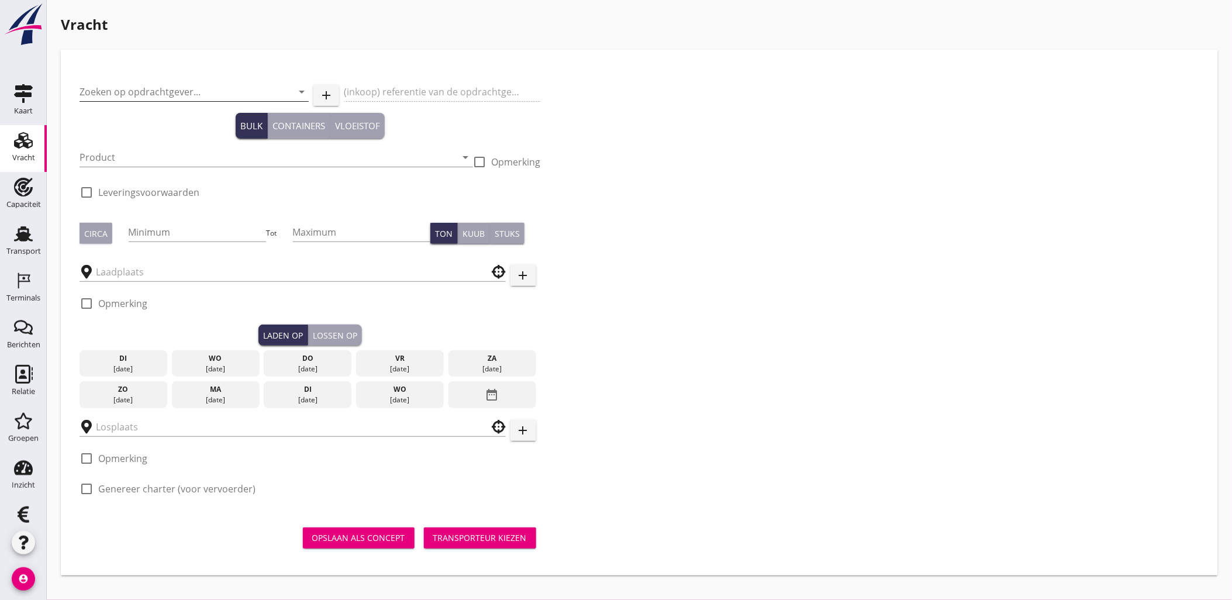
click at [139, 95] on input "Zoeken op opdrachtgever..." at bounding box center [178, 91] width 196 height 19
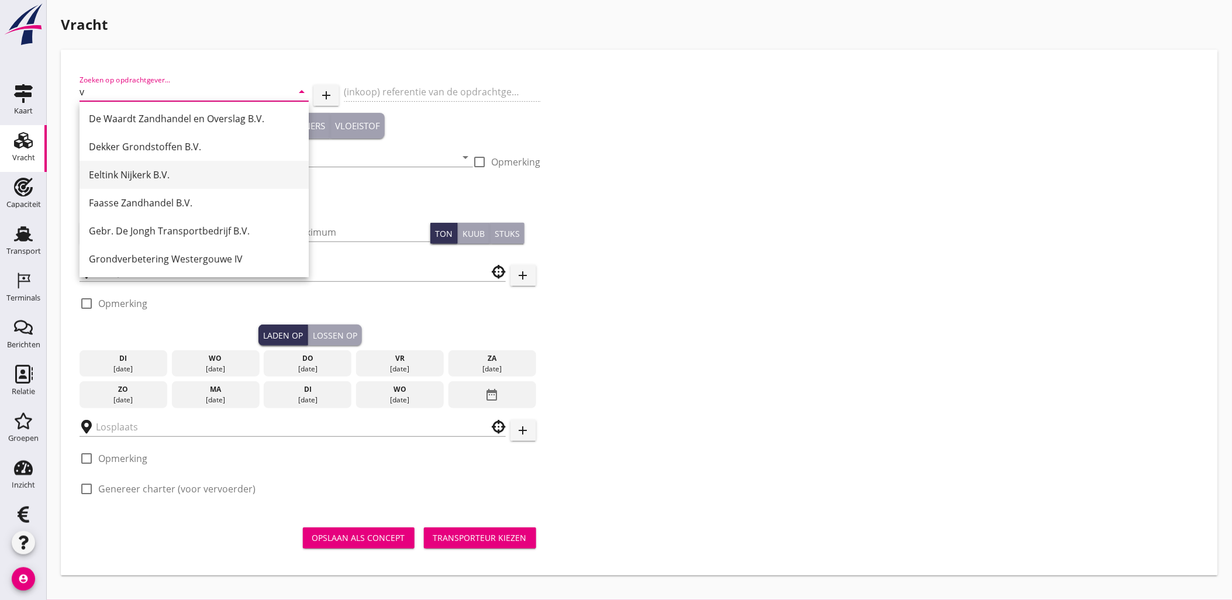
scroll to position [86, 0]
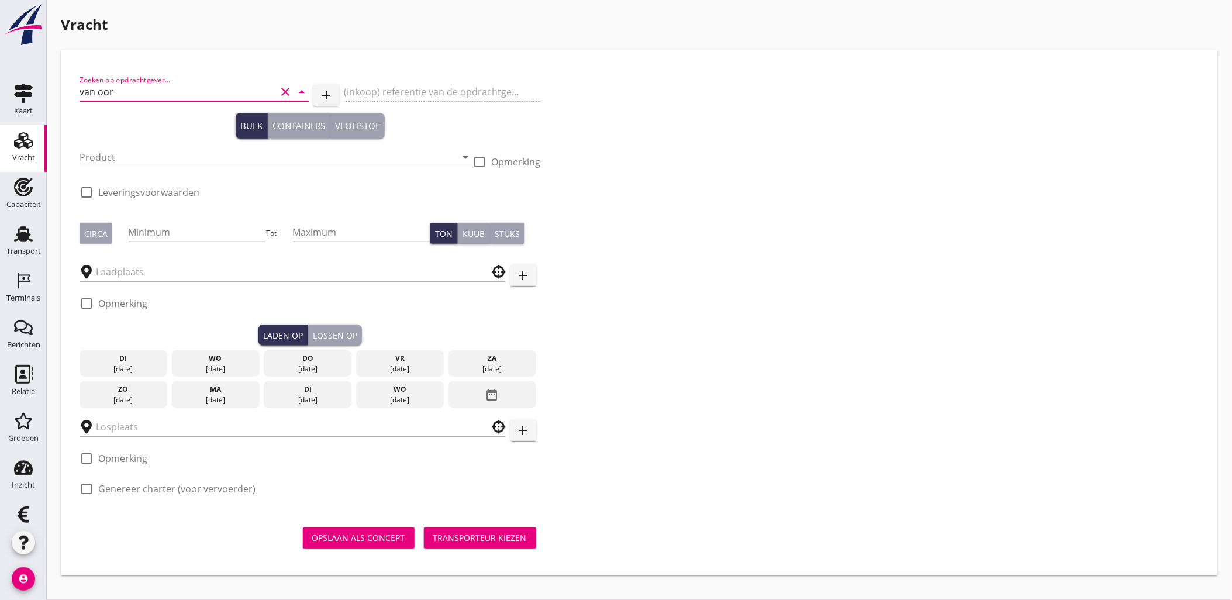
type input "van oord"
drag, startPoint x: 118, startPoint y: 85, endPoint x: -72, endPoint y: 82, distance: 190.0
click at [0, 82] on html "+31(NL) +32(BE) +33(FR) +49(DE) +36(HU) +41(CH) +48(PL) +352(LU) +43(AU) +420(C…" at bounding box center [616, 300] width 1232 height 600
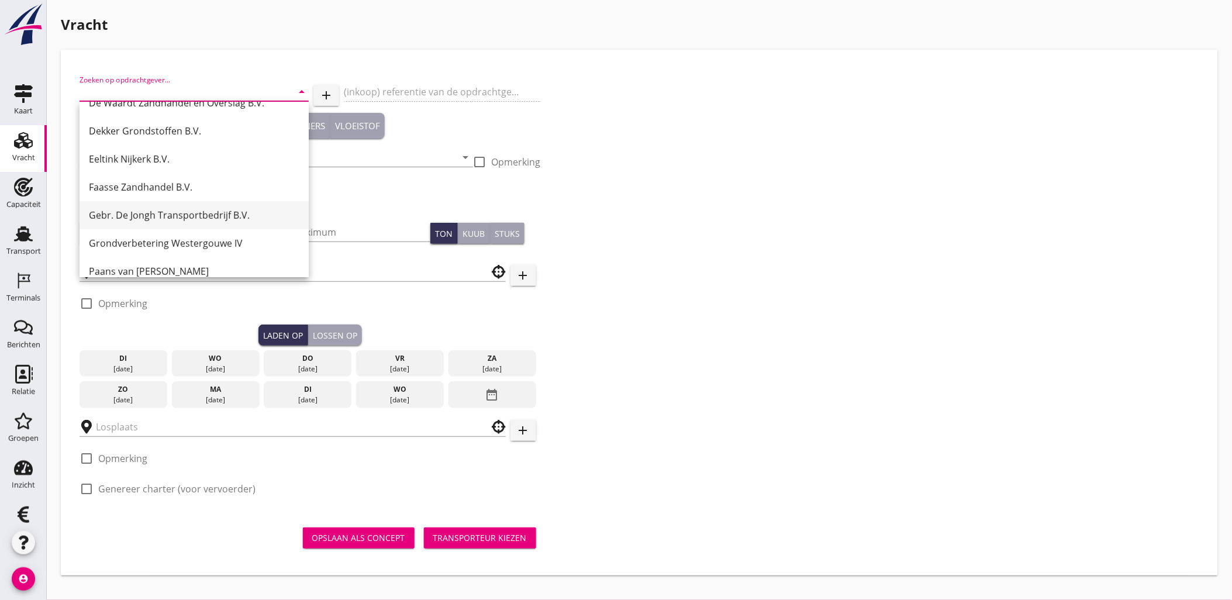
scroll to position [142, 0]
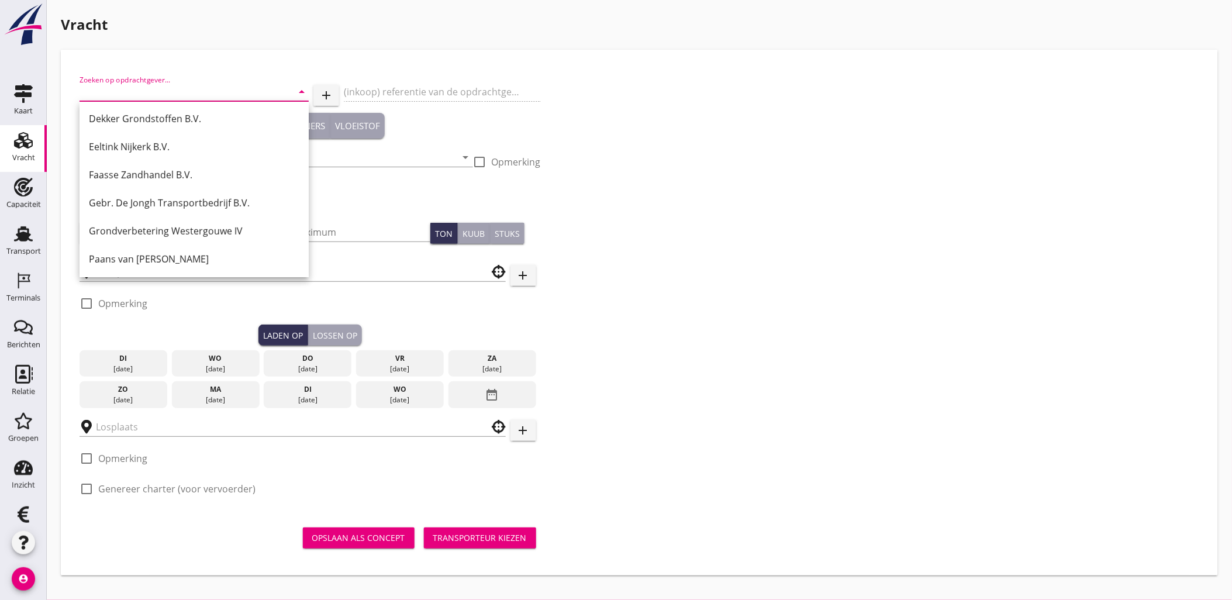
click at [626, 220] on div "Zoeken op opdrachtgever... arrow_drop_down add (inkoop) referentie van de opdra…" at bounding box center [639, 288] width 1129 height 441
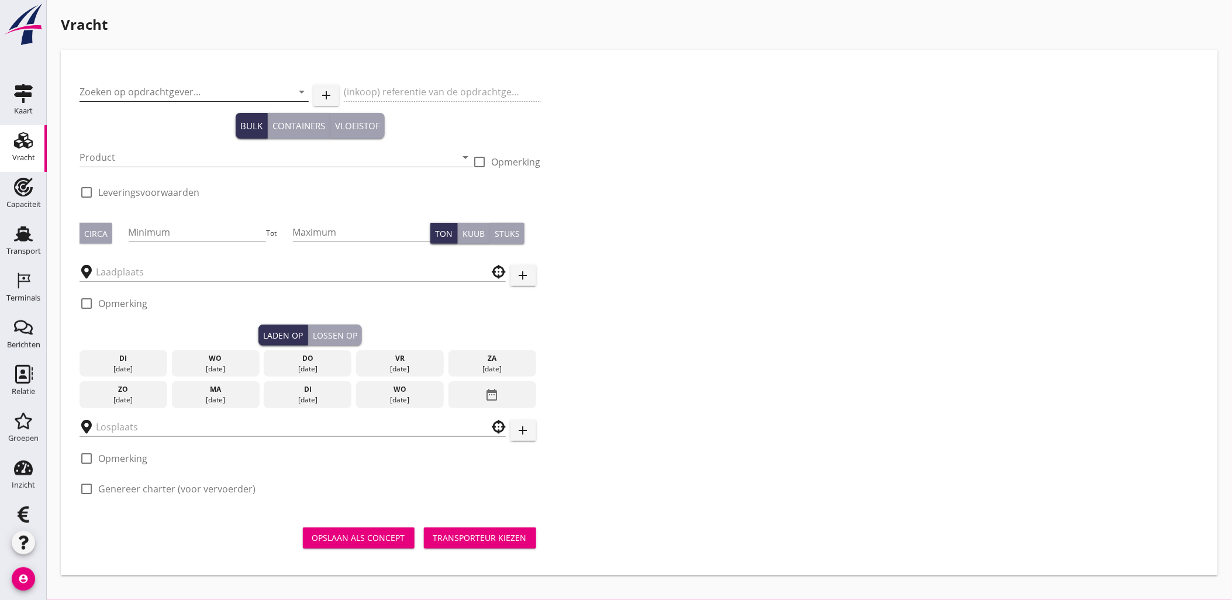
click at [148, 87] on input "Zoeken op opdrachtgever..." at bounding box center [178, 91] width 196 height 19
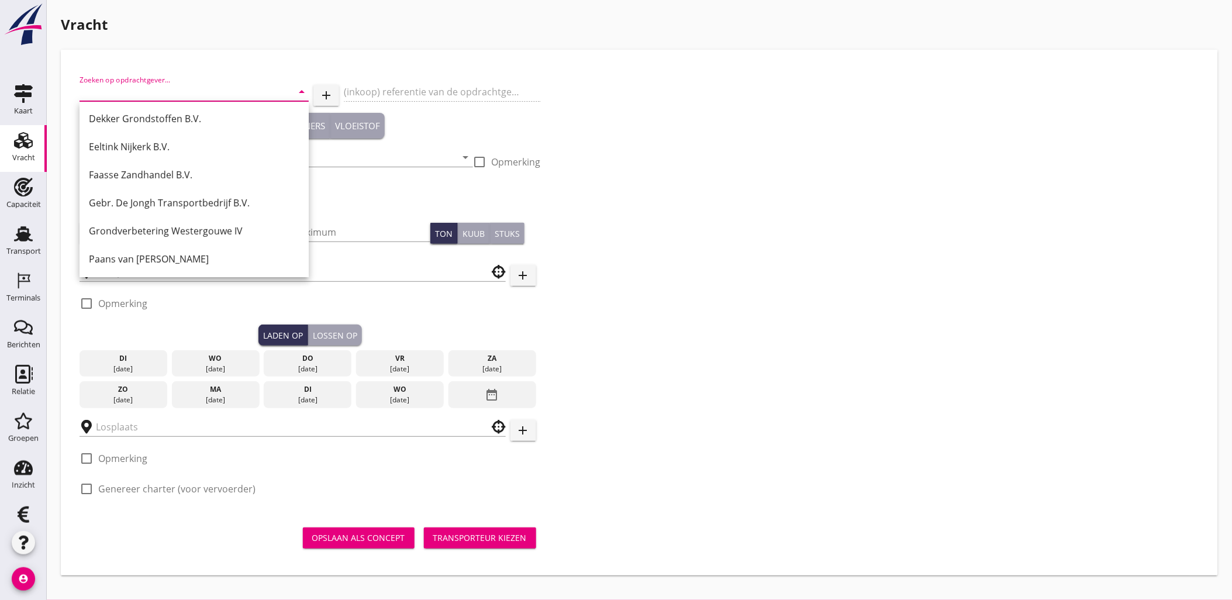
click at [392, 100] on div "(inkoop) referentie van de opdrachtgever" at bounding box center [442, 93] width 196 height 40
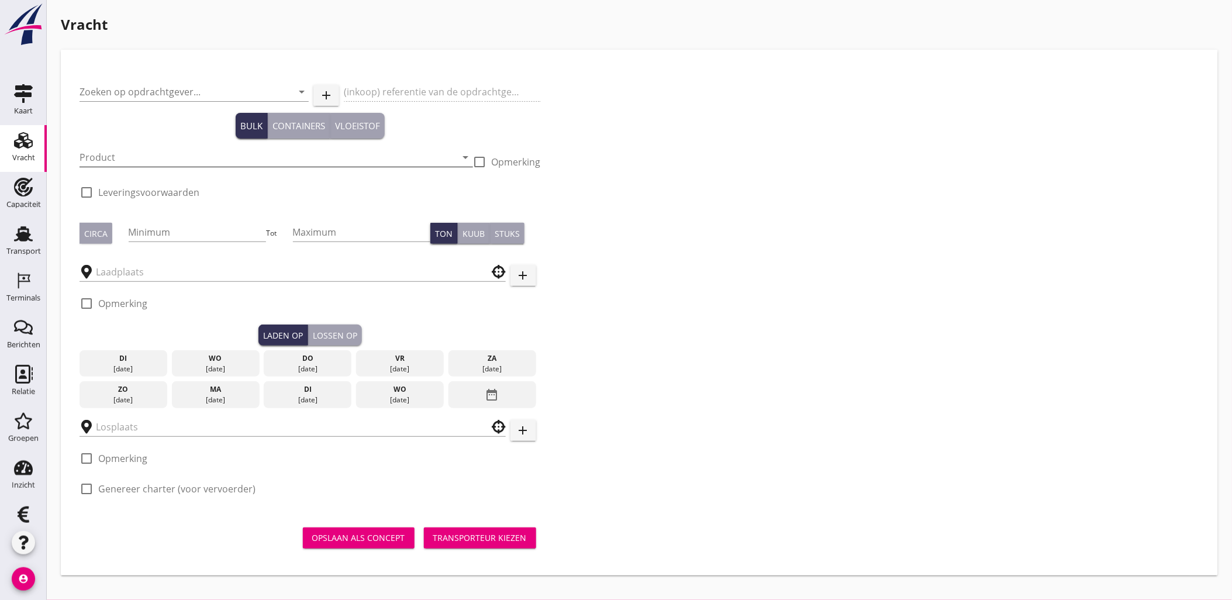
click at [206, 164] on input "Product" at bounding box center [268, 157] width 377 height 19
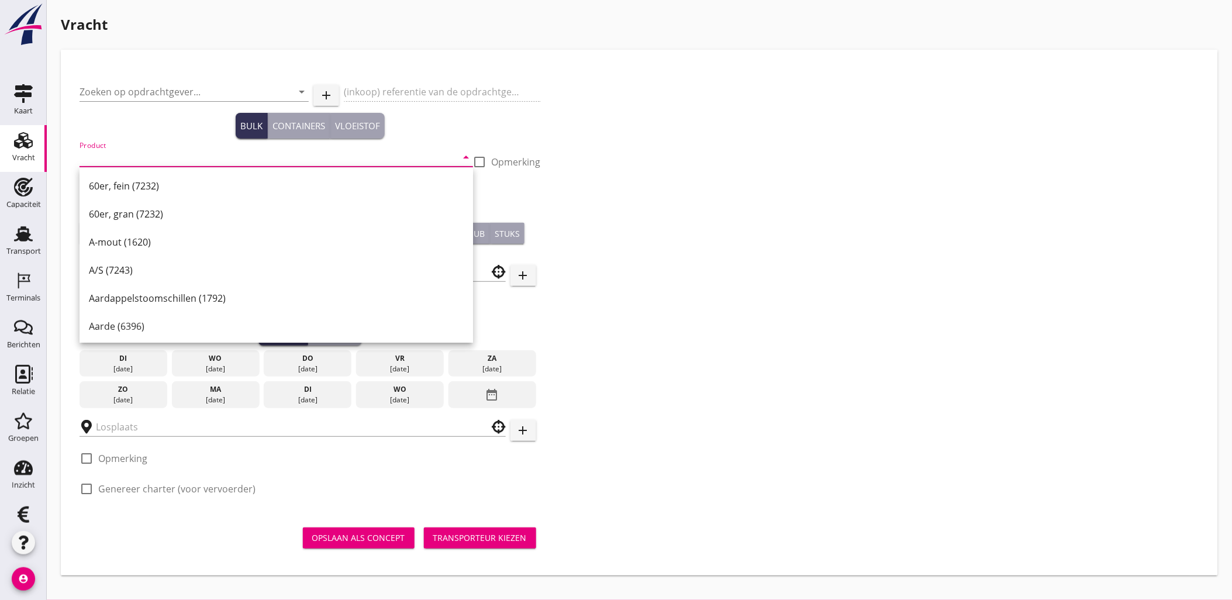
click at [295, 153] on input "Product" at bounding box center [268, 157] width 377 height 19
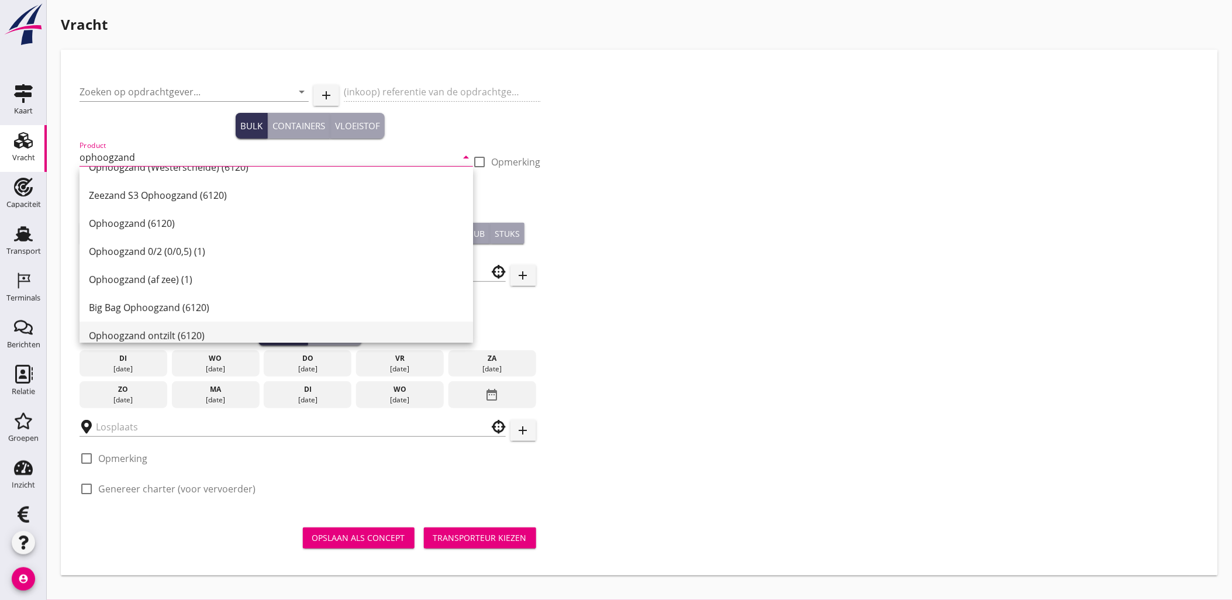
scroll to position [0, 0]
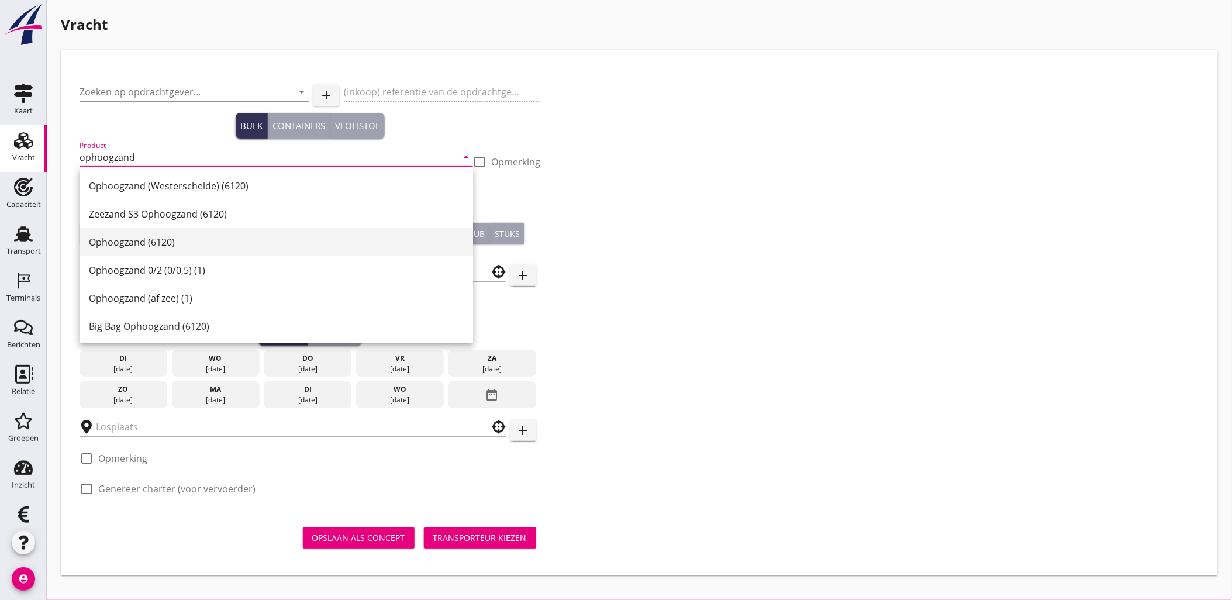
click at [224, 243] on div "Ophoogzand (6120)" at bounding box center [276, 242] width 375 height 14
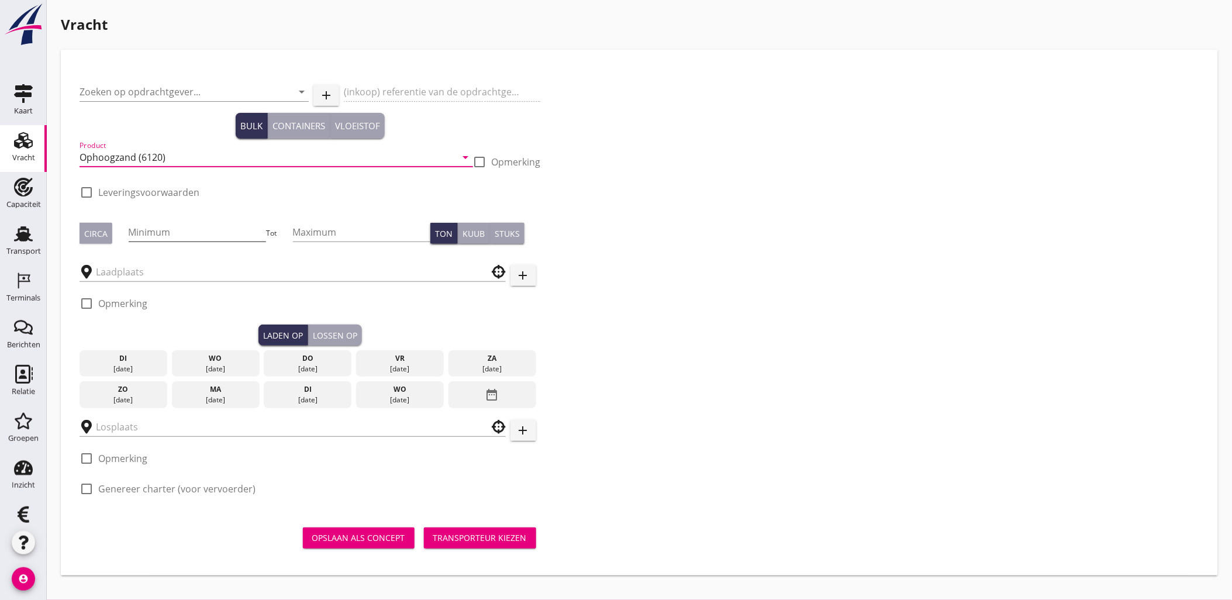
type input "Ophoogzand (6120)"
click at [168, 226] on input "Minimum" at bounding box center [198, 232] width 138 height 19
drag, startPoint x: 12, startPoint y: 374, endPoint x: 739, endPoint y: 46, distance: 798.0
click at [15, 374] on use at bounding box center [24, 374] width 18 height 19
click at [21, 369] on icon "Relatie" at bounding box center [23, 374] width 19 height 19
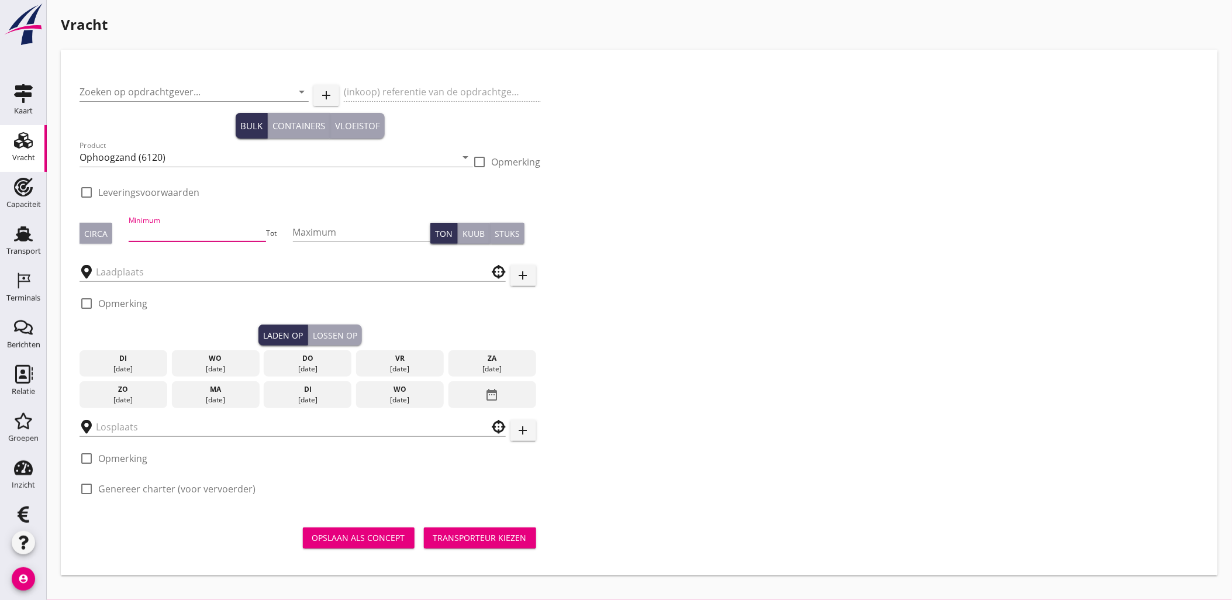
click at [164, 225] on input "Minimum" at bounding box center [198, 232] width 138 height 19
drag, startPoint x: 162, startPoint y: 228, endPoint x: 72, endPoint y: 206, distance: 92.6
click at [66, 235] on div "Zoeken op opdrachtgever... arrow_drop_down add (inkoop) referentie van de opdra…" at bounding box center [639, 313] width 1157 height 526
type input "1525"
click at [132, 276] on input "text" at bounding box center [284, 271] width 377 height 19
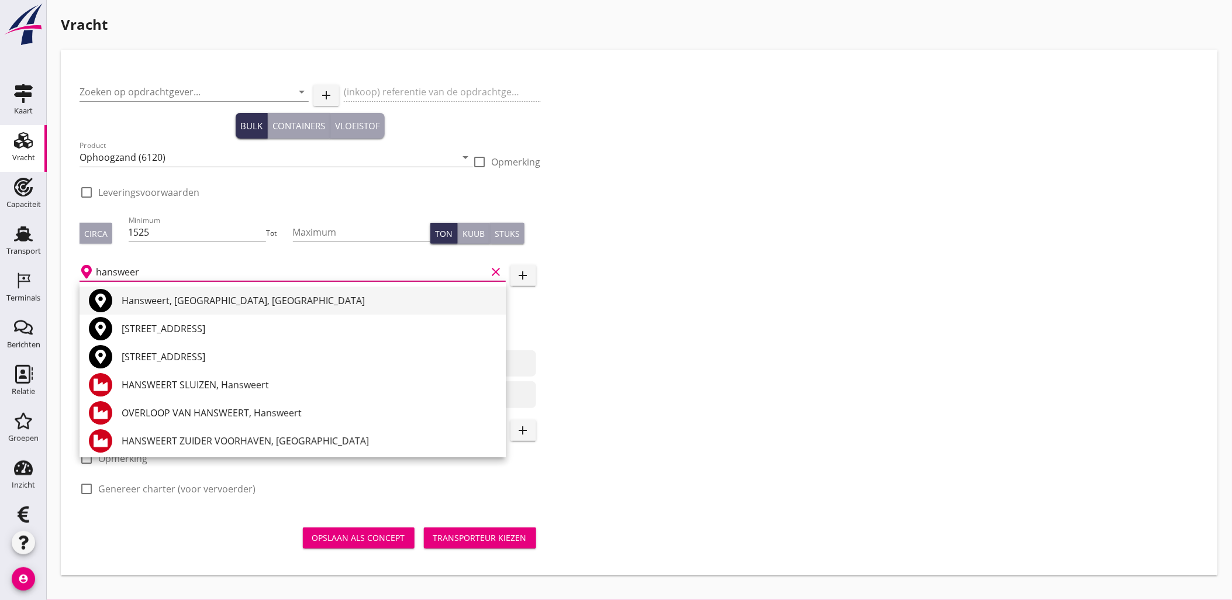
click at [217, 300] on div "Hansweert, [GEOGRAPHIC_DATA], [GEOGRAPHIC_DATA]" at bounding box center [309, 300] width 375 height 14
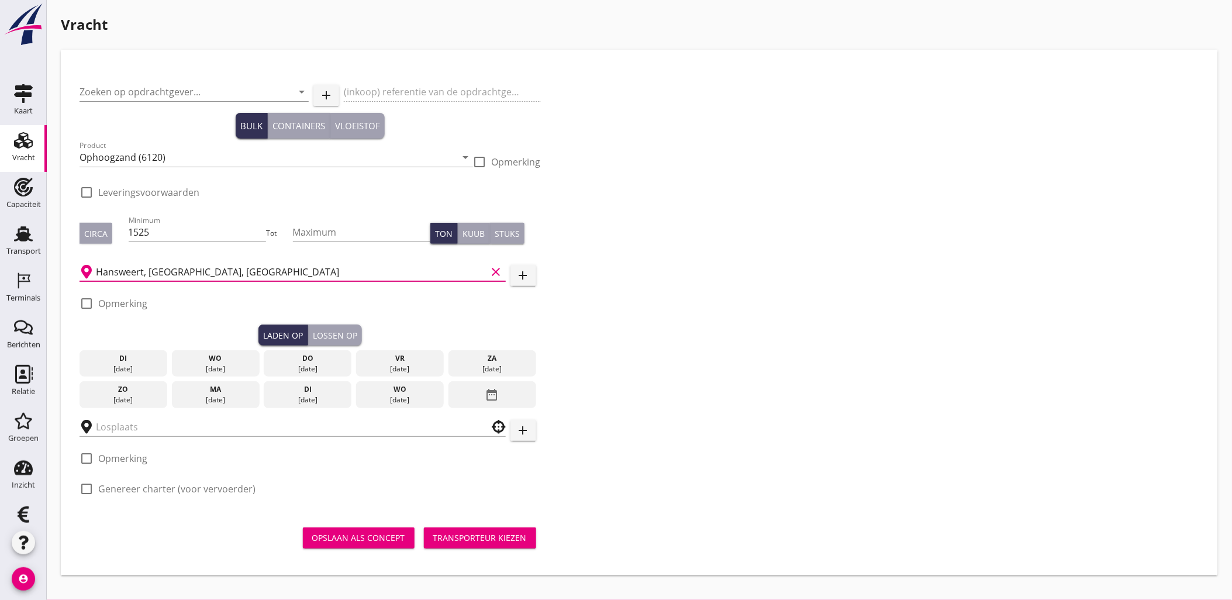
type input "Hansweert, [GEOGRAPHIC_DATA], [GEOGRAPHIC_DATA]"
click at [145, 364] on div "[DATE]" at bounding box center [123, 369] width 82 height 11
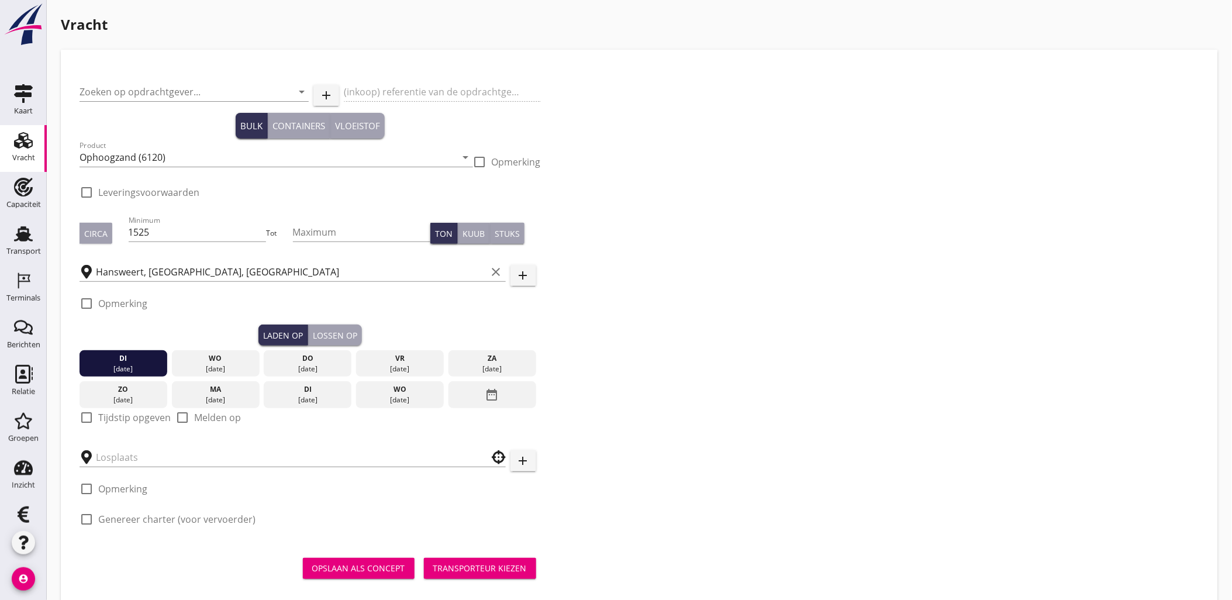
click at [348, 336] on div "Lossen op" at bounding box center [335, 335] width 44 height 12
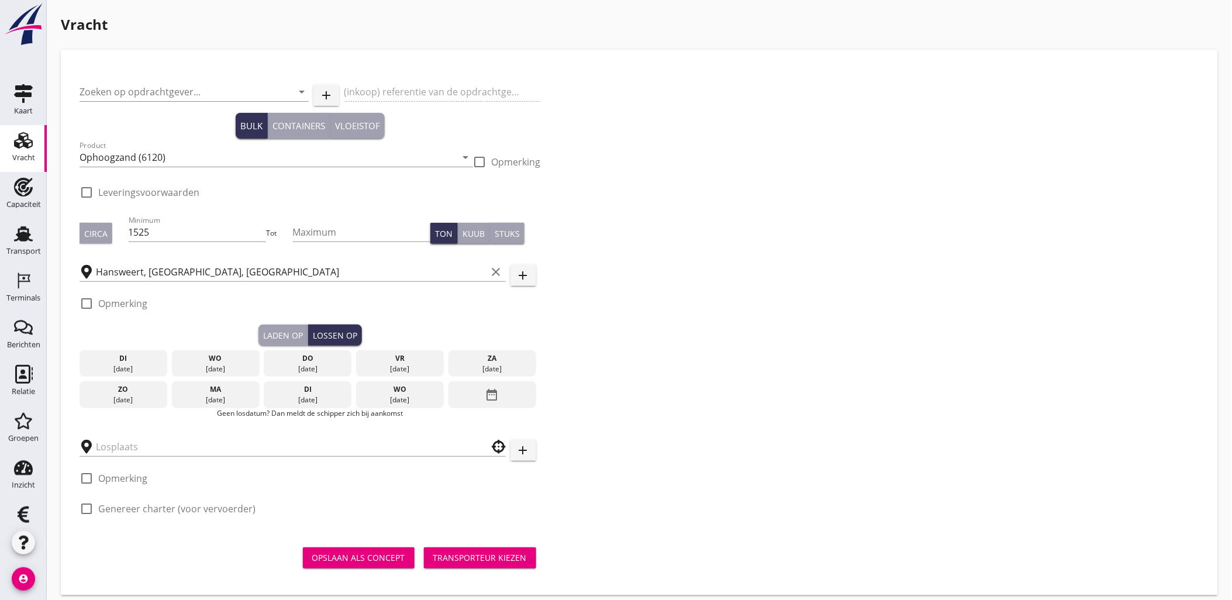
click at [328, 364] on div "[DATE]" at bounding box center [308, 369] width 82 height 11
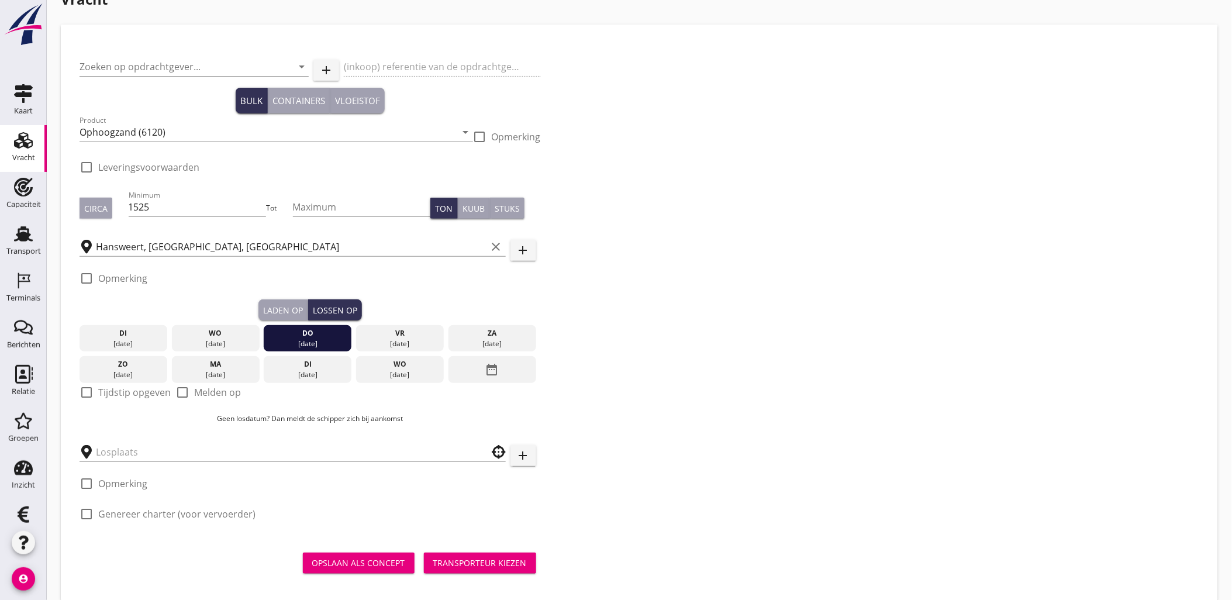
scroll to position [39, 0]
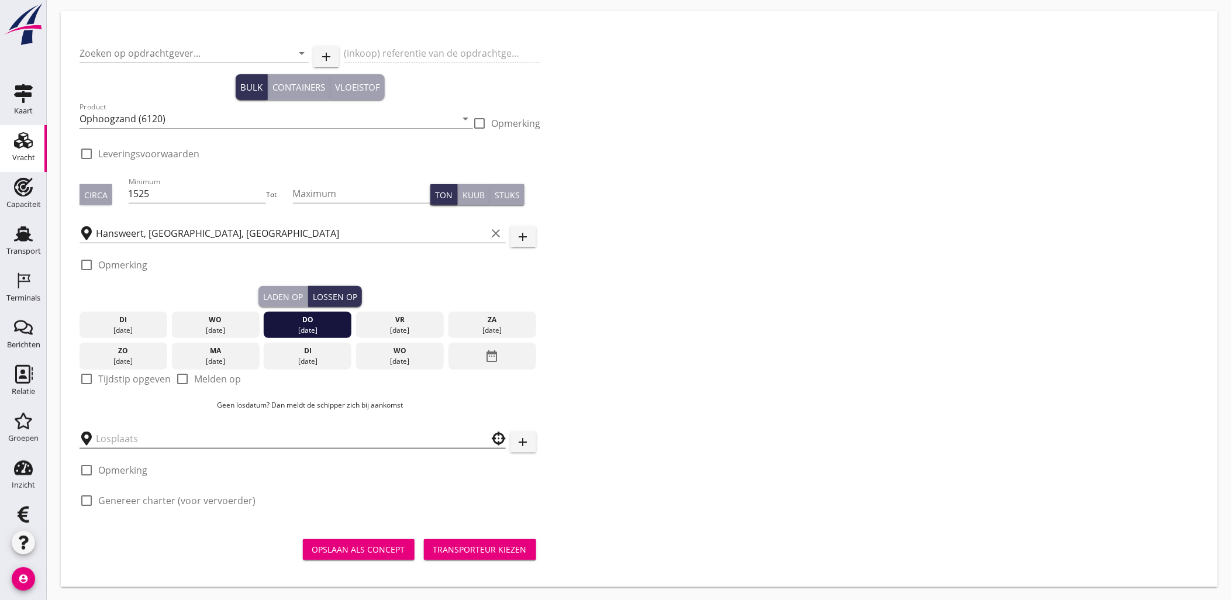
click at [283, 435] on input "text" at bounding box center [284, 438] width 377 height 19
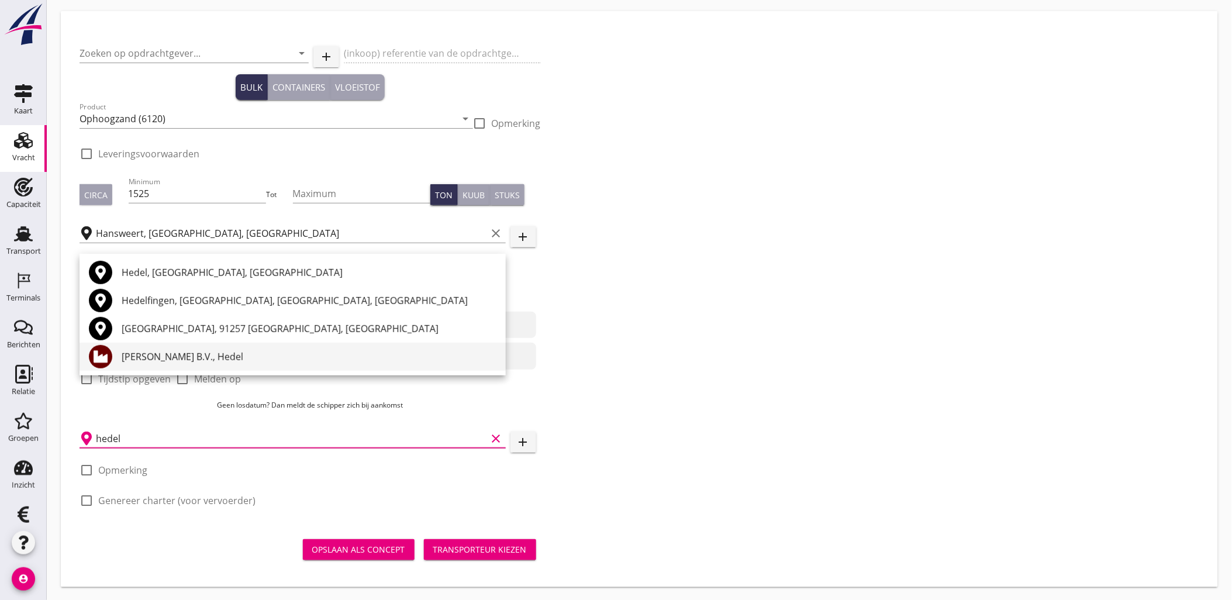
click at [209, 359] on div "[PERSON_NAME] B.V., Hedel" at bounding box center [309, 357] width 375 height 14
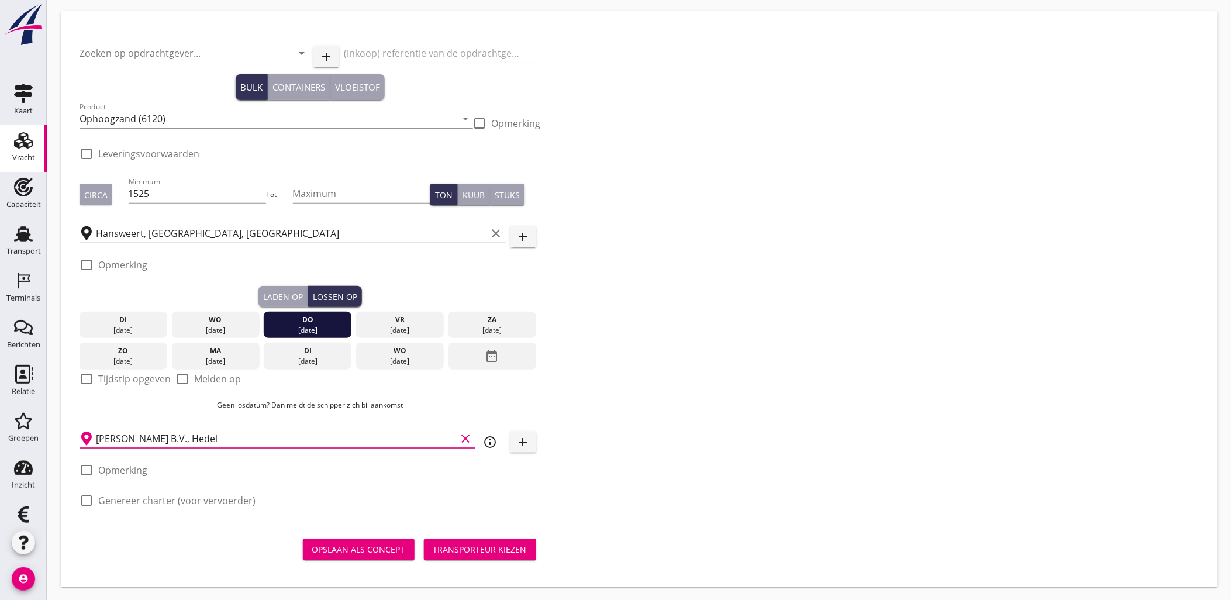
type input "[PERSON_NAME] B.V., Hedel"
click at [478, 549] on div "Transporteur kiezen" at bounding box center [480, 549] width 94 height 12
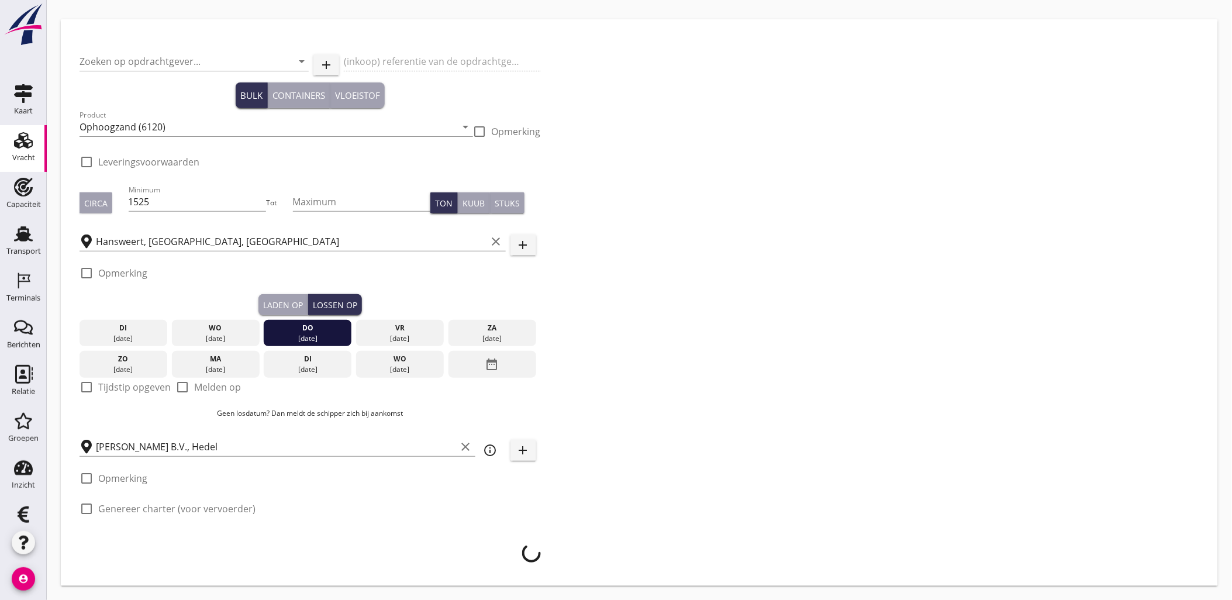
scroll to position [30, 0]
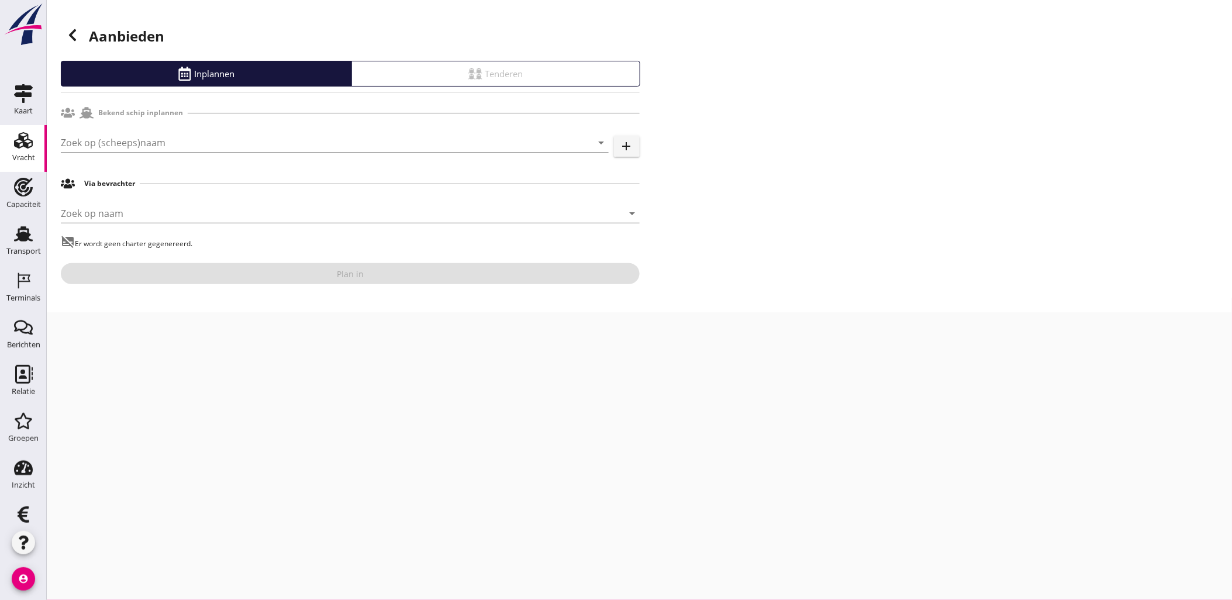
click at [78, 32] on icon at bounding box center [72, 35] width 14 height 14
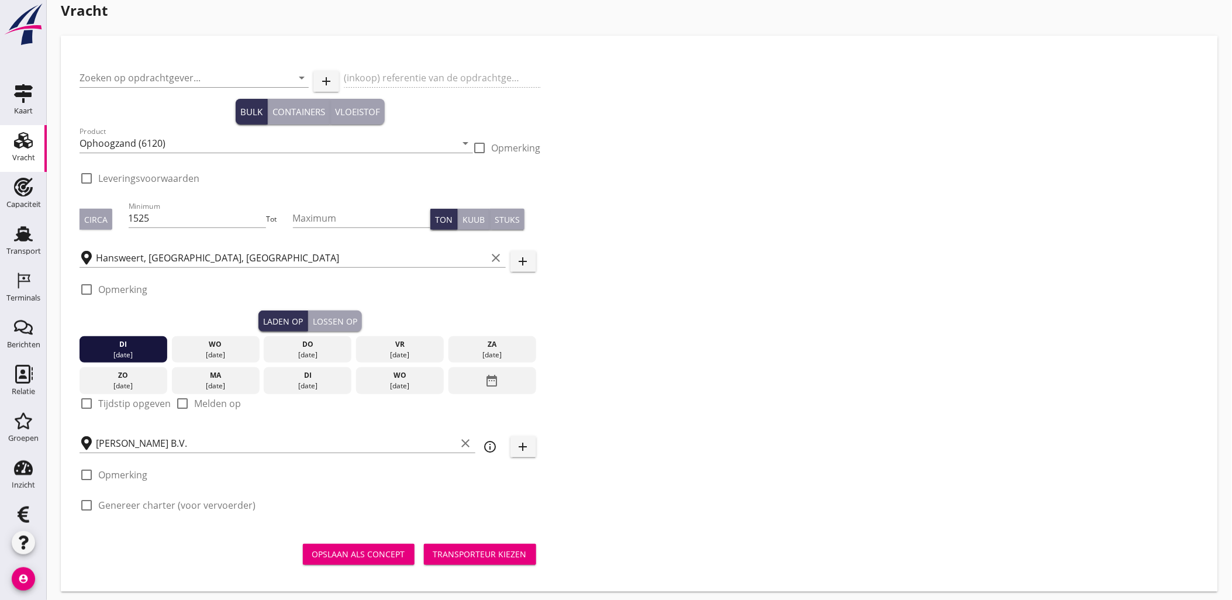
scroll to position [19, 0]
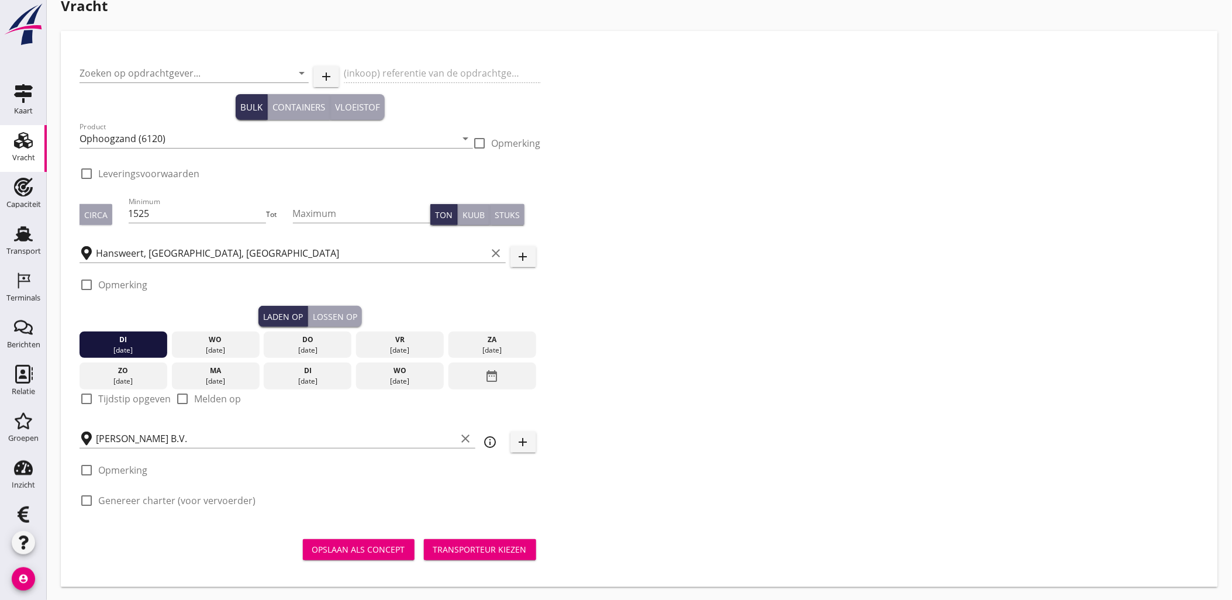
click at [164, 499] on label "Genereer charter (voor vervoerder)" at bounding box center [176, 501] width 157 height 12
checkbox input "true"
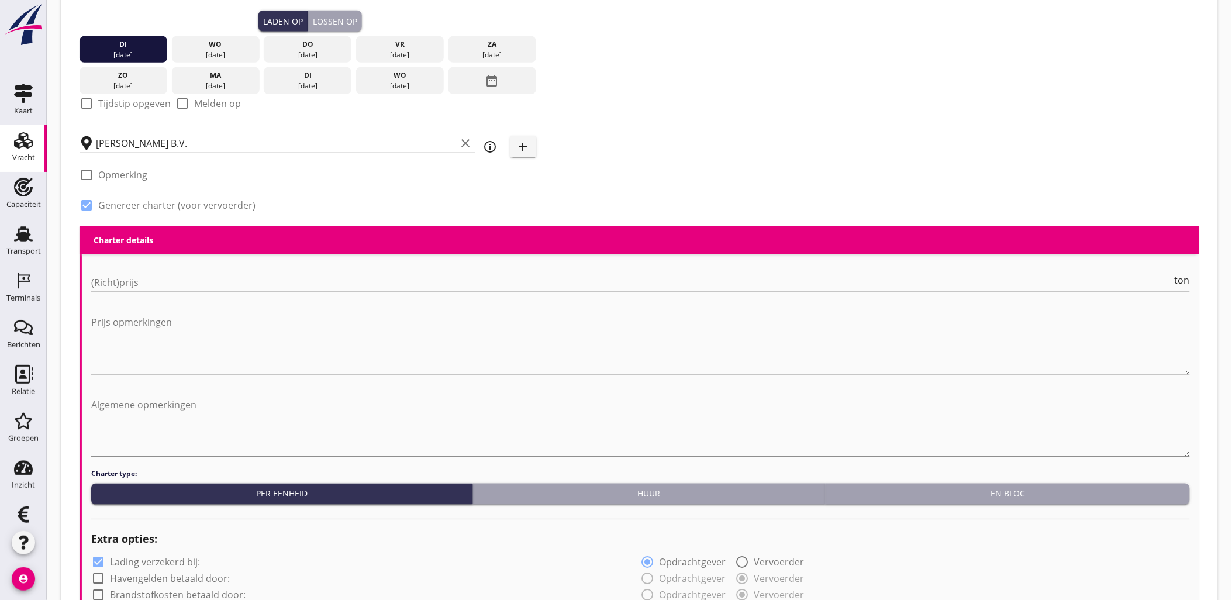
scroll to position [343, 0]
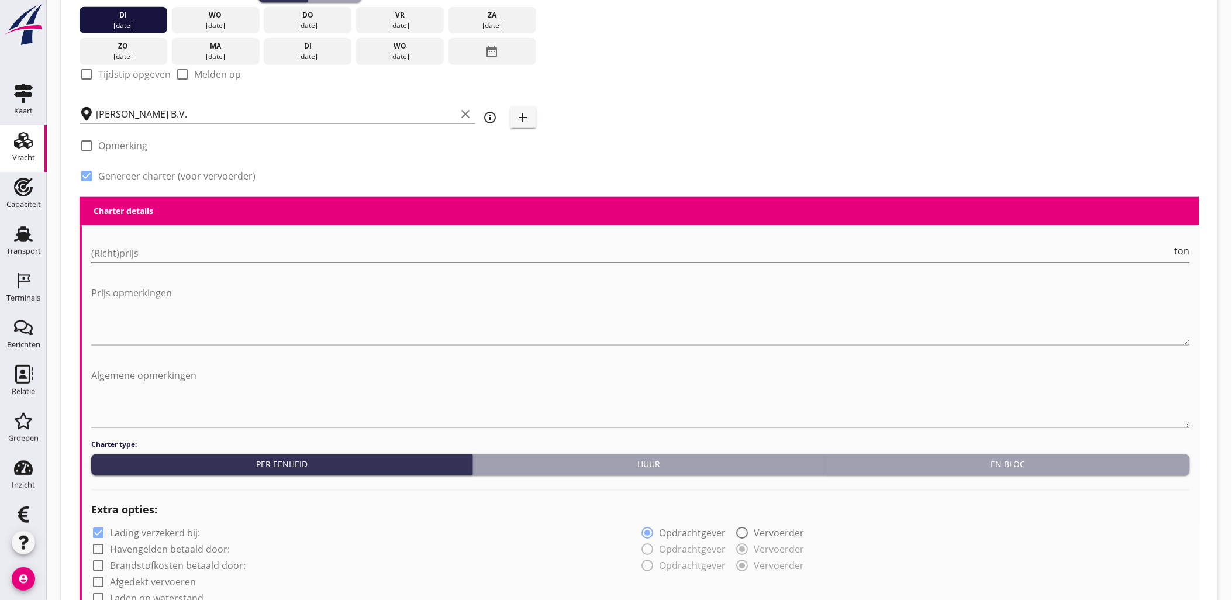
click at [148, 249] on input "(Richt)prijs" at bounding box center [631, 253] width 1081 height 19
click at [192, 265] on div "(Richt)prijs ton" at bounding box center [640, 259] width 1098 height 30
click at [198, 258] on input "(Richt)prijs" at bounding box center [631, 253] width 1081 height 19
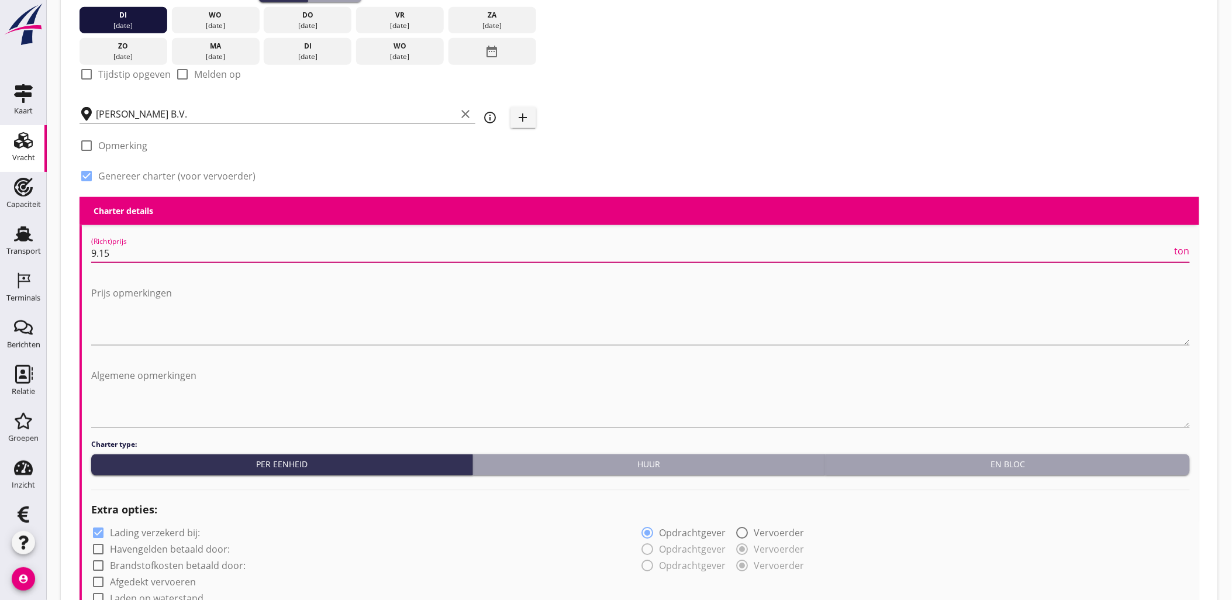
type input "9.15"
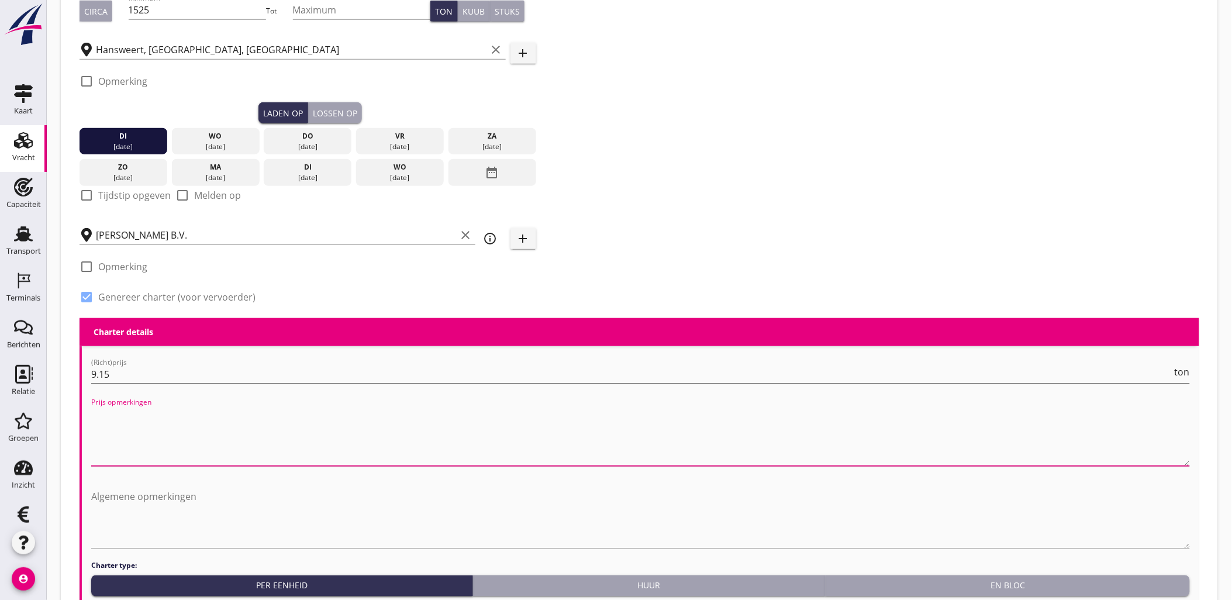
scroll to position [213, 0]
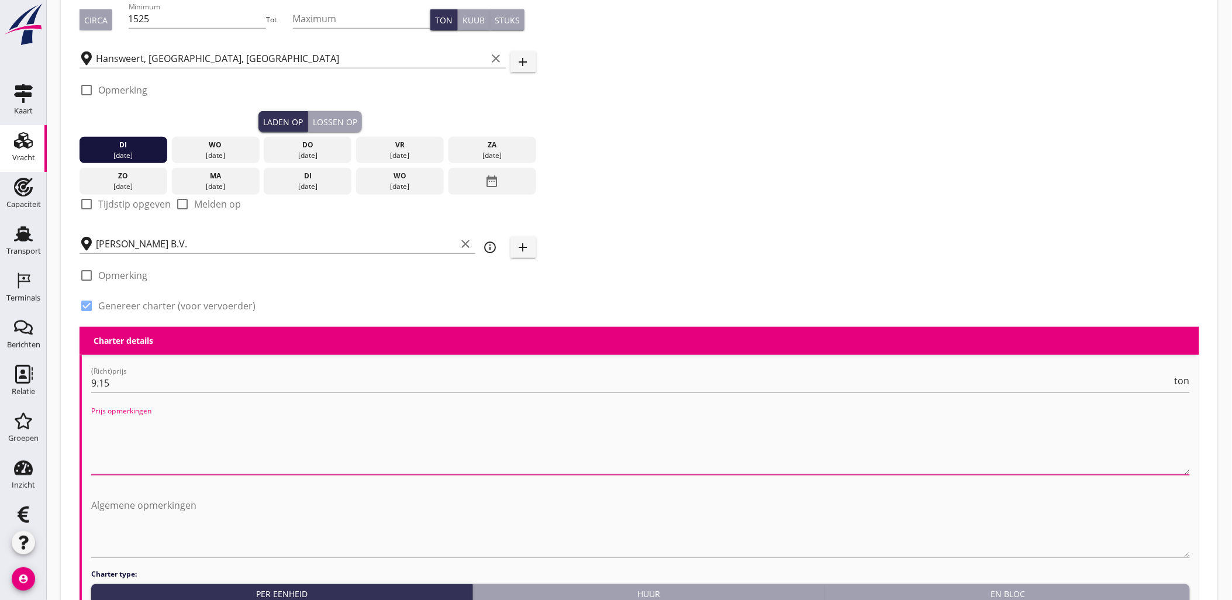
click at [151, 305] on label "Genereer charter (voor vervoerder)" at bounding box center [176, 306] width 157 height 12
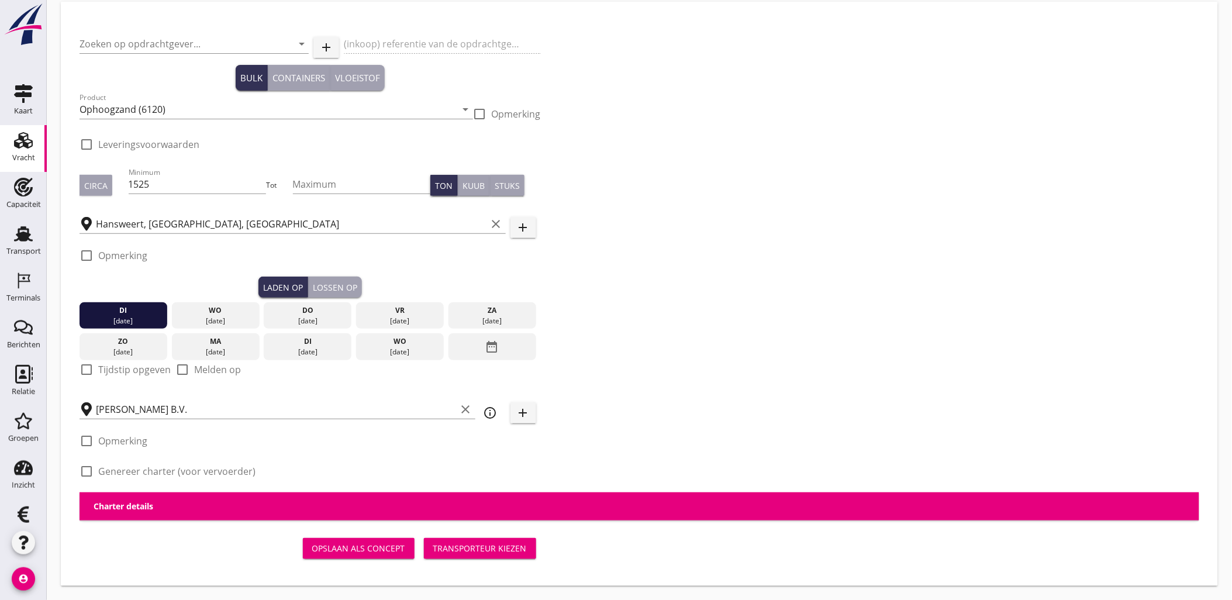
scroll to position [47, 0]
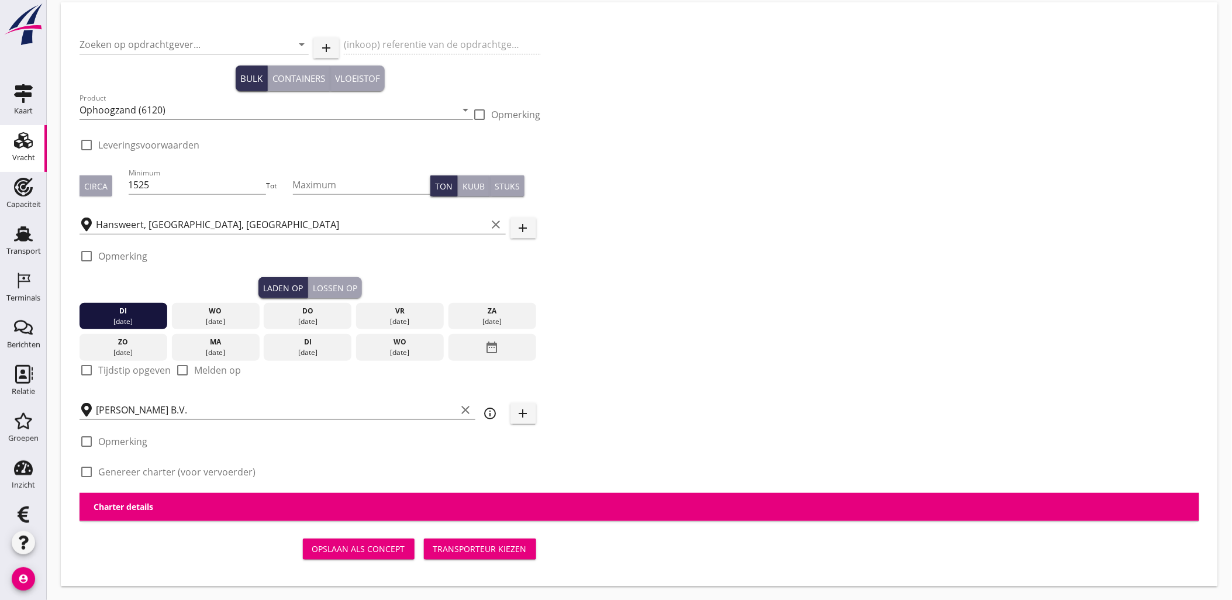
click at [152, 470] on label "Genereer charter (voor vervoerder)" at bounding box center [176, 472] width 157 height 12
checkbox input "true"
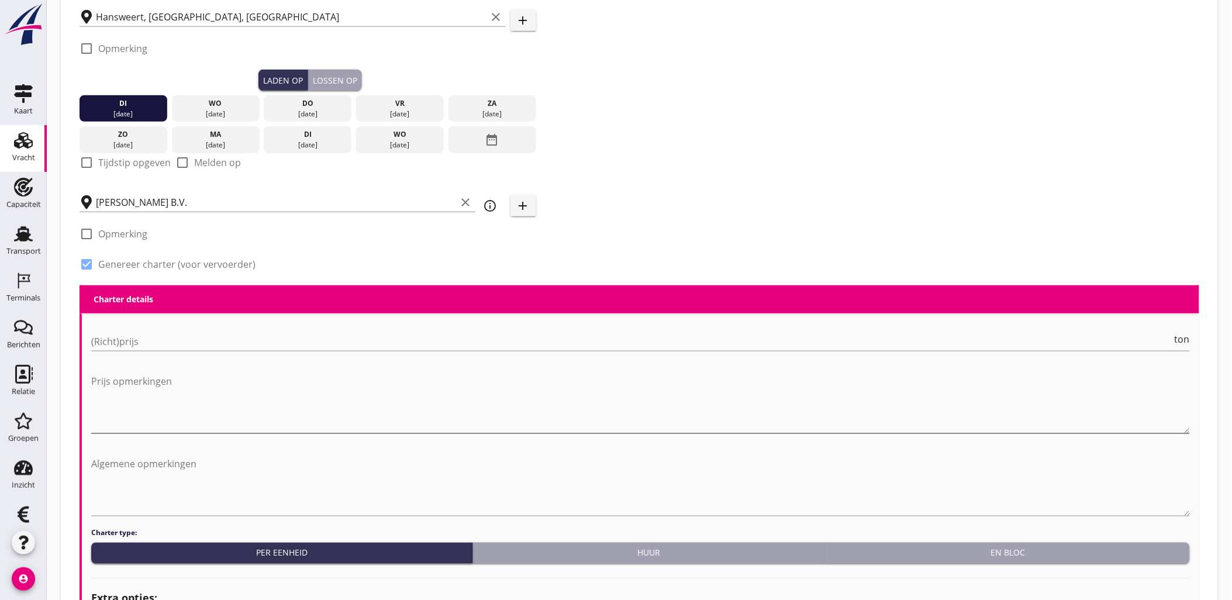
scroll to position [278, 0]
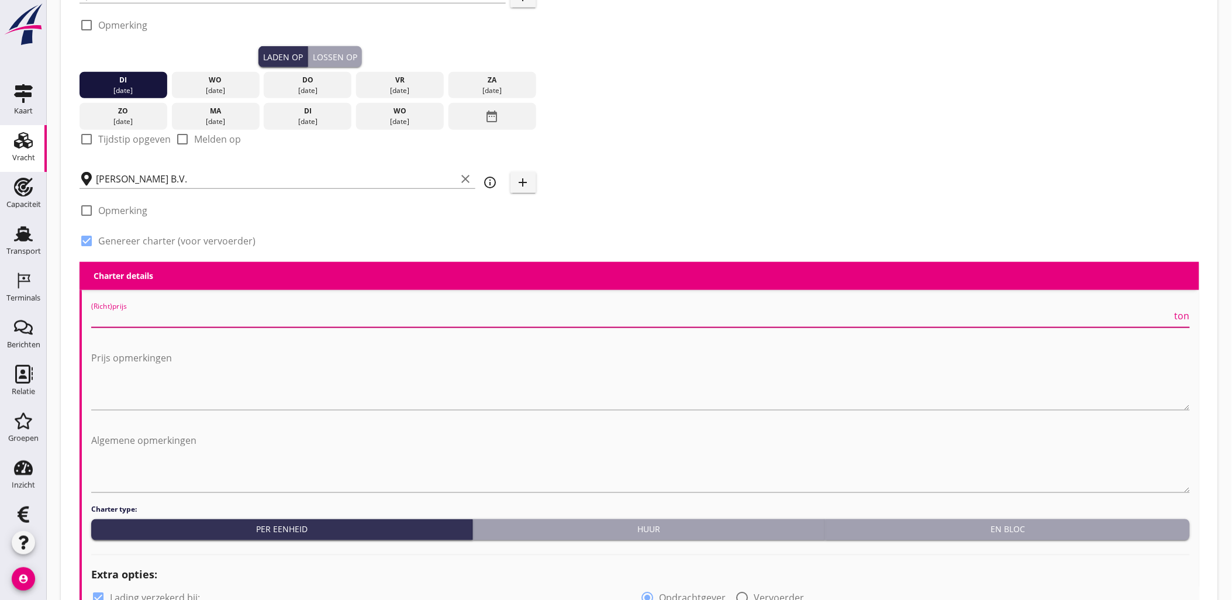
click at [153, 319] on input "(Richt)prijs" at bounding box center [631, 318] width 1081 height 19
type input "9.15"
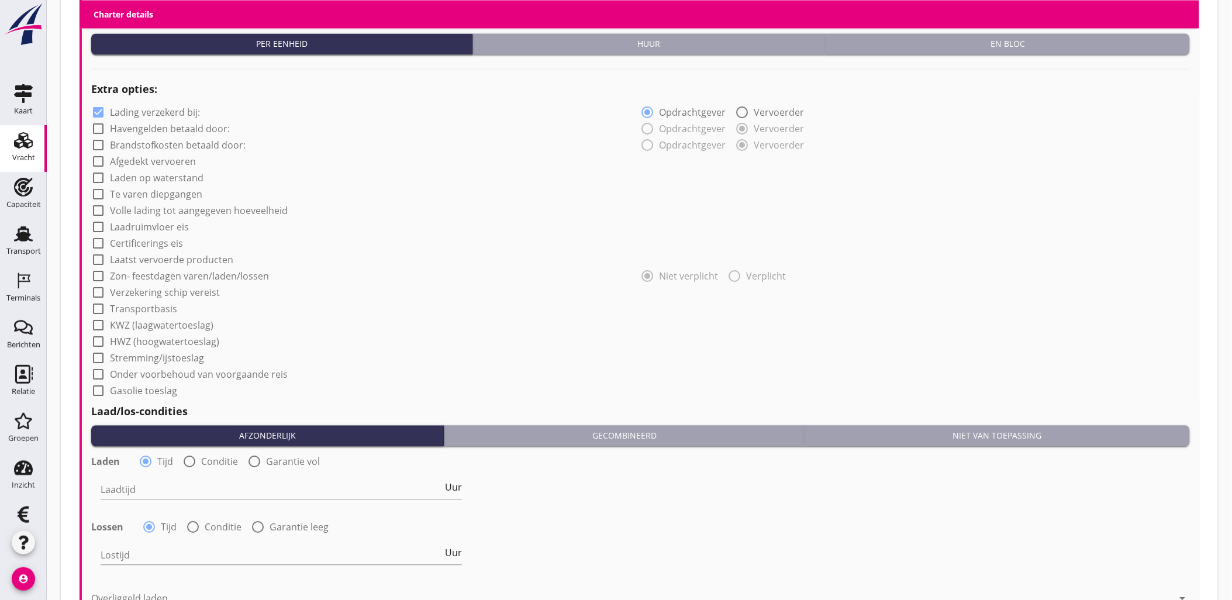
scroll to position [908, 0]
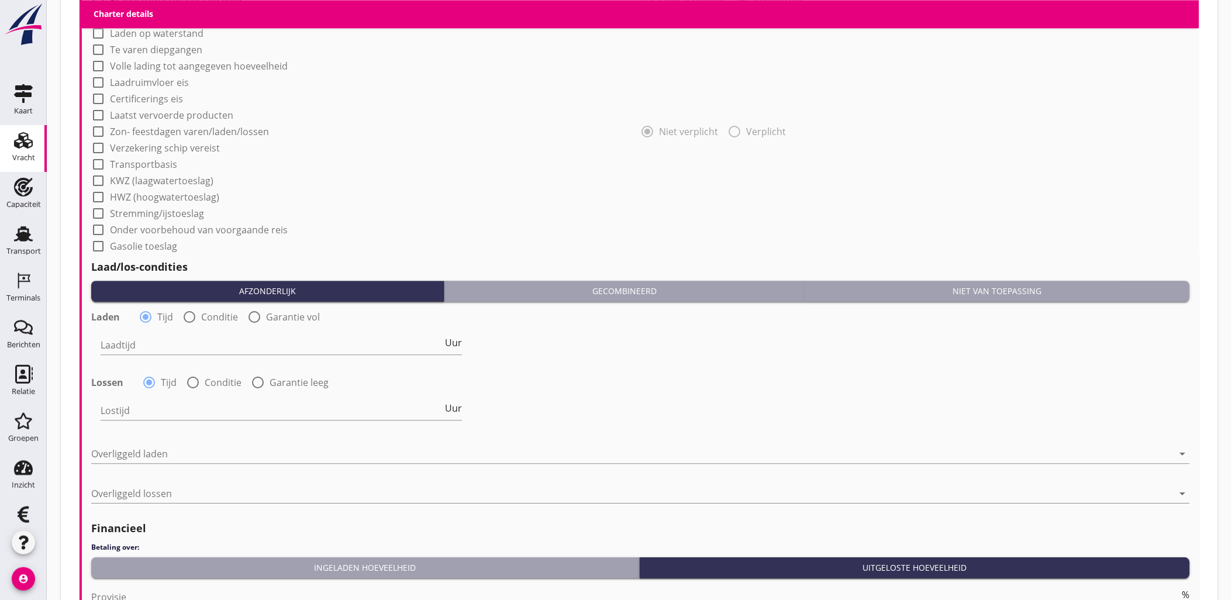
click at [932, 296] on div "Niet van toepassing" at bounding box center [997, 291] width 375 height 12
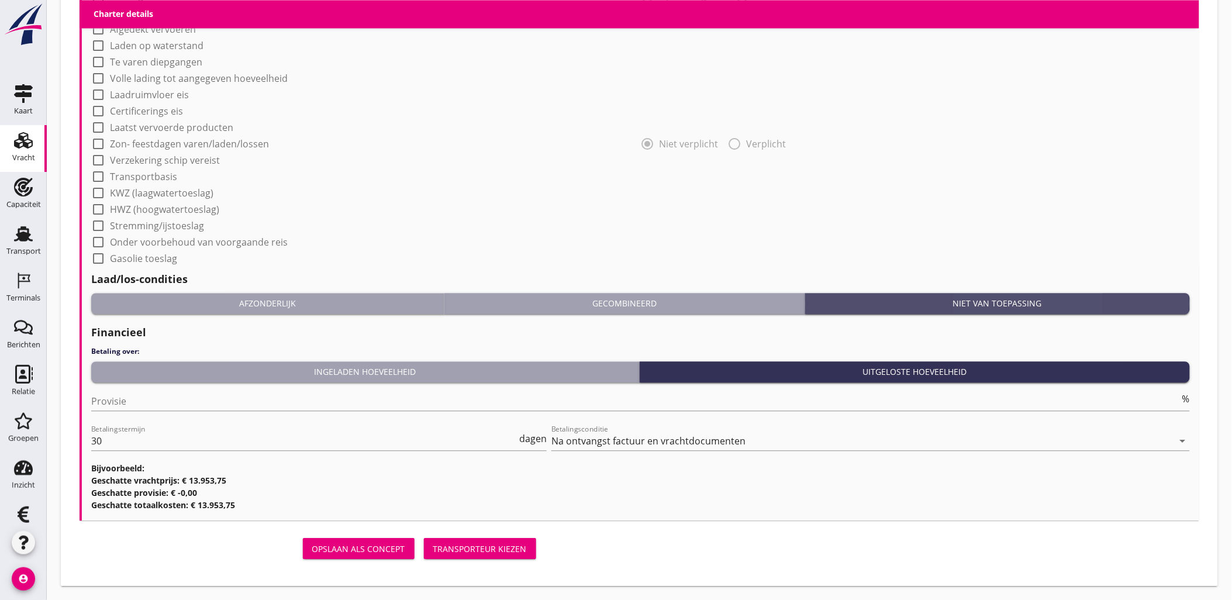
scroll to position [895, 0]
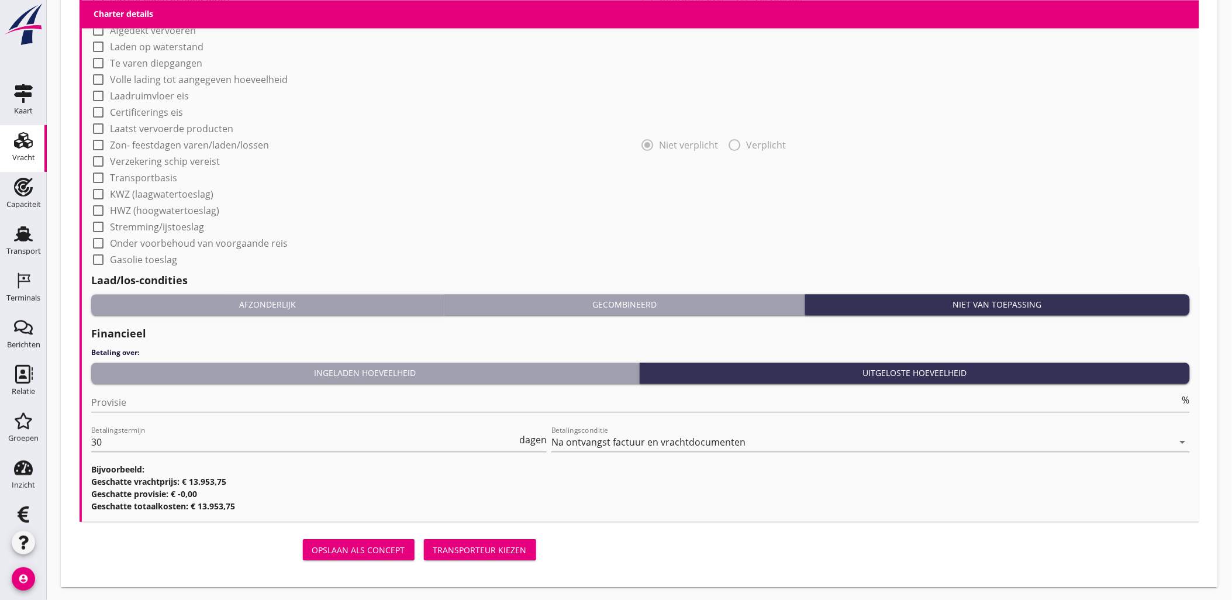
click at [476, 550] on div "Transporteur kiezen" at bounding box center [480, 550] width 94 height 12
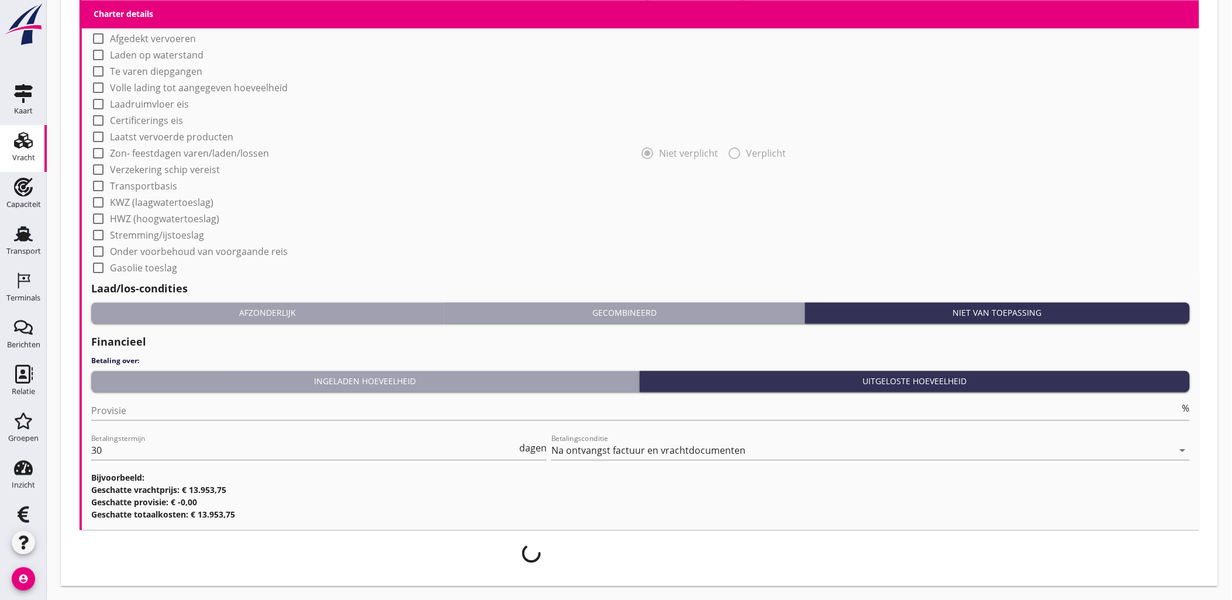
scroll to position [886, 0]
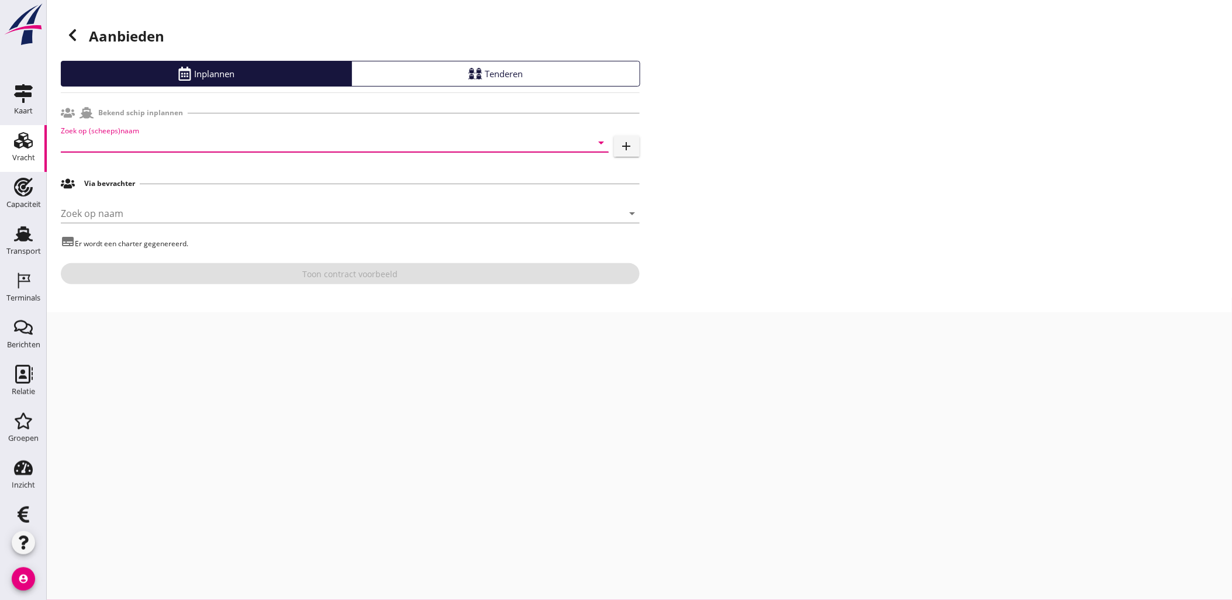
click at [150, 133] on input "Zoek op (scheeps)naam" at bounding box center [318, 142] width 515 height 19
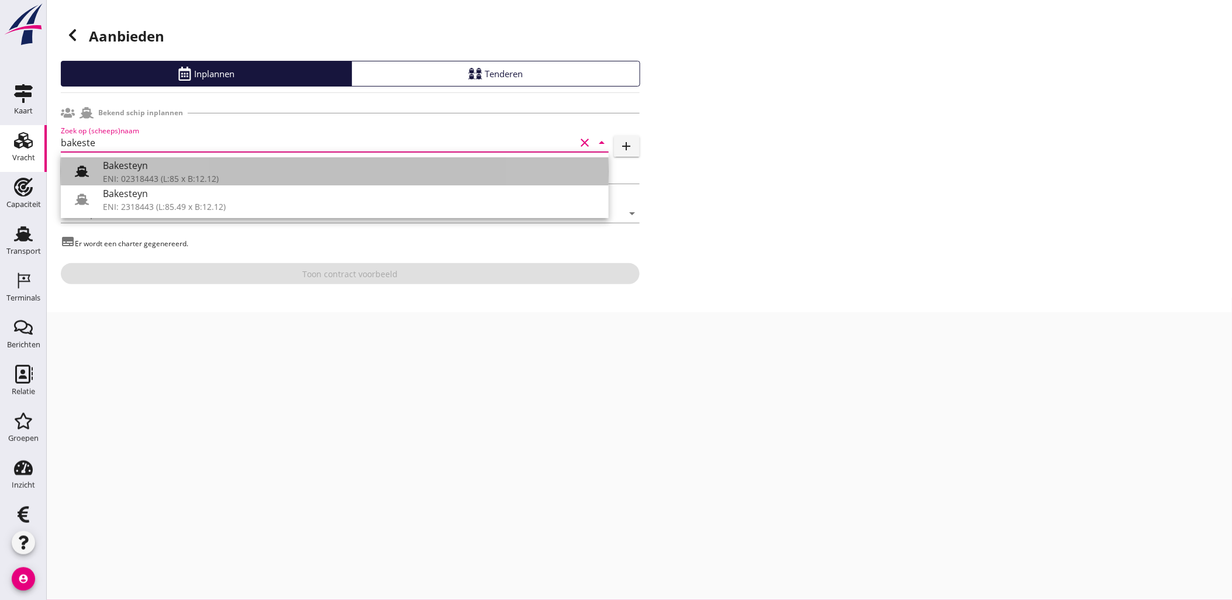
click at [140, 163] on div "Bakesteyn" at bounding box center [351, 165] width 496 height 14
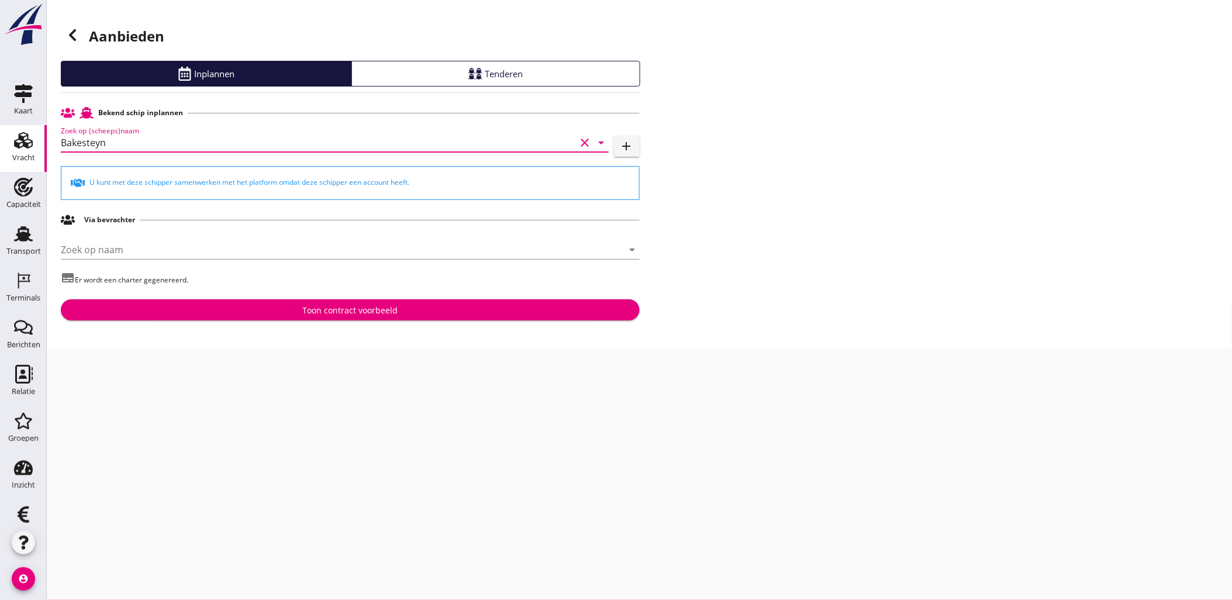
type input "Bakesteyn"
click at [302, 310] on div "Toon contract voorbeeld" at bounding box center [349, 310] width 95 height 12
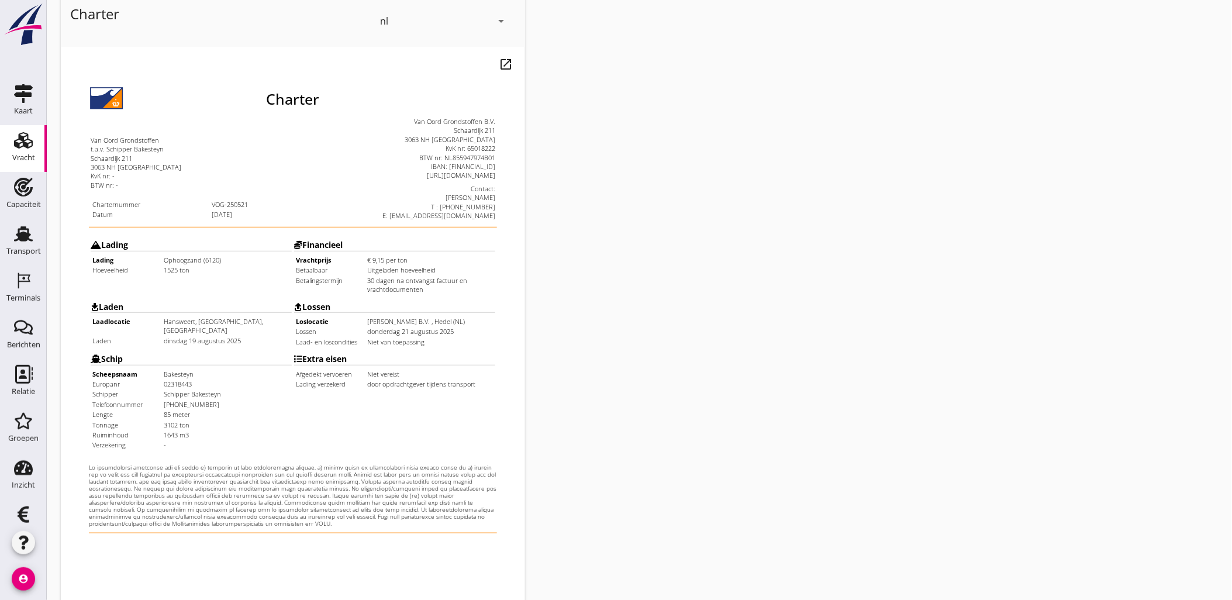
scroll to position [265, 0]
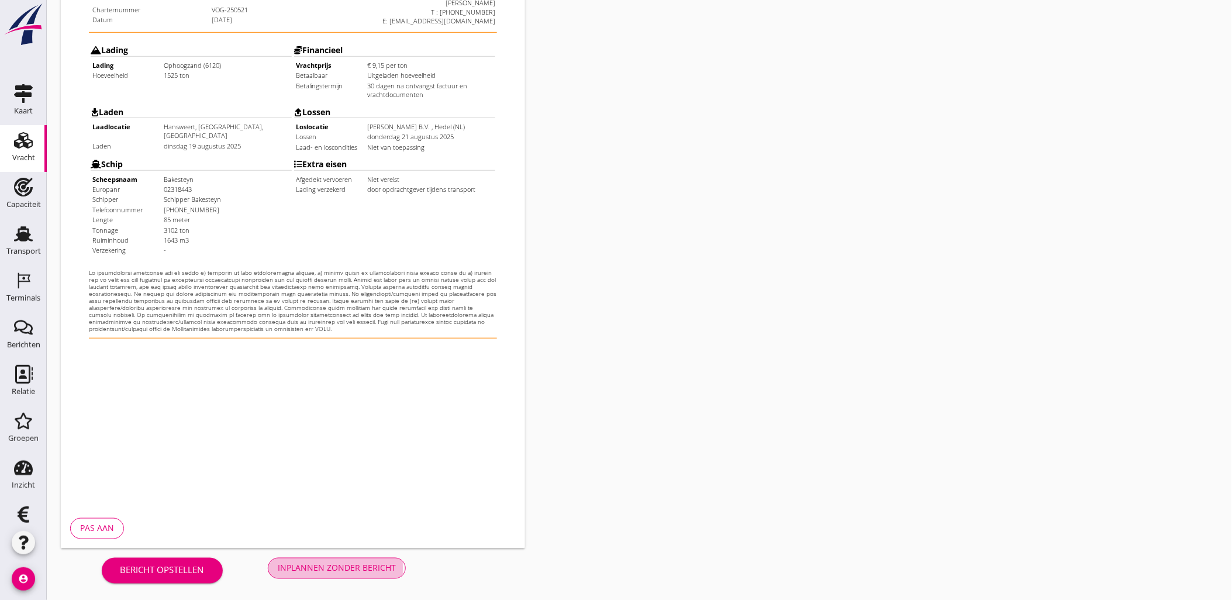
click at [319, 560] on button "Inplannen zonder bericht" at bounding box center [337, 568] width 138 height 21
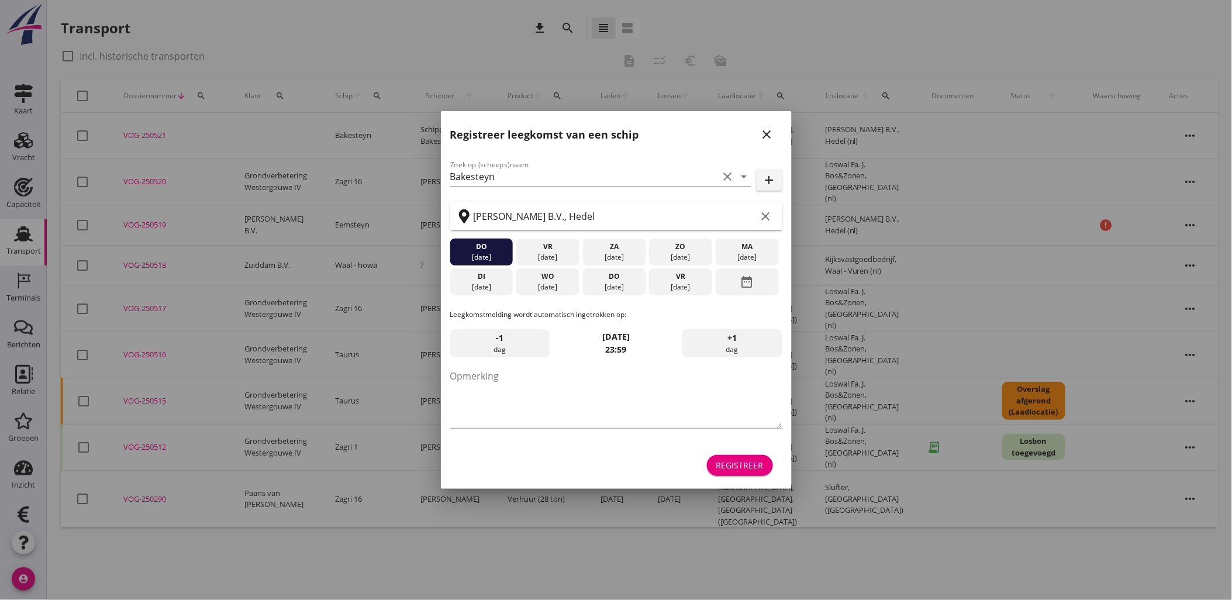
click at [758, 460] on div "Registreer" at bounding box center [739, 465] width 47 height 12
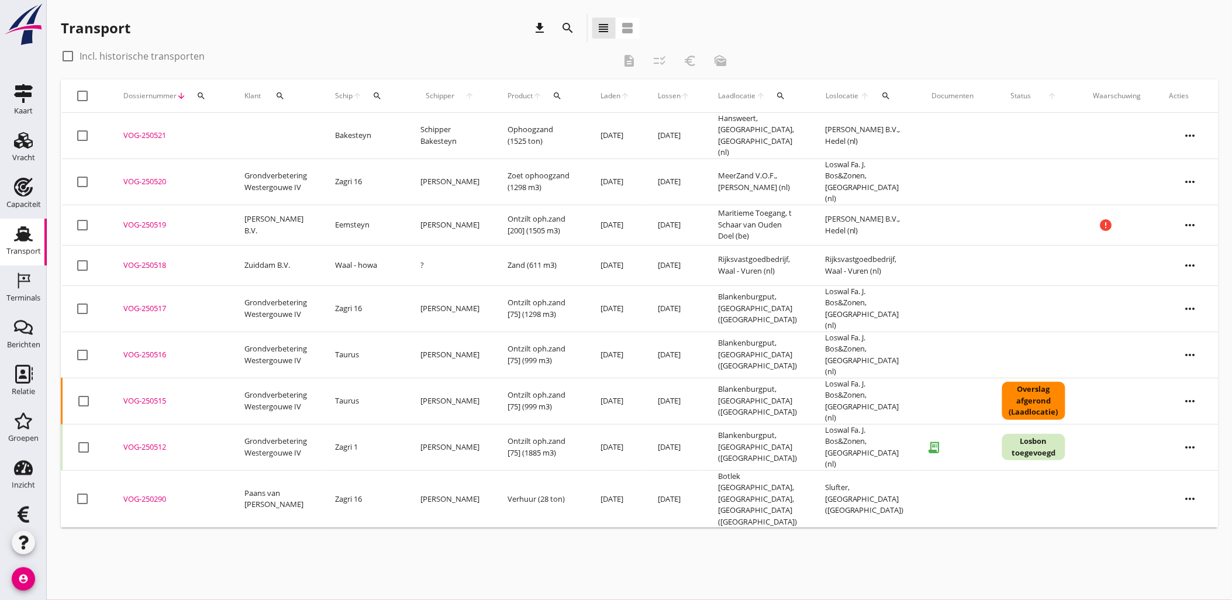
click at [337, 530] on div "cancel You are impersonating another user. Transport download search view_headl…" at bounding box center [639, 300] width 1185 height 600
click at [521, 517] on div "cancel You are impersonating another user. Transport download search view_headl…" at bounding box center [639, 300] width 1185 height 600
click at [22, 140] on icon "Vracht" at bounding box center [23, 140] width 19 height 19
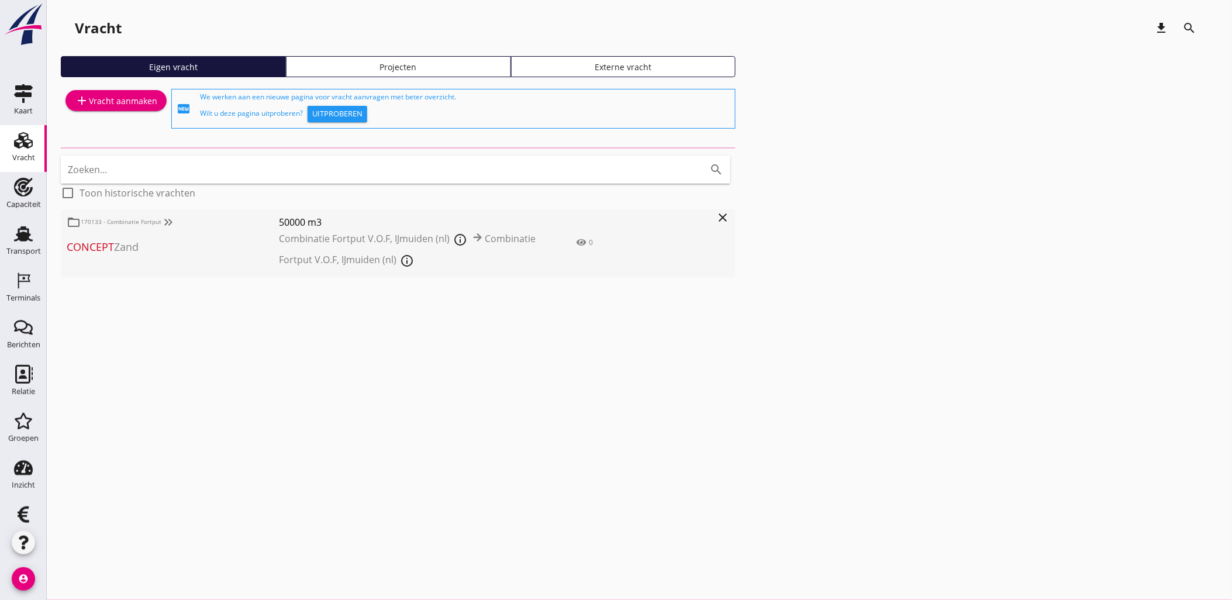
click at [359, 68] on div "Projecten" at bounding box center [398, 67] width 215 height 12
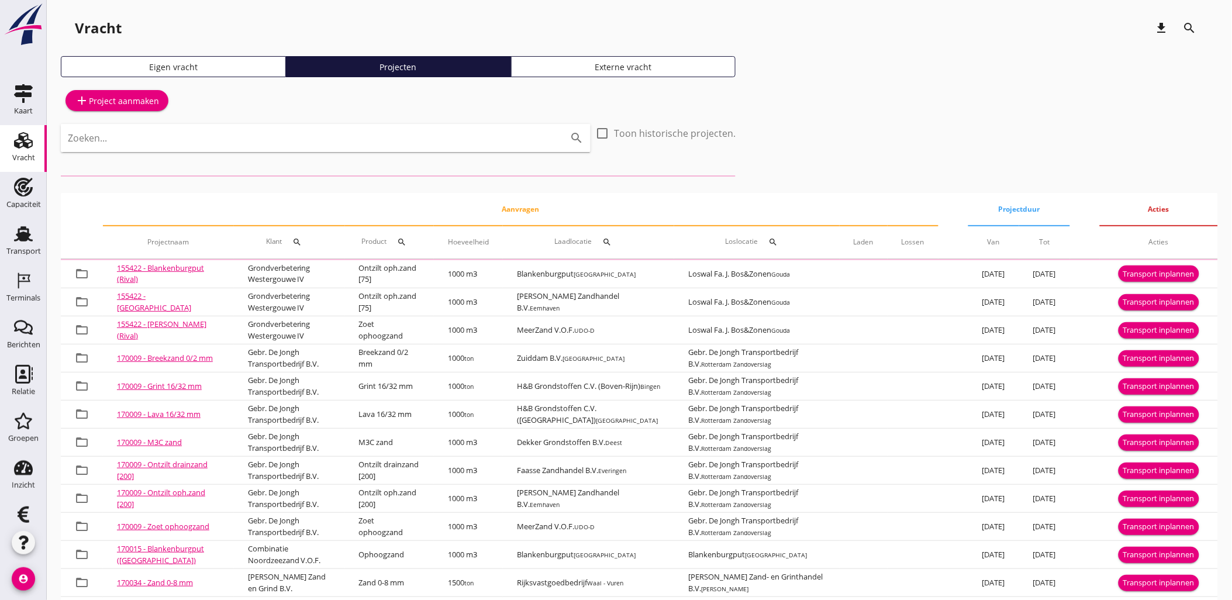
click at [236, 146] on input "Zoeken..." at bounding box center [309, 138] width 483 height 19
type input "waal"
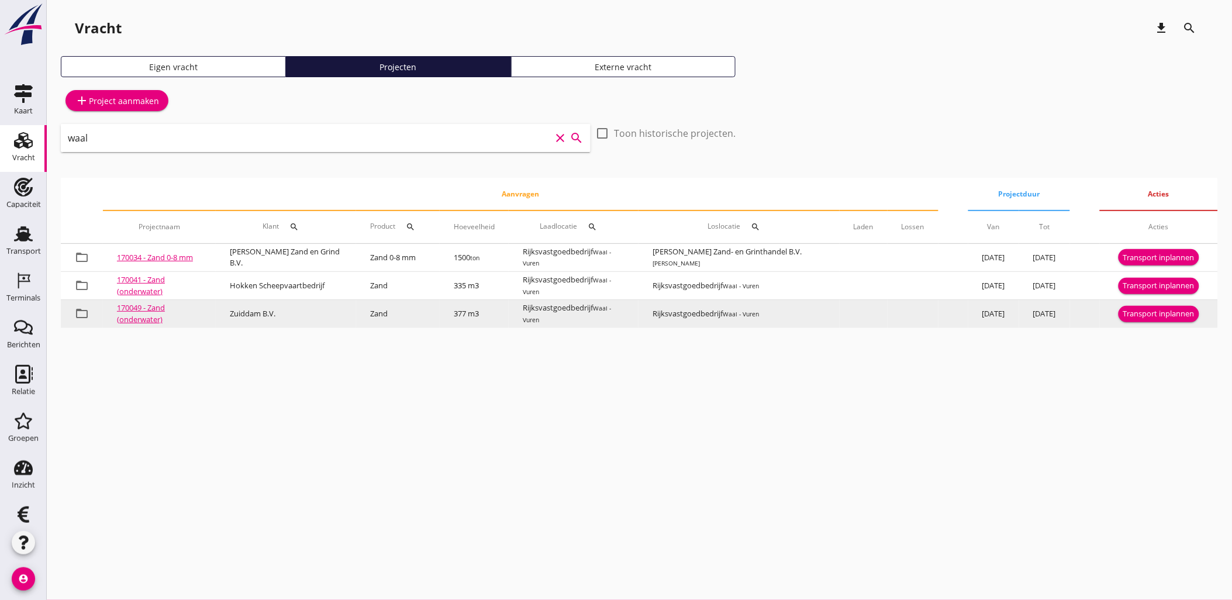
click at [1138, 314] on div "Transport inplannen" at bounding box center [1158, 314] width 71 height 12
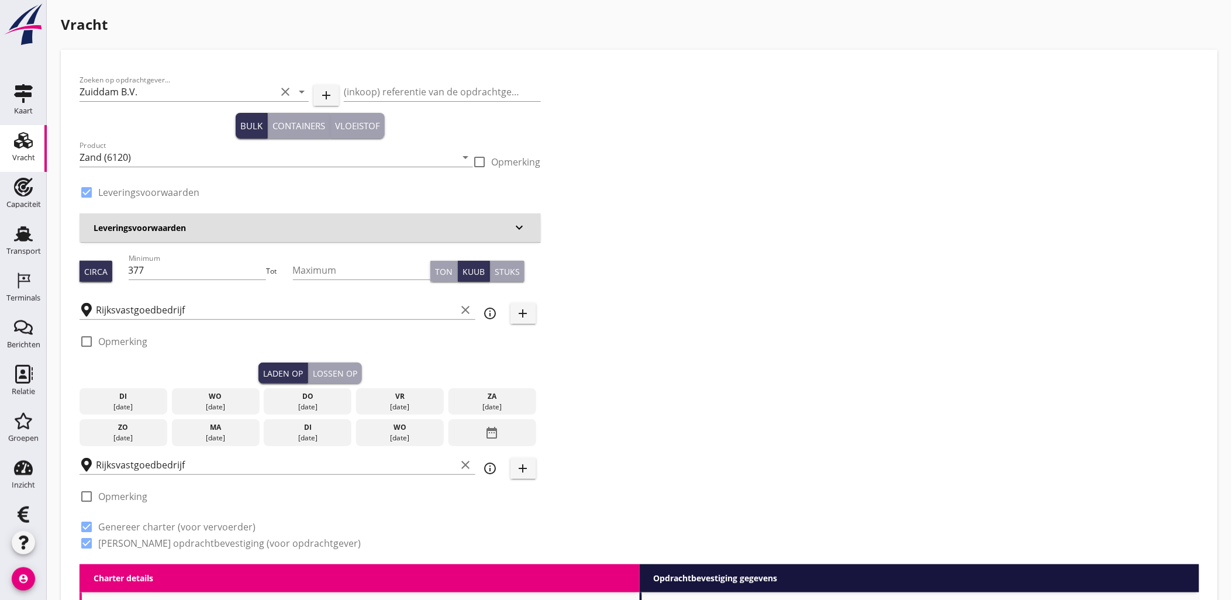
drag, startPoint x: 189, startPoint y: 273, endPoint x: 38, endPoint y: 257, distance: 151.6
type input "611"
type button "per_ton"
click at [311, 275] on input "Maximum" at bounding box center [362, 270] width 138 height 19
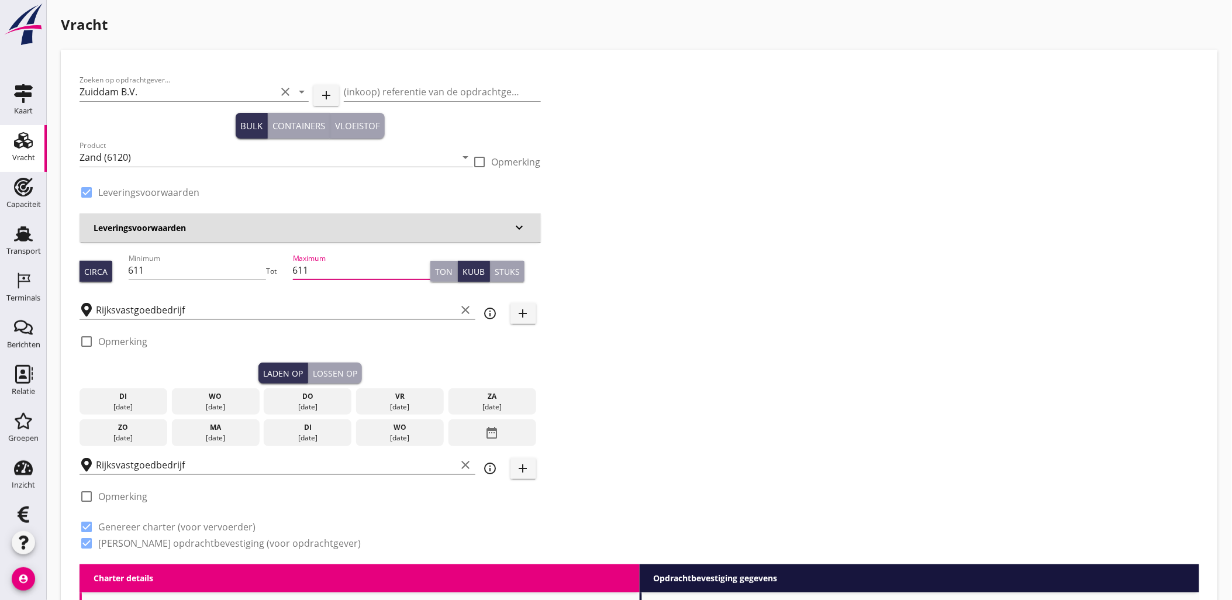
type input "611"
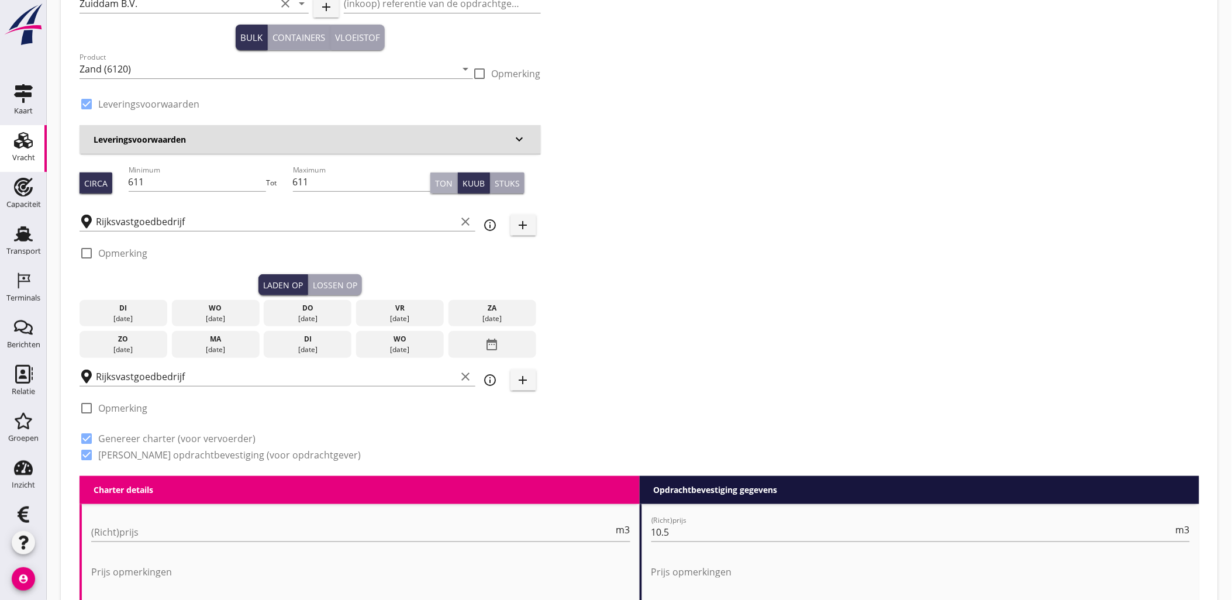
scroll to position [65, 0]
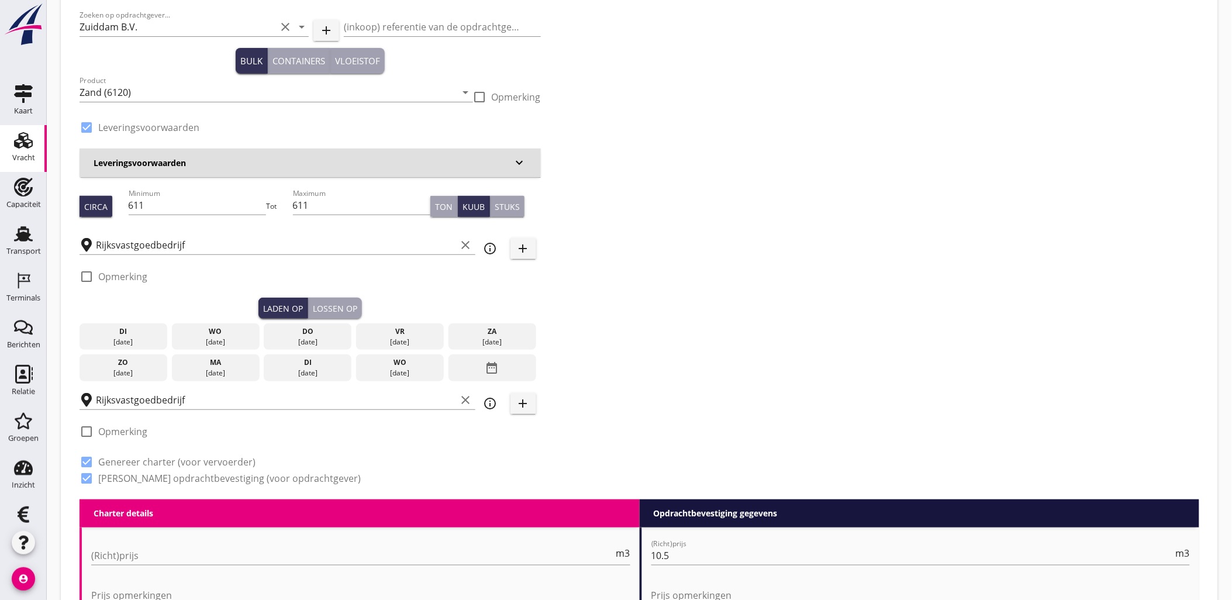
click at [149, 330] on div "di" at bounding box center [123, 331] width 82 height 11
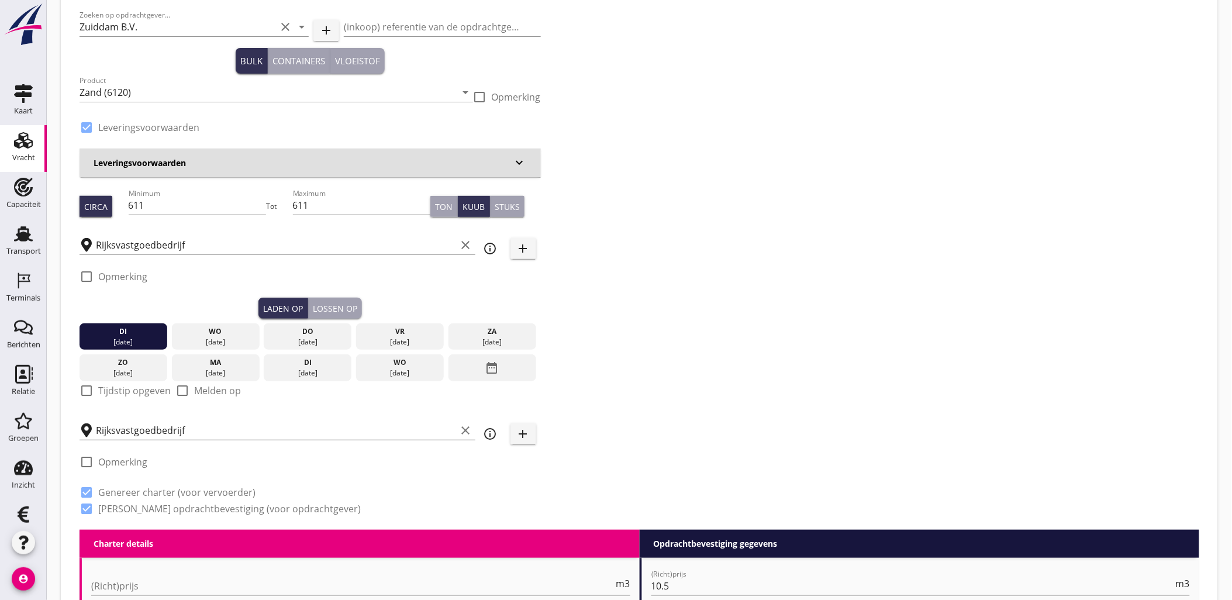
drag, startPoint x: 339, startPoint y: 310, endPoint x: 332, endPoint y: 309, distance: 7.1
click at [340, 310] on div "Lossen op" at bounding box center [335, 308] width 44 height 12
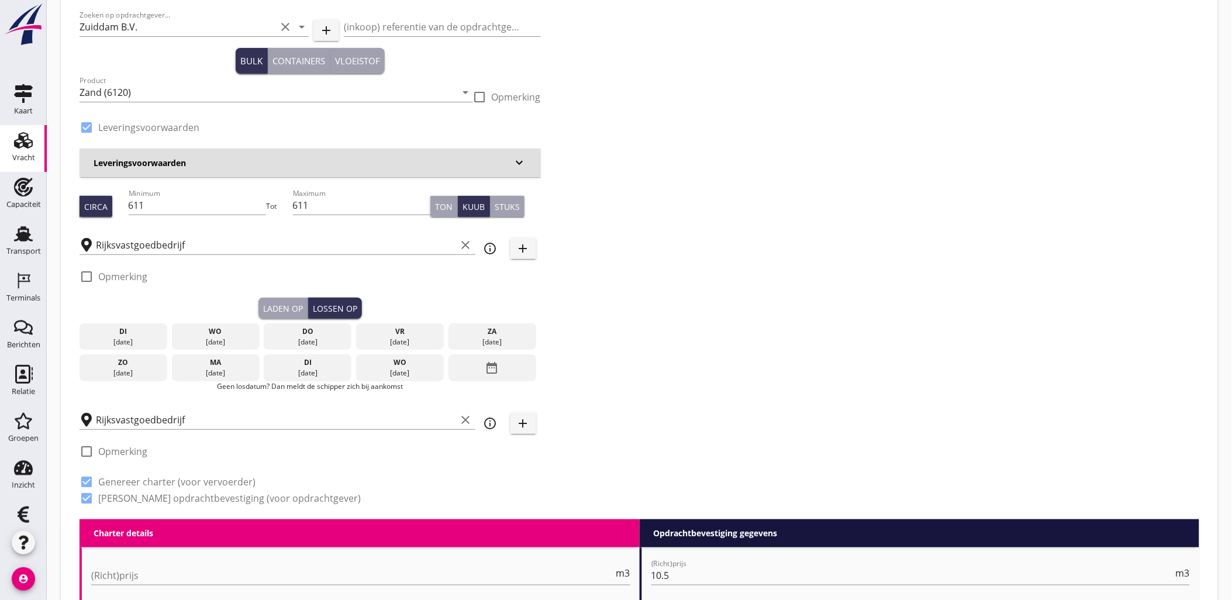
click at [116, 346] on div "[DATE]" at bounding box center [123, 342] width 82 height 11
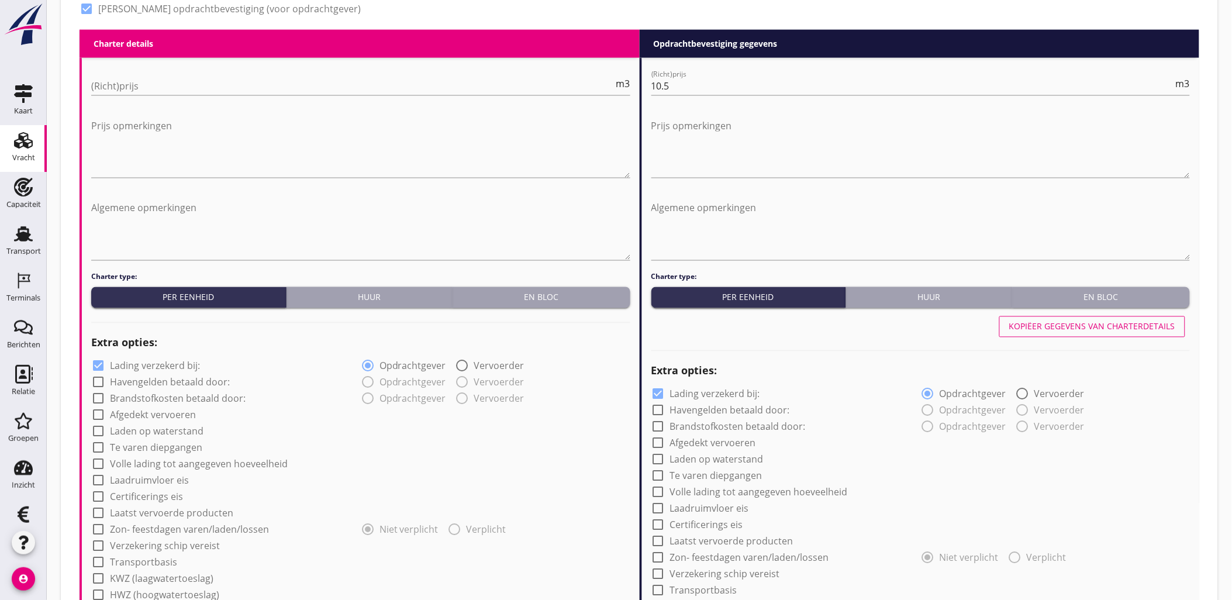
scroll to position [997, 0]
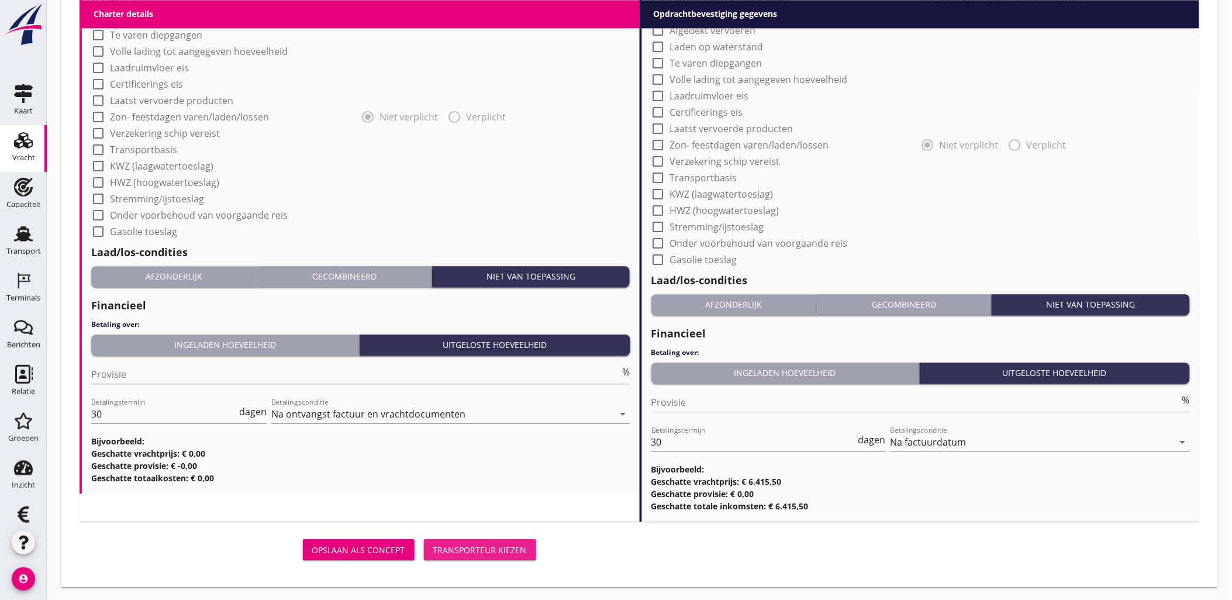
click at [519, 547] on div "Transporteur kiezen" at bounding box center [480, 550] width 94 height 12
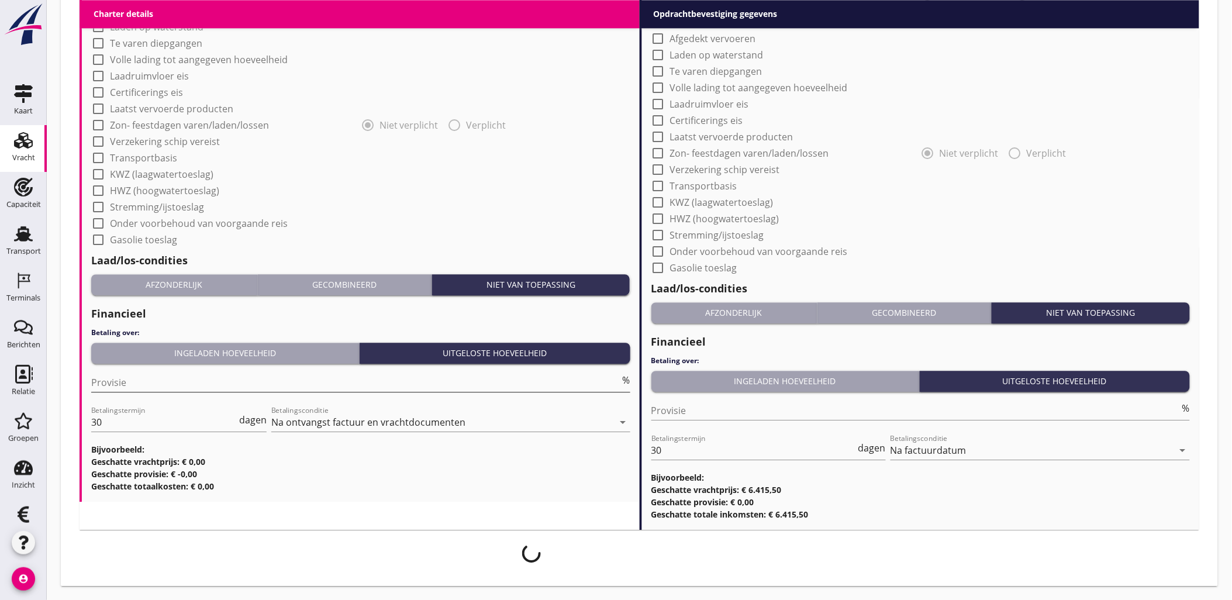
scroll to position [988, 0]
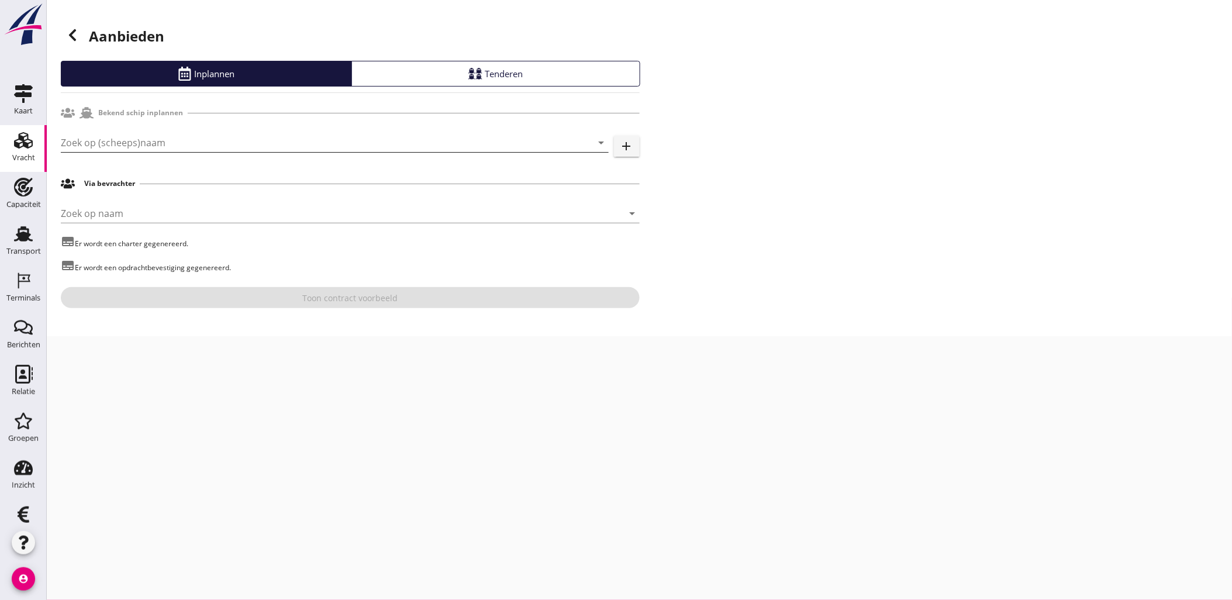
click at [285, 133] on input "Zoek op (scheeps)naam" at bounding box center [318, 142] width 515 height 19
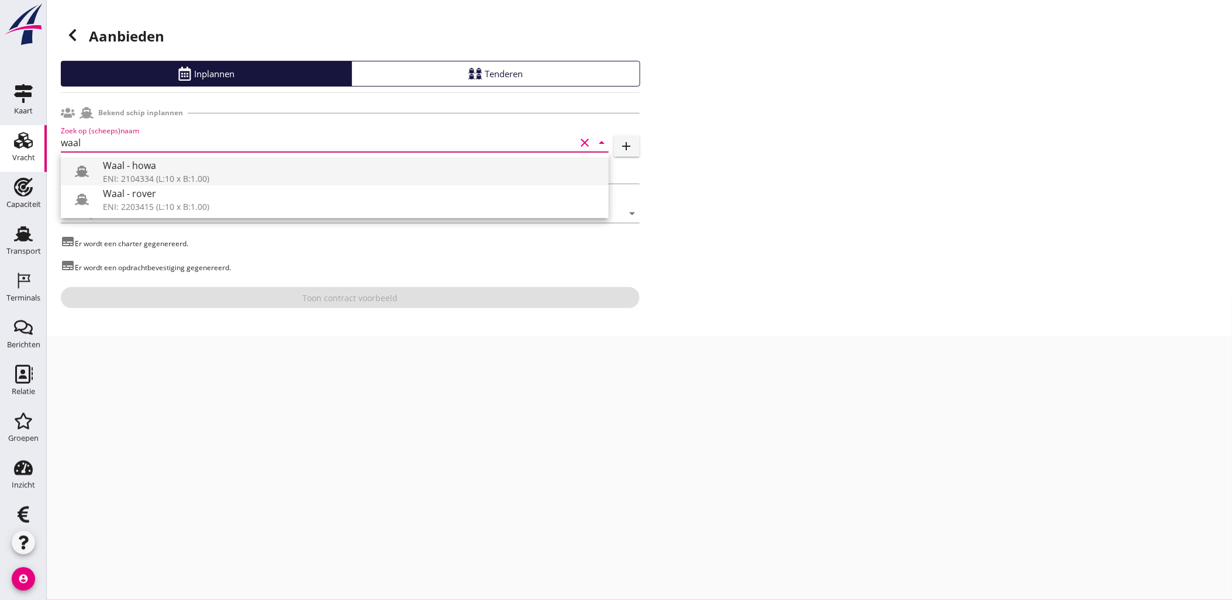
click at [222, 170] on div "Waal - howa" at bounding box center [351, 165] width 496 height 14
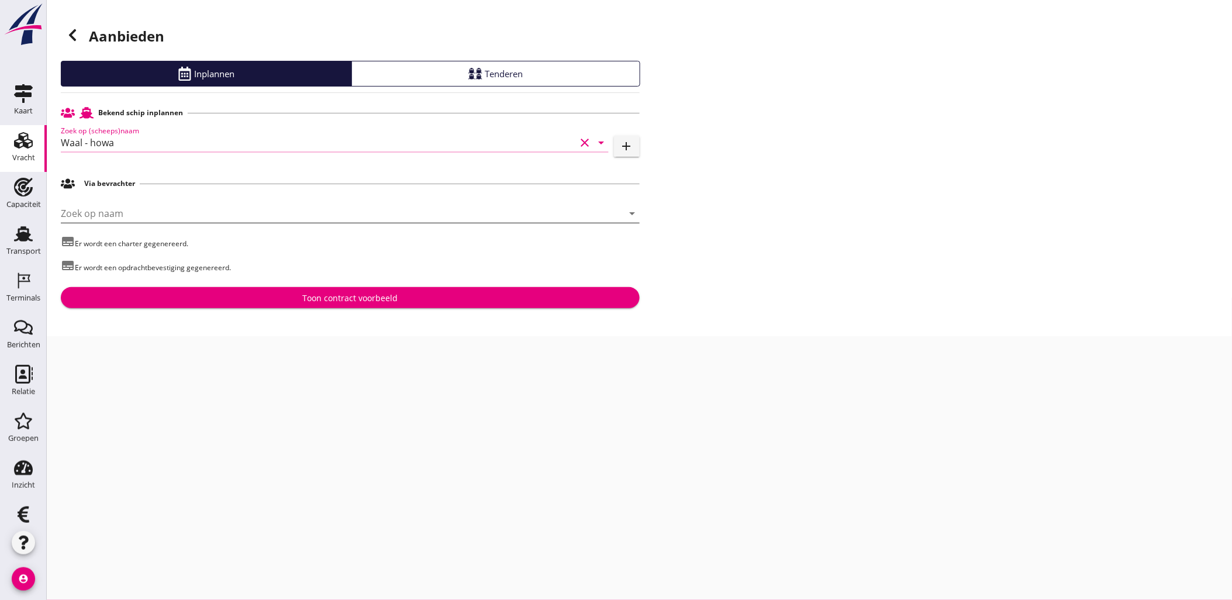
type input "Waal - howa"
click at [147, 206] on input "Zoek op naam" at bounding box center [334, 213] width 546 height 19
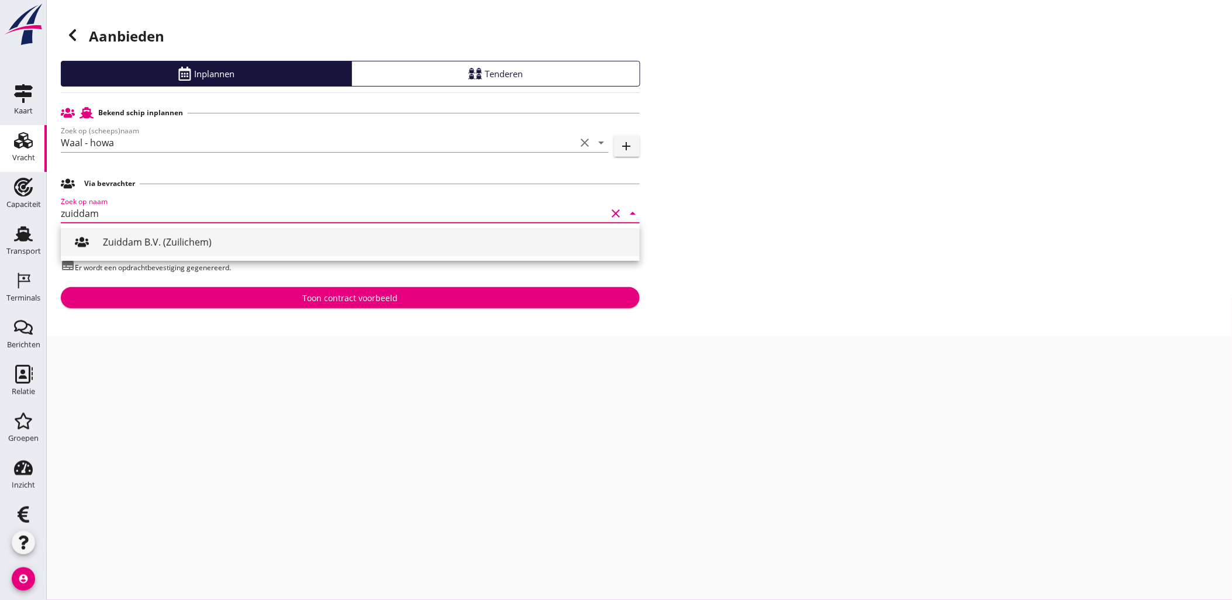
click at [209, 231] on div "Zuiddam B.V. (Zuilichem)" at bounding box center [366, 242] width 527 height 28
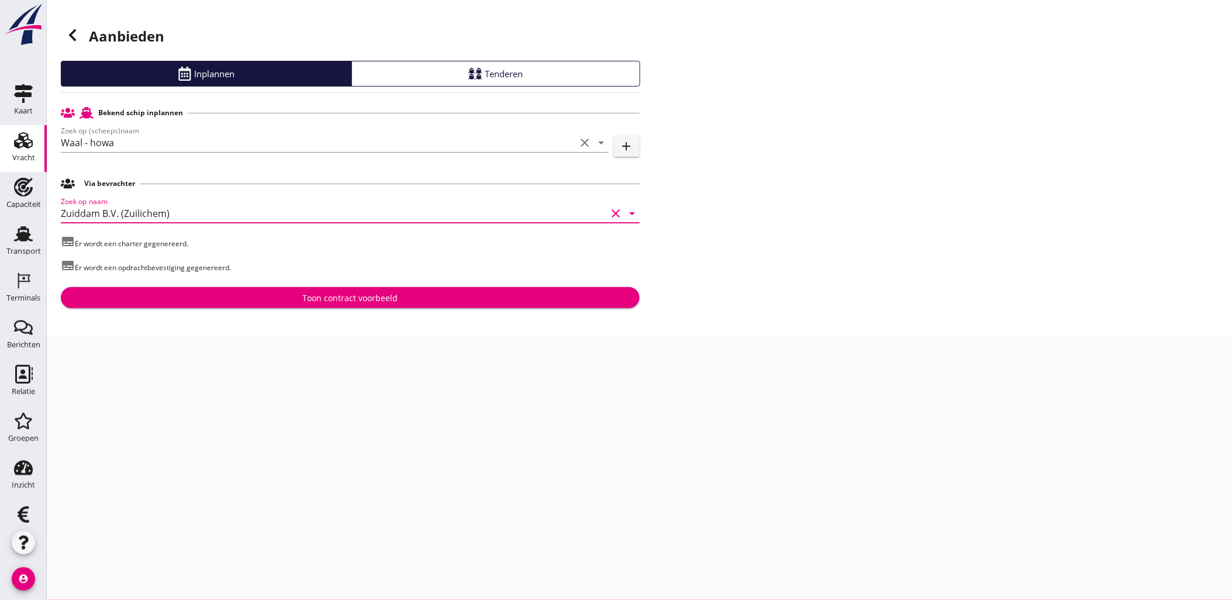
type input "Zuiddam B.V. (Zuilichem)"
click at [390, 297] on div "Toon contract voorbeeld" at bounding box center [349, 298] width 95 height 12
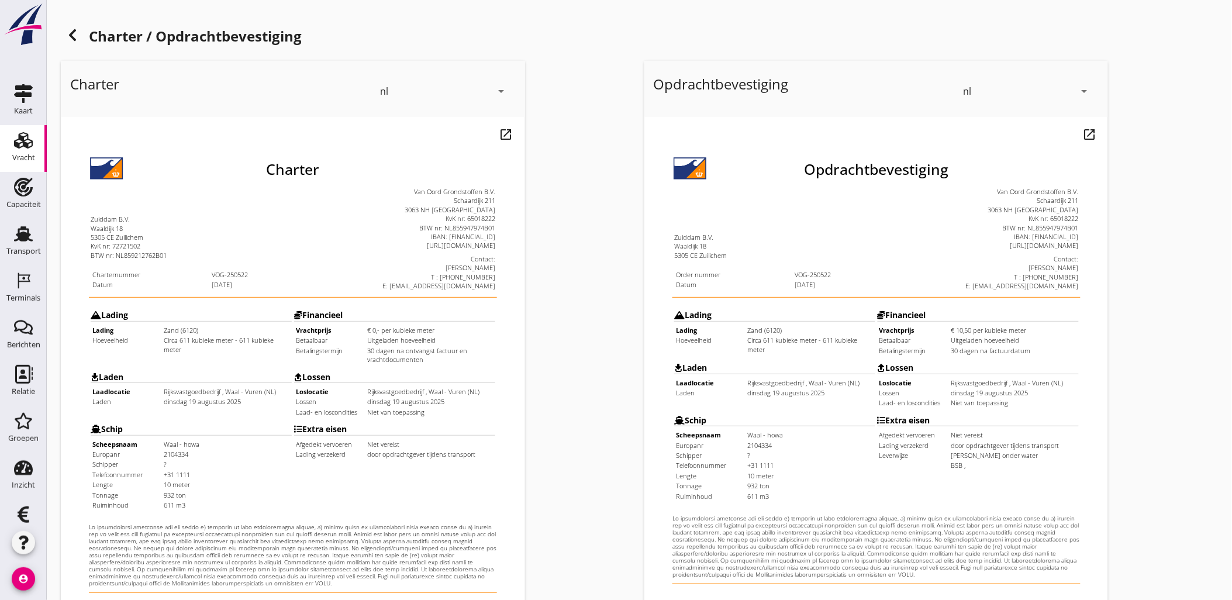
scroll to position [265, 0]
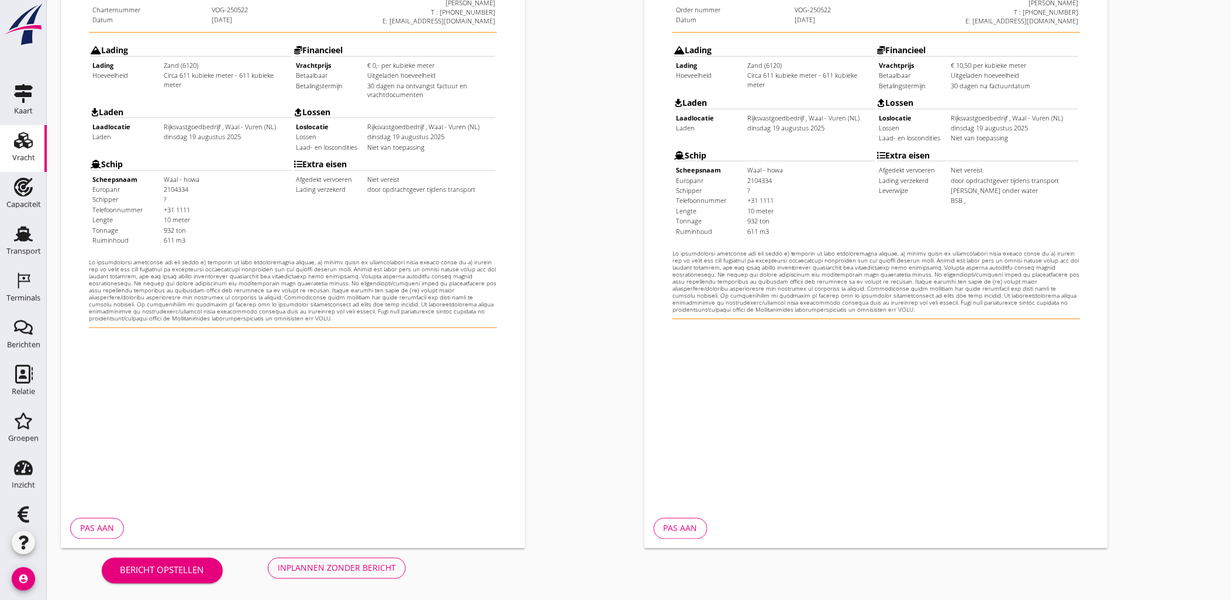
click at [369, 565] on div "Inplannen zonder bericht" at bounding box center [337, 568] width 118 height 12
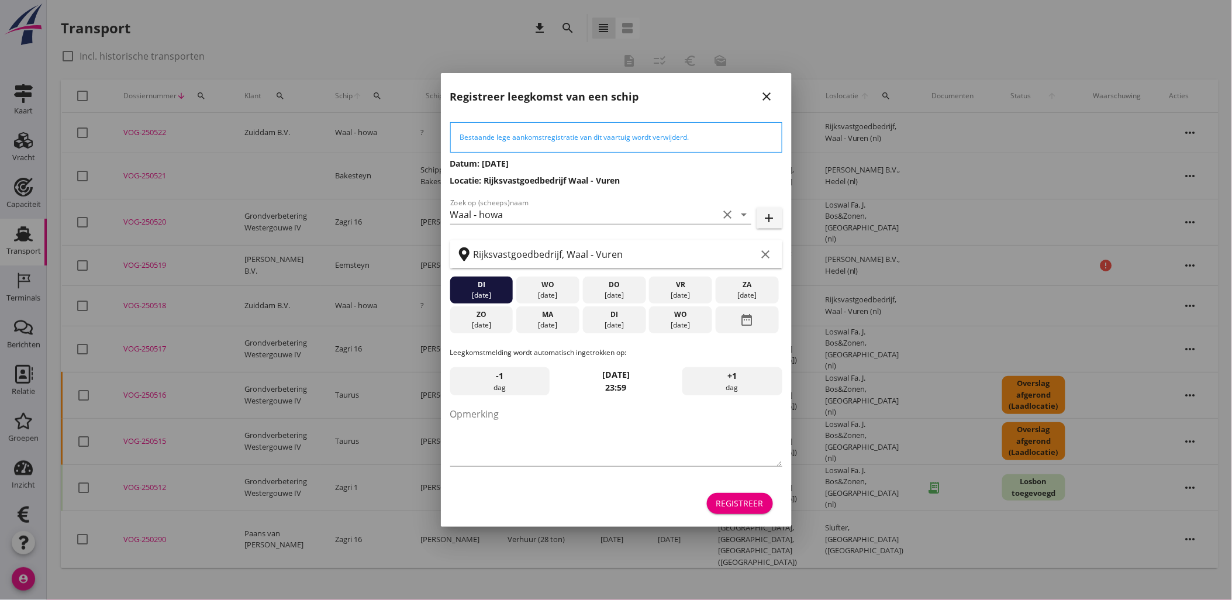
click at [728, 503] on div "Registreer" at bounding box center [739, 503] width 47 height 12
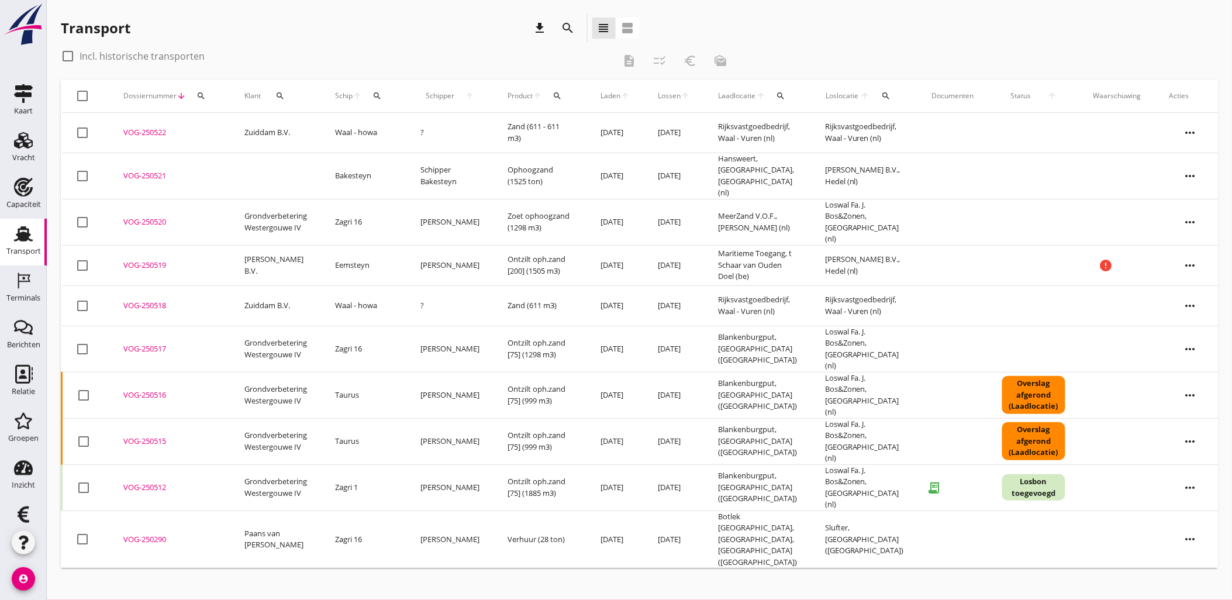
click at [22, 239] on use at bounding box center [23, 233] width 19 height 15
click at [18, 229] on use at bounding box center [23, 233] width 19 height 15
click at [26, 135] on icon "Vracht" at bounding box center [23, 140] width 19 height 19
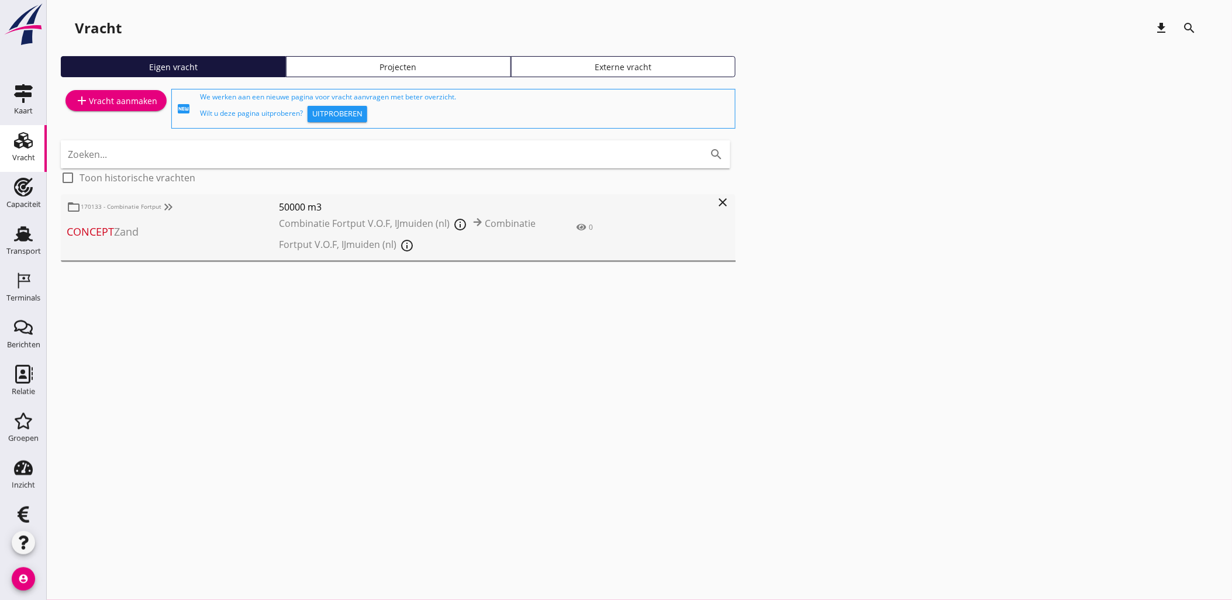
click at [414, 71] on div "Projecten" at bounding box center [398, 67] width 215 height 12
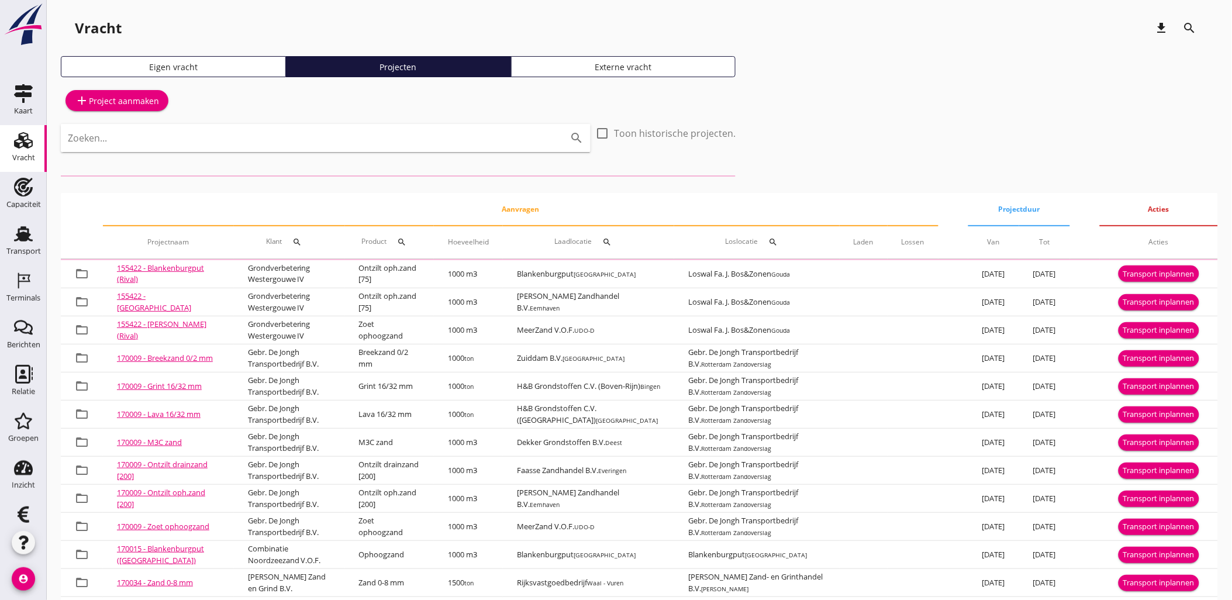
click at [390, 140] on input "Zoeken..." at bounding box center [309, 138] width 483 height 19
type input "waal"
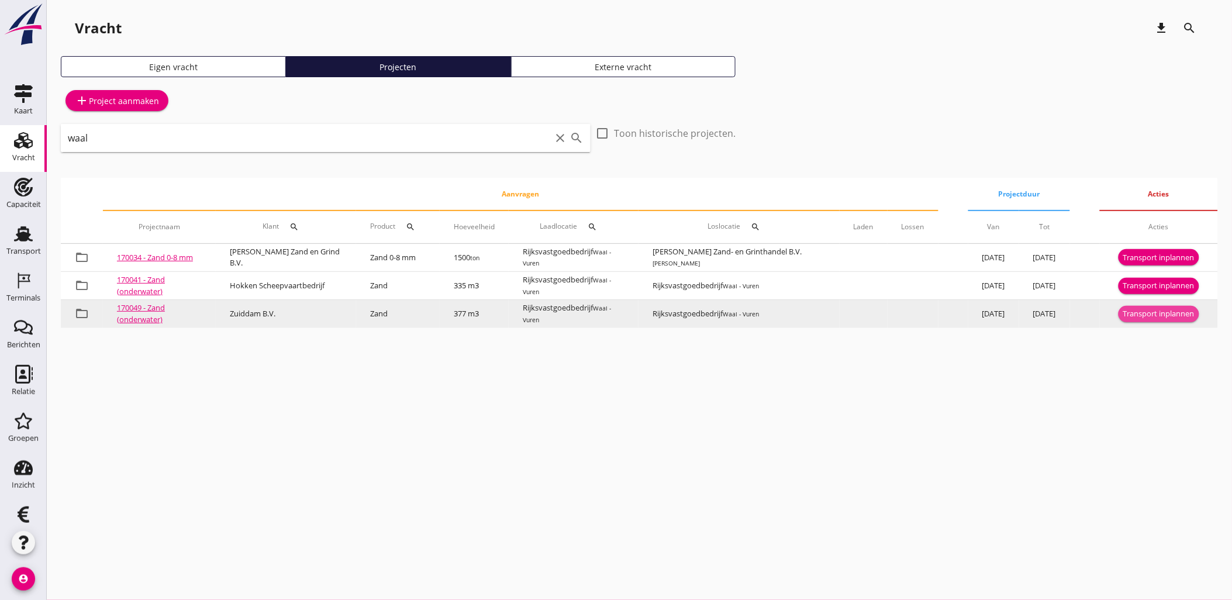
click at [1174, 313] on div "Transport inplannen" at bounding box center [1158, 314] width 71 height 12
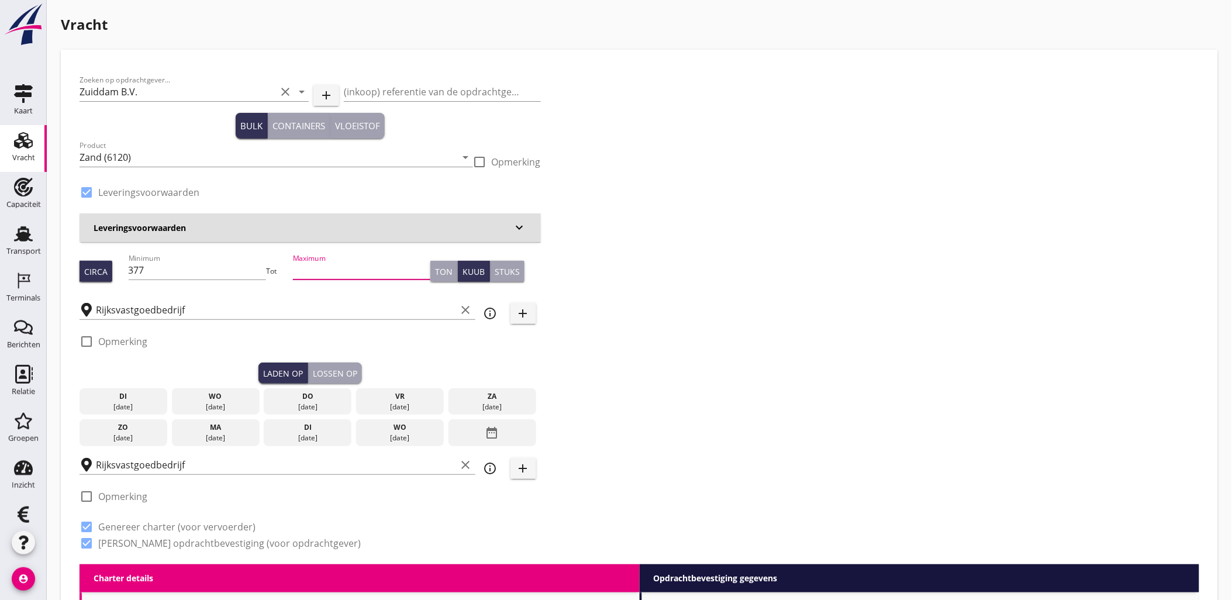
click at [324, 271] on input "Maximum" at bounding box center [362, 270] width 138 height 19
click at [185, 269] on input "377" at bounding box center [198, 270] width 138 height 19
click at [349, 263] on input "Maximum" at bounding box center [362, 270] width 138 height 19
type input "377"
type button "per_ton"
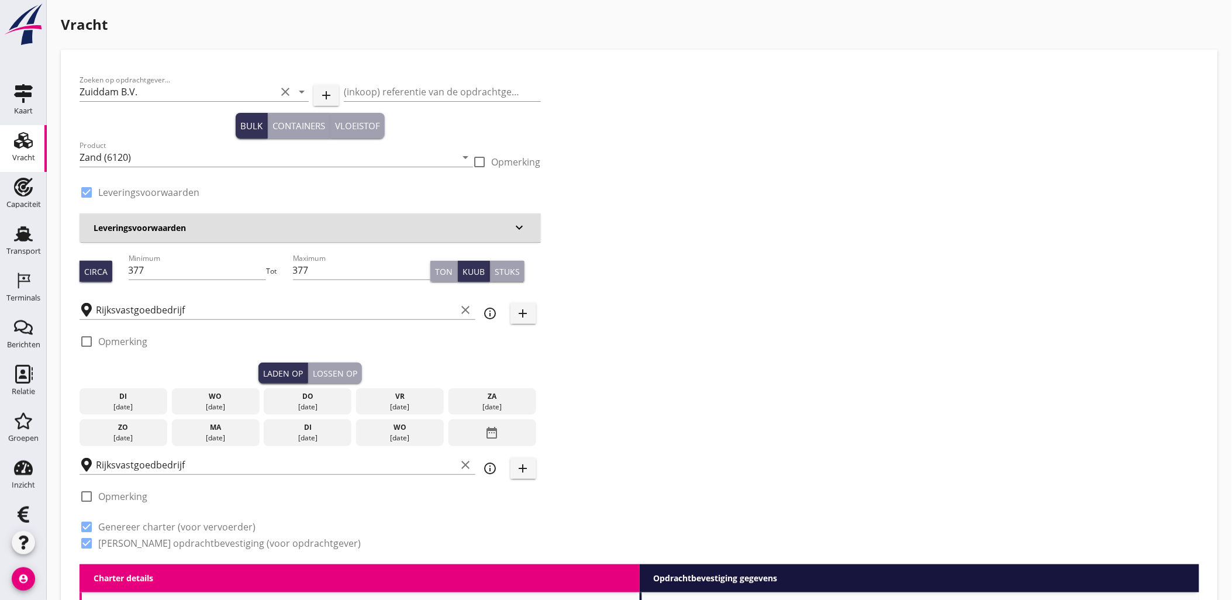
click at [133, 408] on div "[DATE]" at bounding box center [123, 407] width 82 height 11
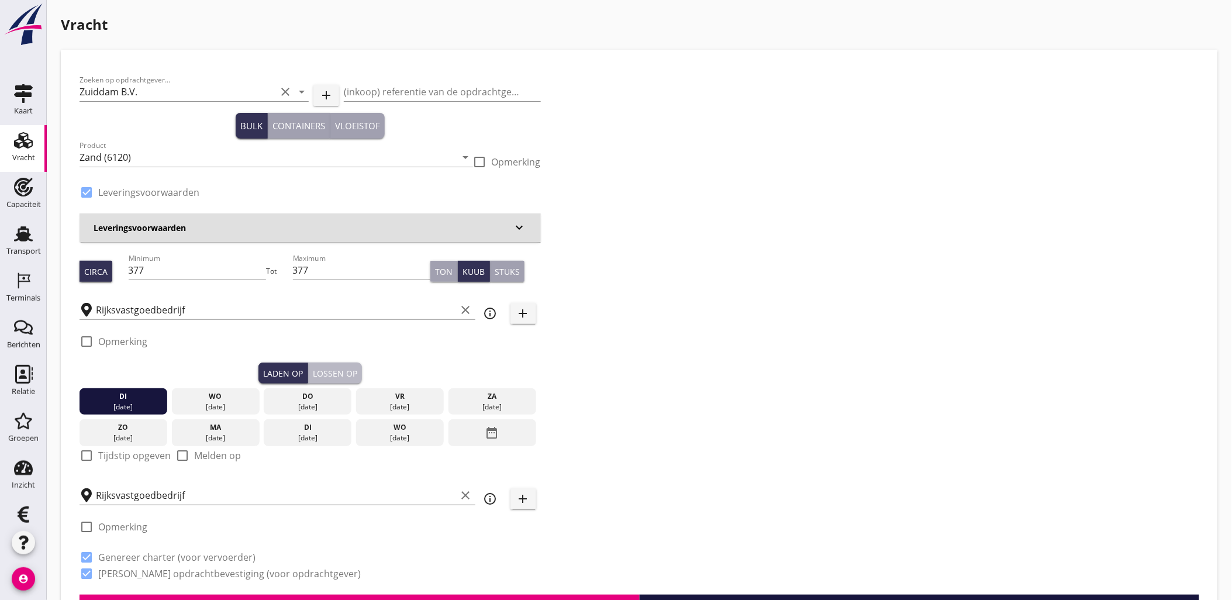
click at [331, 376] on div "Lossen op" at bounding box center [335, 373] width 44 height 12
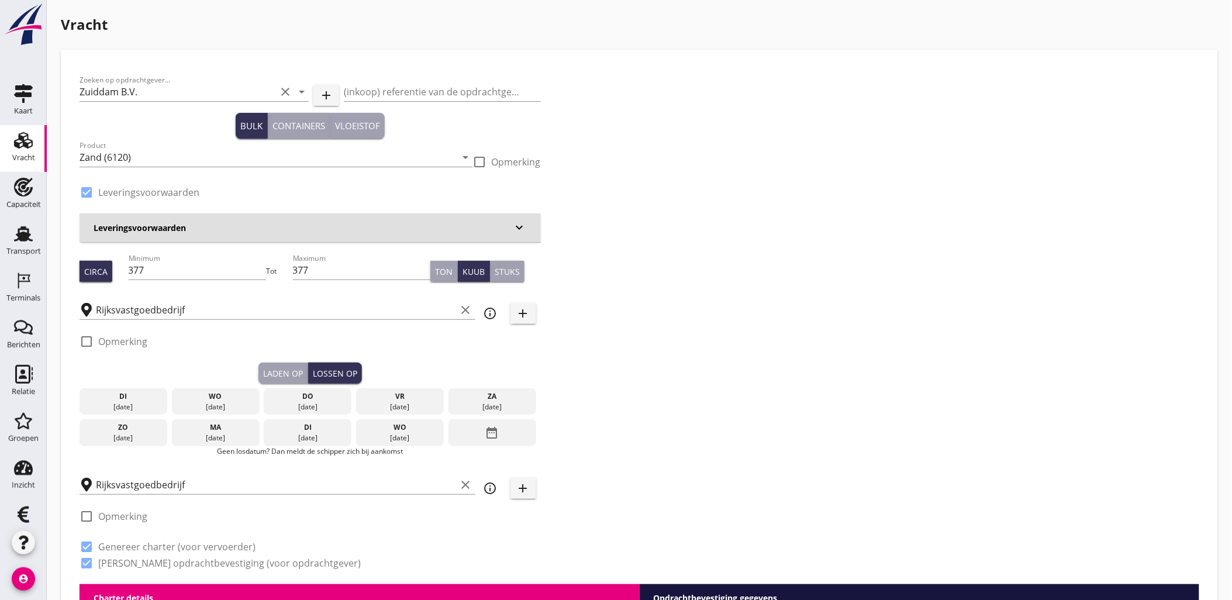
click at [132, 411] on div "[DATE]" at bounding box center [123, 407] width 82 height 11
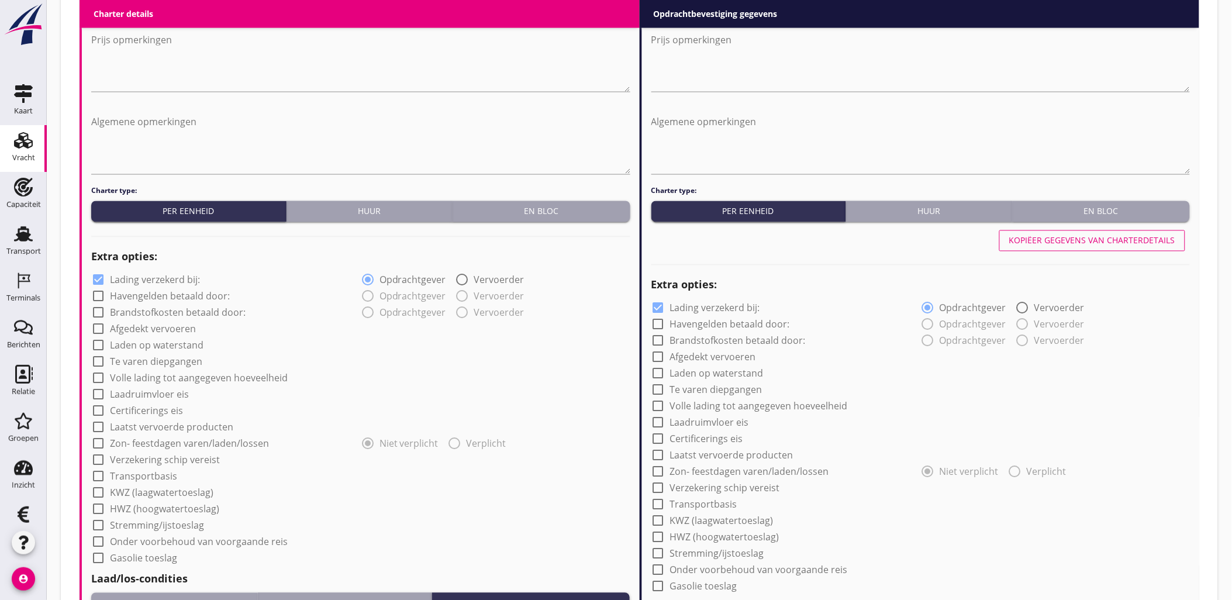
scroll to position [997, 0]
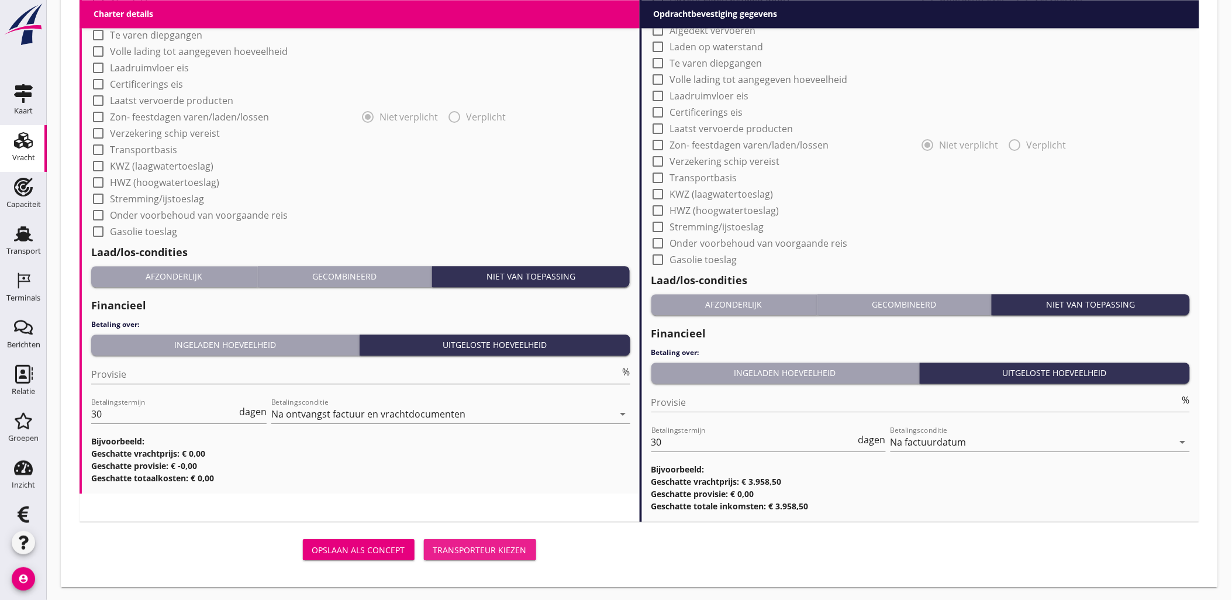
click at [500, 541] on button "Transporteur kiezen" at bounding box center [480, 549] width 112 height 21
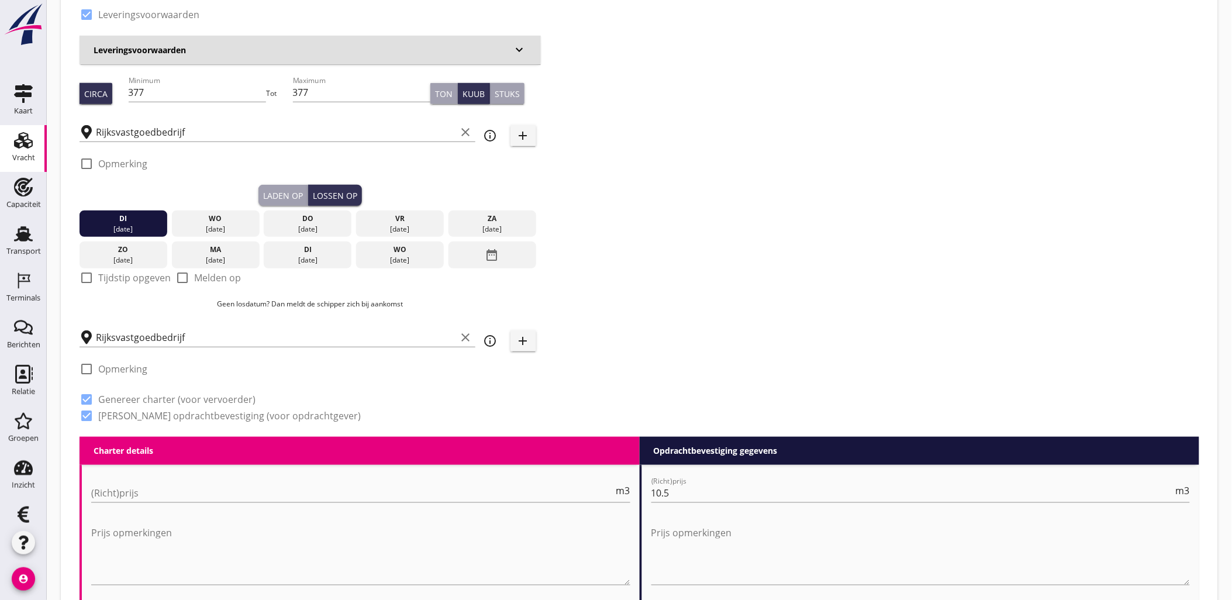
scroll to position [0, 0]
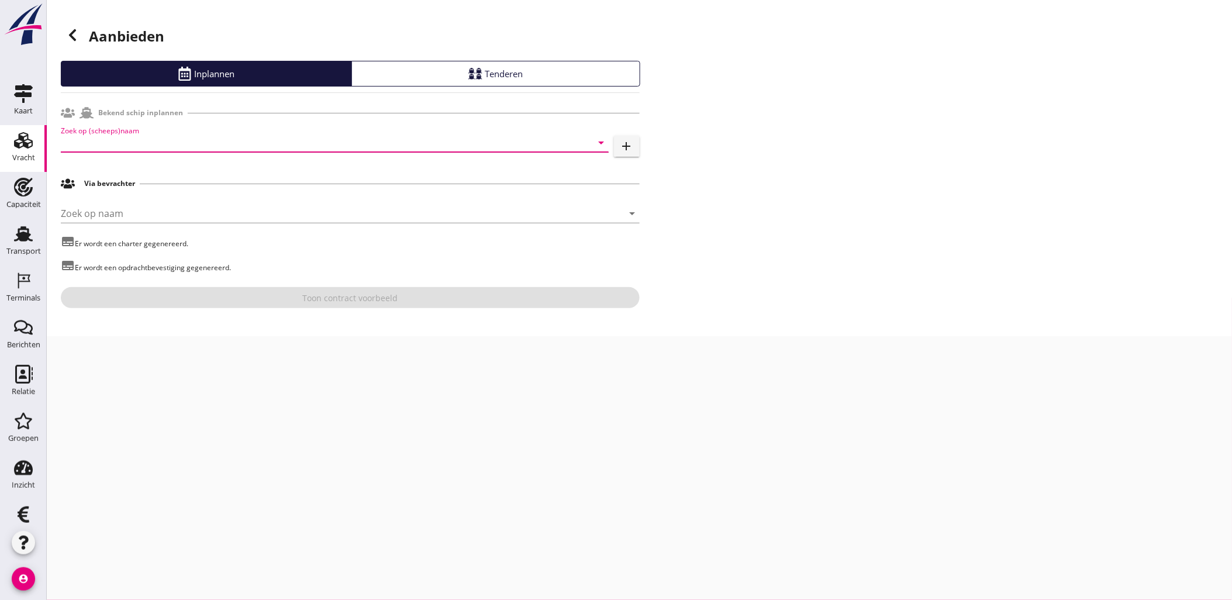
click at [171, 143] on input "Zoek op (scheeps)naam" at bounding box center [318, 142] width 515 height 19
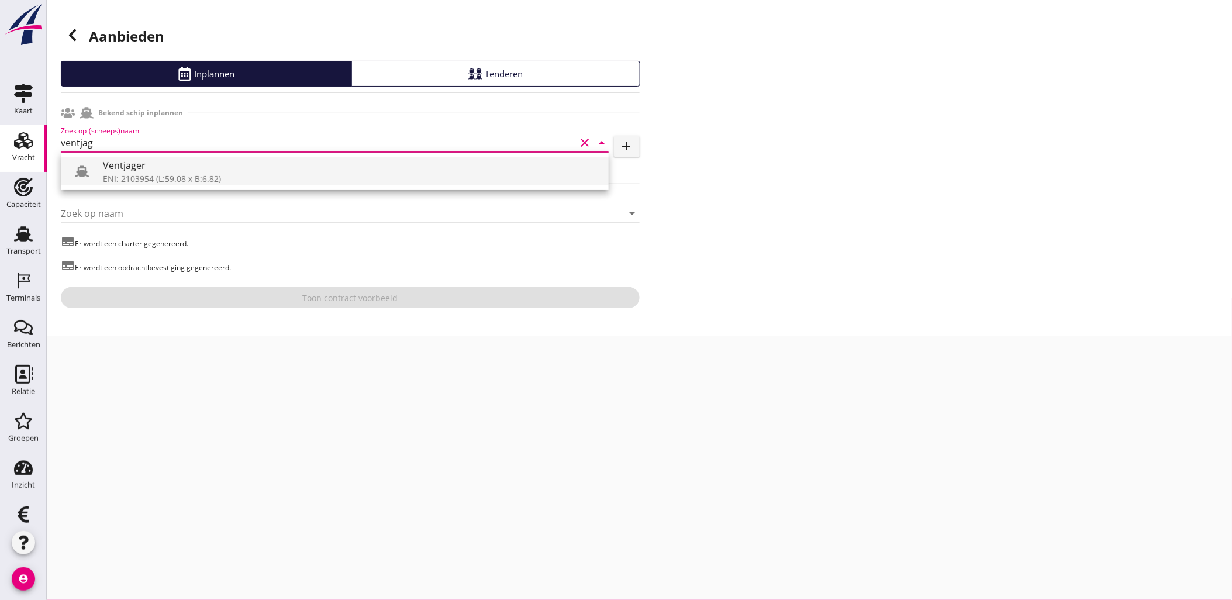
click at [168, 173] on div "ENI: 2103954 (L:59.08 x B:6.82)" at bounding box center [351, 178] width 496 height 12
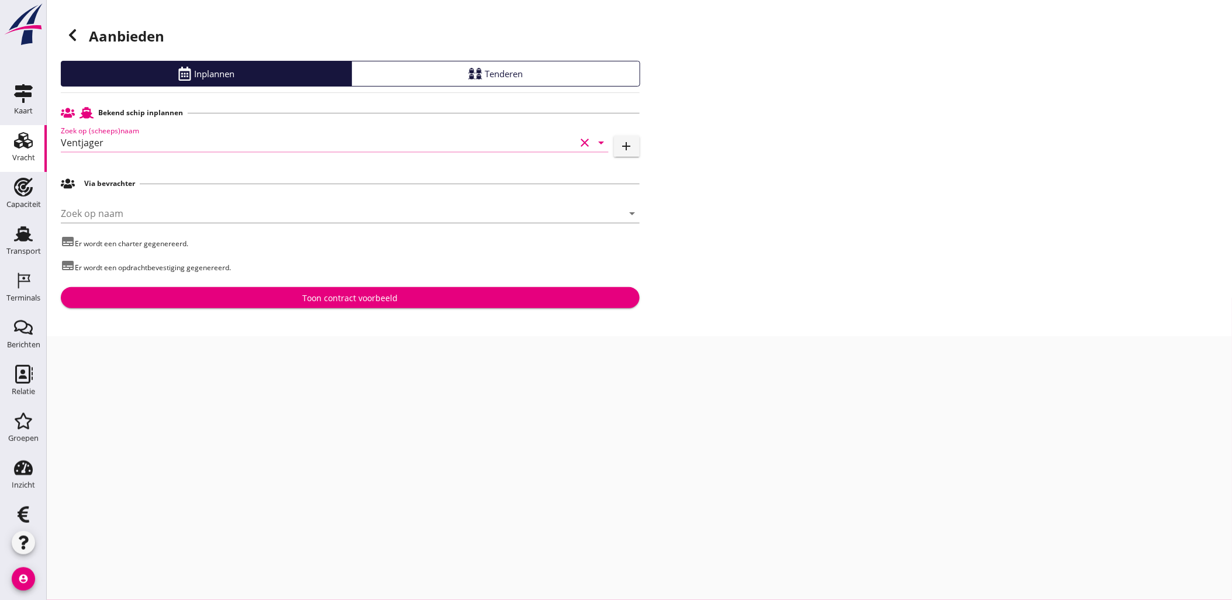
type input "Ventjager"
click at [156, 201] on div "[PERSON_NAME] op naam arrow_drop_down" at bounding box center [350, 215] width 579 height 37
click at [165, 206] on input "Zoek op naam" at bounding box center [334, 213] width 546 height 19
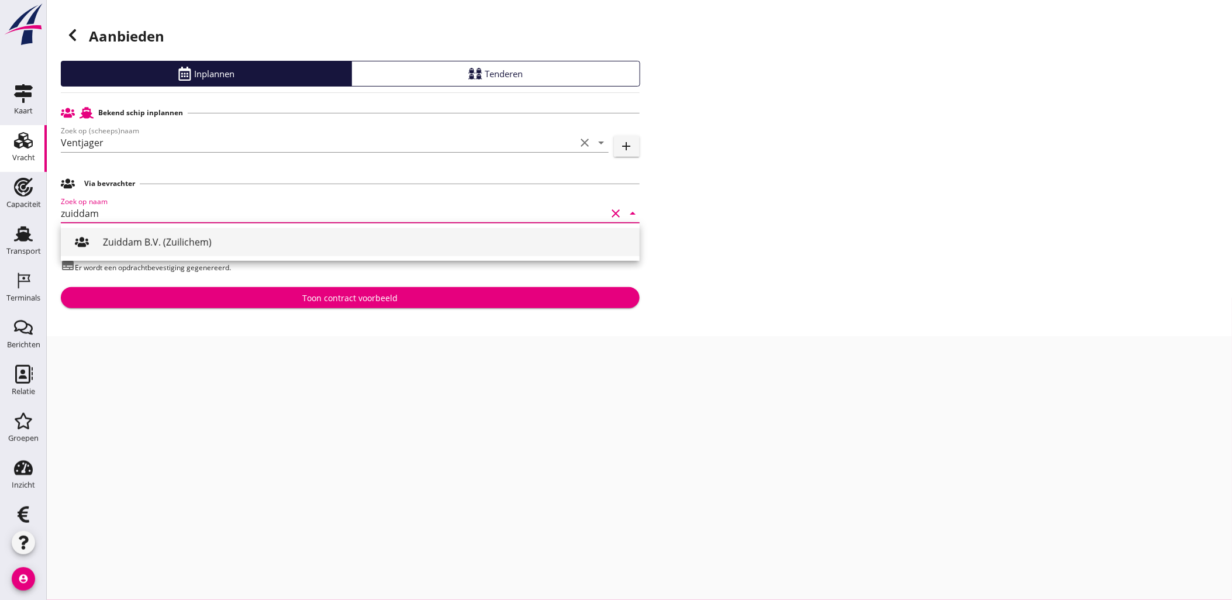
click at [240, 237] on div "Zuiddam B.V. (Zuilichem)" at bounding box center [366, 242] width 527 height 14
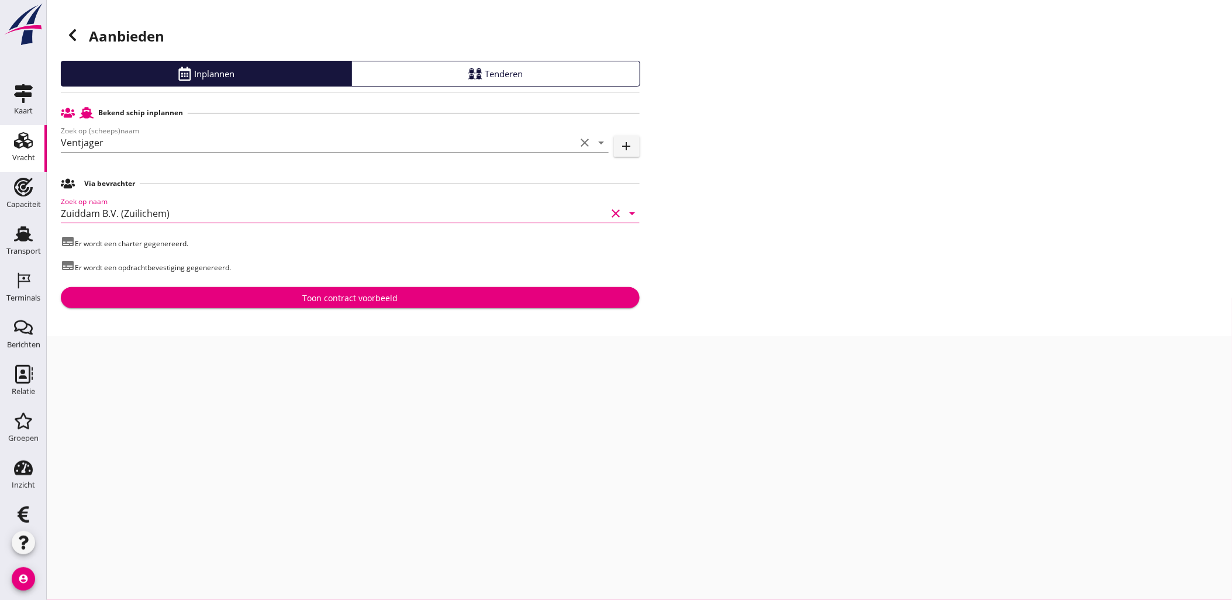
type input "Zuiddam B.V. (Zuilichem)"
click at [337, 299] on div "Toon contract voorbeeld" at bounding box center [349, 298] width 95 height 12
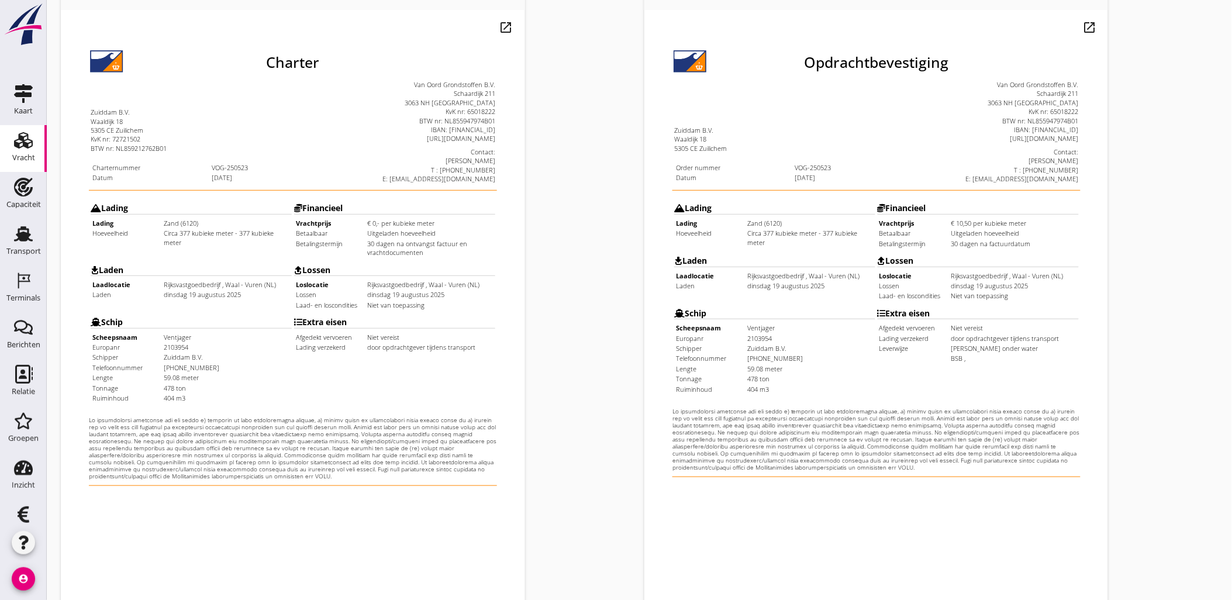
scroll to position [265, 0]
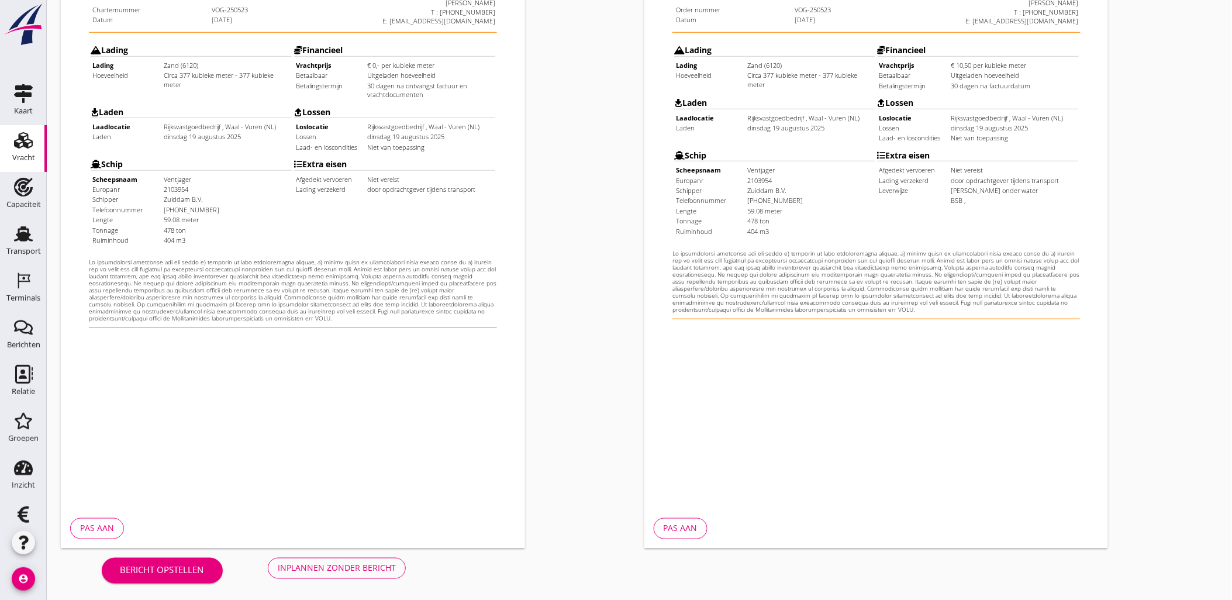
click at [350, 568] on div "Inplannen zonder bericht" at bounding box center [337, 568] width 118 height 12
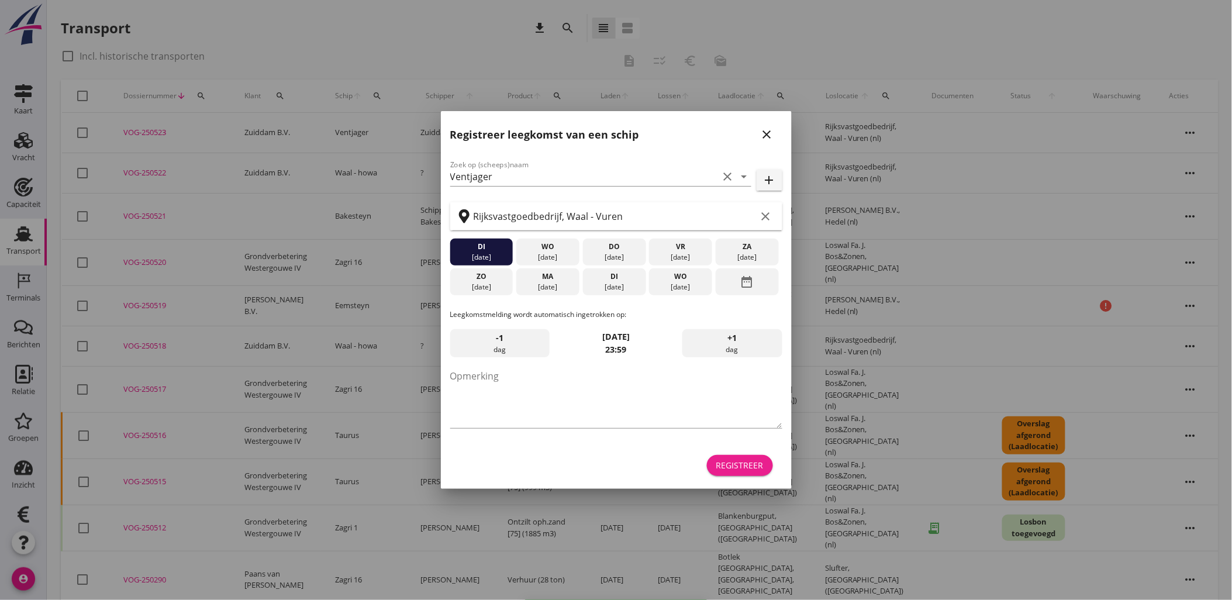
drag, startPoint x: 740, startPoint y: 464, endPoint x: 731, endPoint y: 459, distance: 10.7
click at [739, 465] on div "Registreer" at bounding box center [739, 465] width 47 height 12
